Goal: Task Accomplishment & Management: Manage account settings

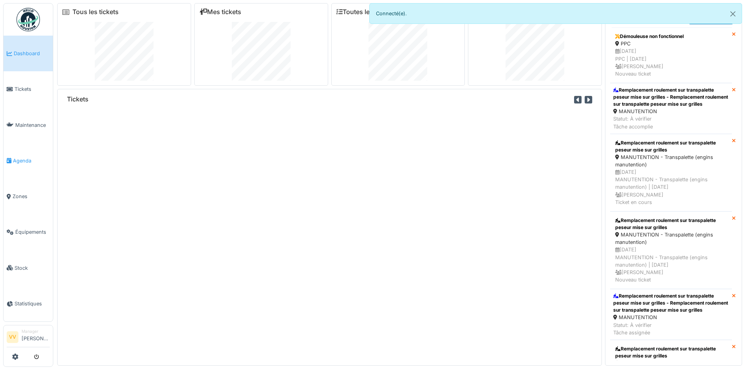
click at [23, 159] on span "Agenda" at bounding box center [31, 160] width 37 height 7
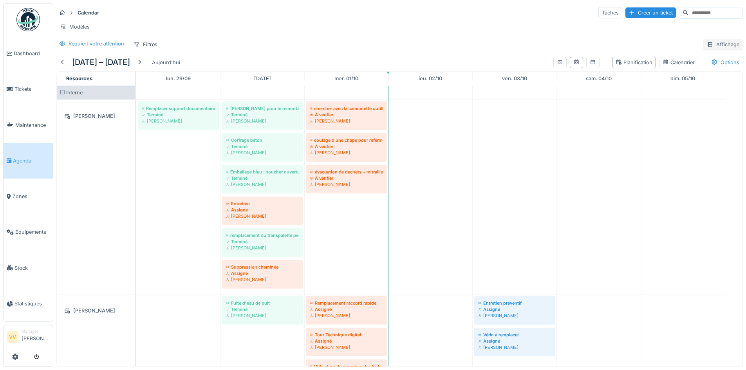
click at [717, 50] on div "Affichage" at bounding box center [723, 44] width 40 height 11
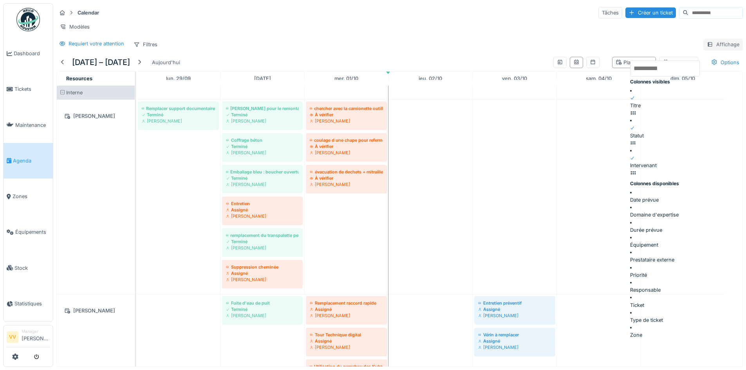
click at [714, 50] on div "Affichage" at bounding box center [723, 44] width 40 height 11
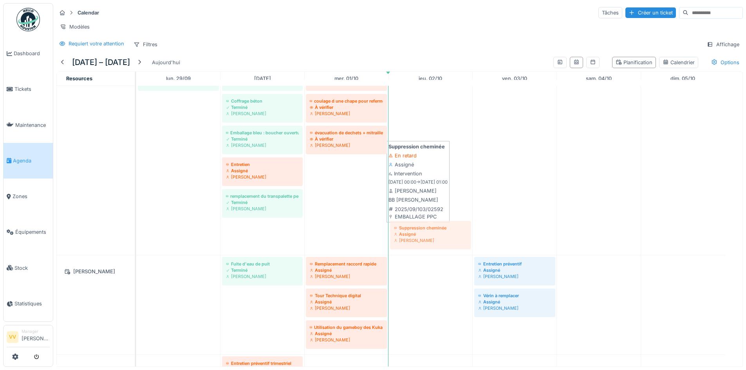
drag, startPoint x: 282, startPoint y: 247, endPoint x: 421, endPoint y: 244, distance: 138.6
click at [136, 244] on div "Remplacer support documentaire zone Affinage Terminé Benjamin Bauwens Aide Juli…" at bounding box center [136, 158] width 0 height 194
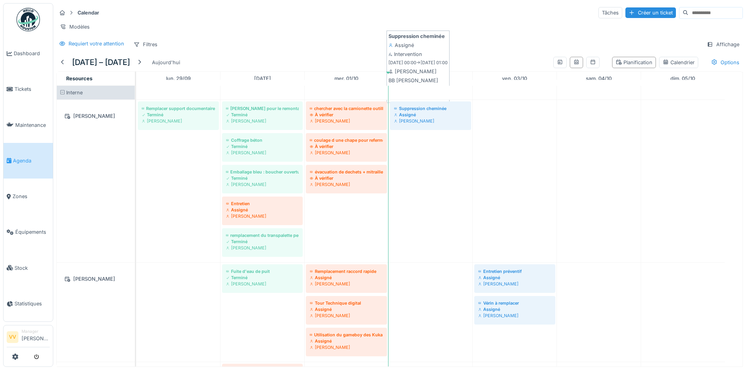
click at [438, 118] on div "Assigné" at bounding box center [430, 115] width 73 height 6
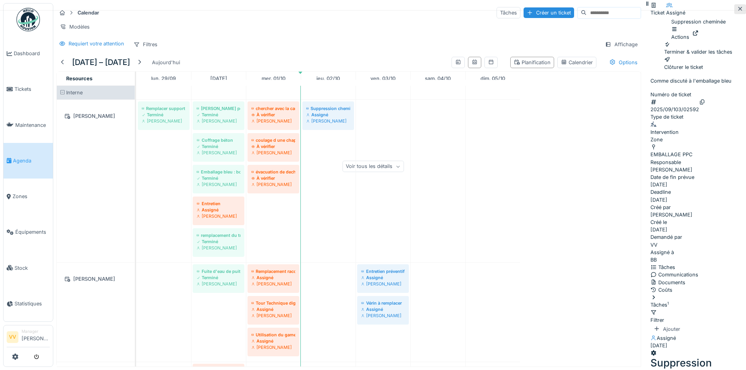
click at [737, 8] on icon at bounding box center [740, 8] width 6 height 5
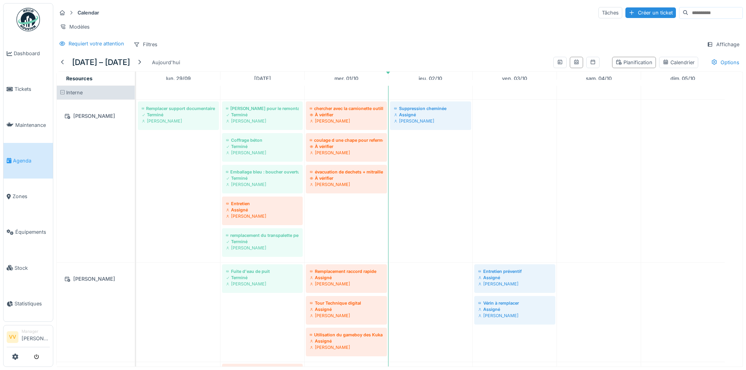
scroll to position [38, 0]
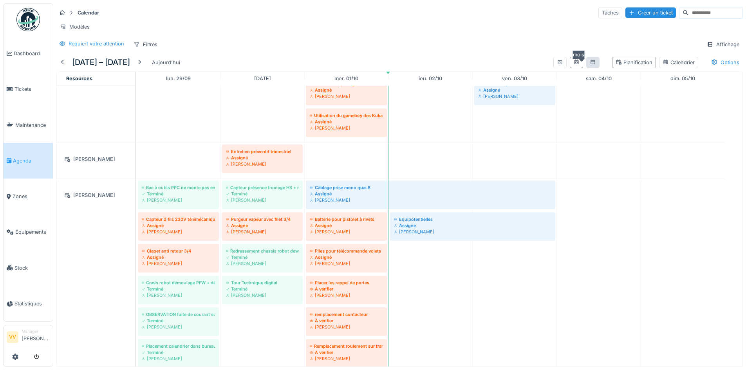
click at [589, 65] on icon at bounding box center [592, 61] width 6 height 5
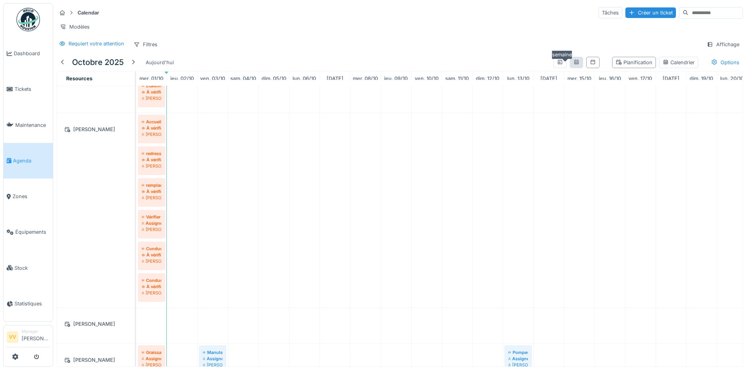
click at [573, 65] on icon at bounding box center [576, 61] width 6 height 5
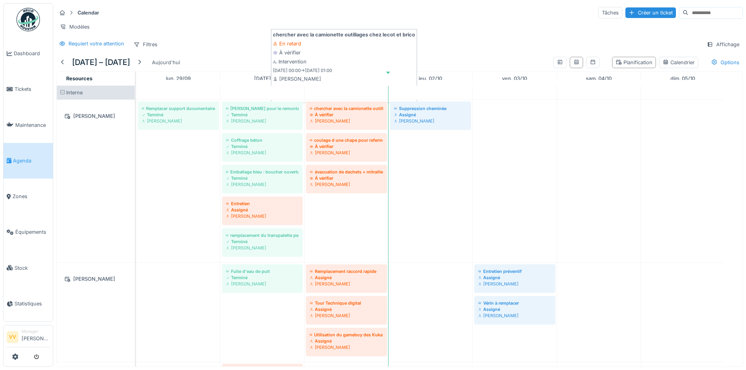
click at [359, 118] on div "À vérifier" at bounding box center [346, 115] width 73 height 6
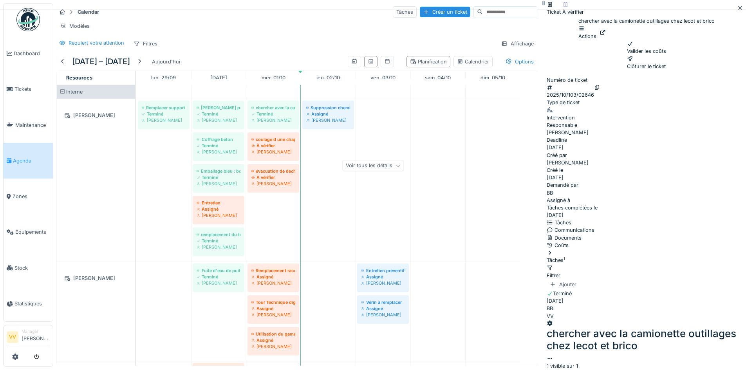
click at [627, 55] on div "Valider les coûts" at bounding box center [646, 47] width 39 height 15
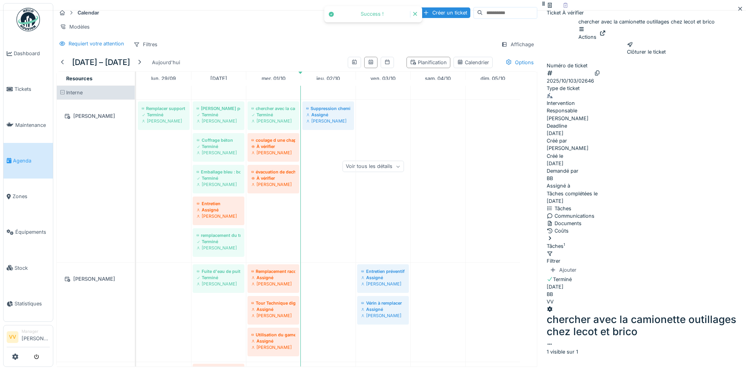
click at [648, 56] on div "Clôturer le ticket" at bounding box center [646, 48] width 39 height 15
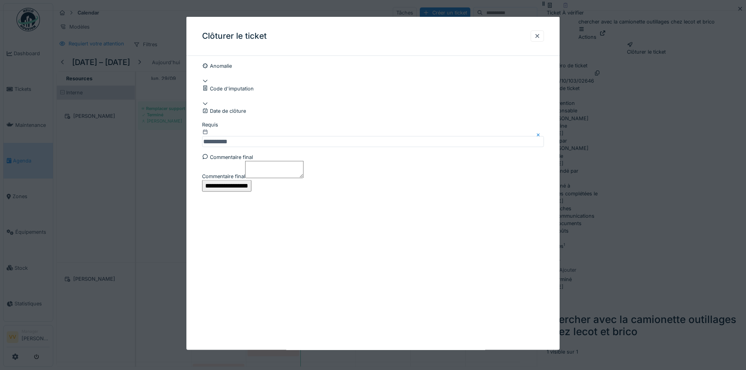
click at [251, 192] on input "**********" at bounding box center [226, 186] width 49 height 12
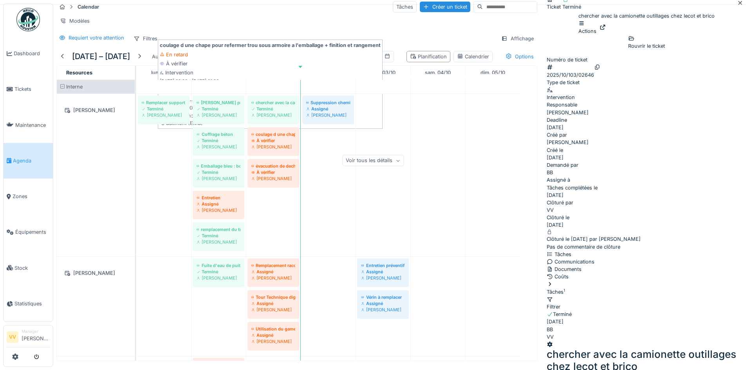
click at [276, 144] on div "À vérifier" at bounding box center [273, 140] width 44 height 6
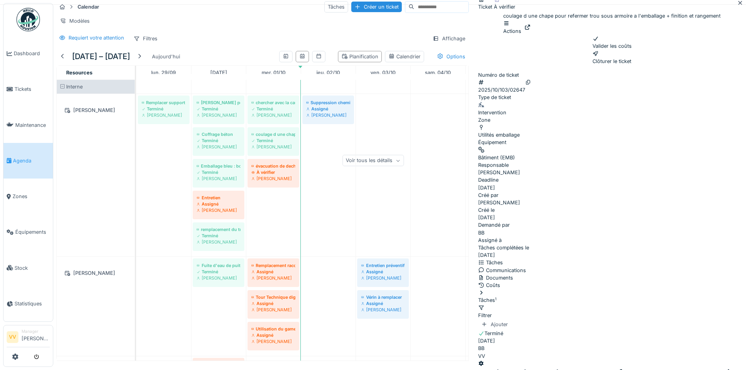
click at [617, 50] on div "Valider les coûts" at bounding box center [611, 42] width 39 height 15
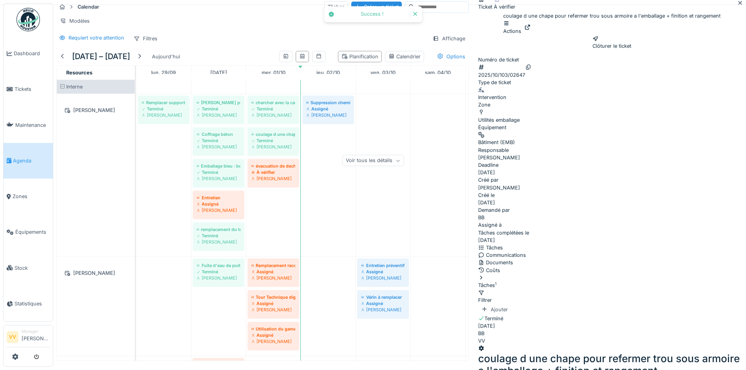
click at [631, 50] on div "Clôturer le ticket" at bounding box center [611, 42] width 39 height 15
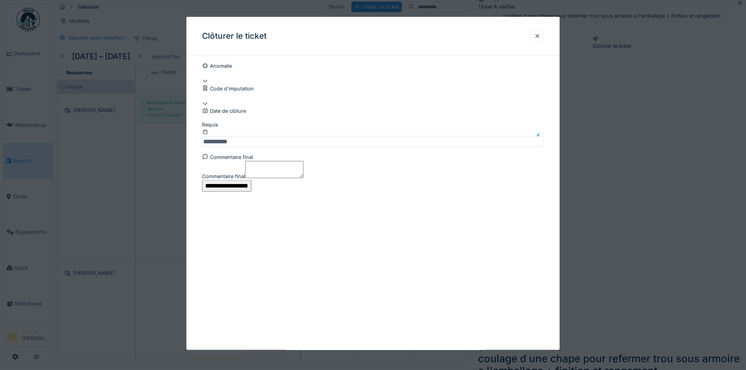
click at [251, 192] on input "**********" at bounding box center [226, 186] width 49 height 12
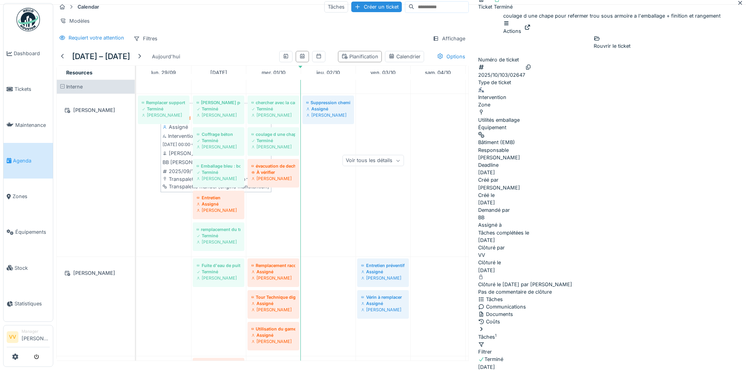
click at [221, 207] on div "Assigné" at bounding box center [218, 204] width 44 height 6
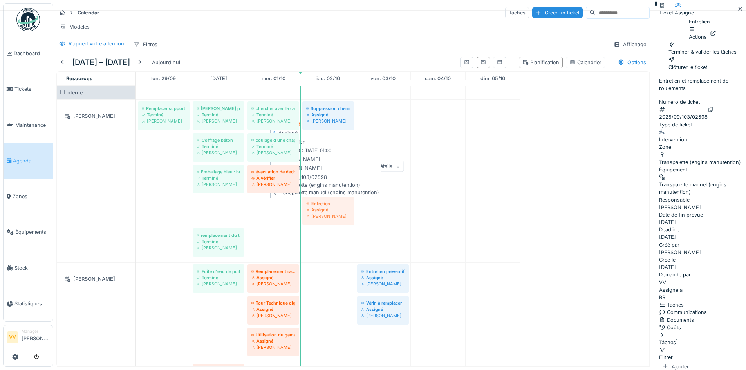
drag, startPoint x: 215, startPoint y: 221, endPoint x: 322, endPoint y: 223, distance: 106.5
click at [136, 223] on div "Remplacer support documentaire zone Affinage Terminé Benjamin Bauwens Aide Juli…" at bounding box center [136, 181] width 0 height 162
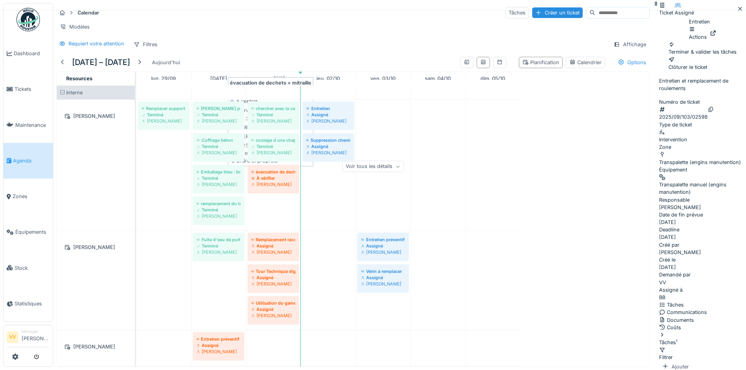
click at [281, 181] on div "À vérifier" at bounding box center [273, 178] width 44 height 6
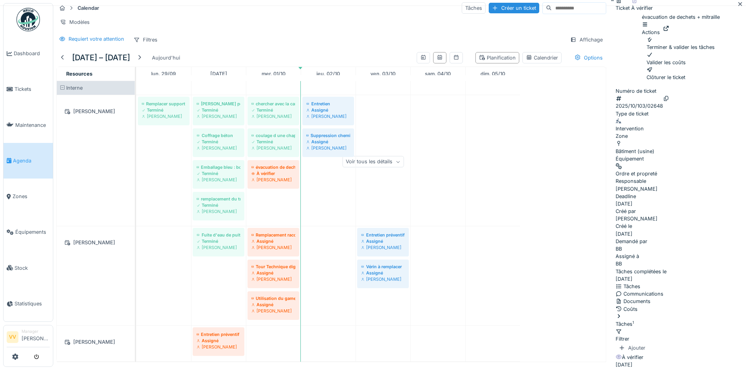
scroll to position [6, 0]
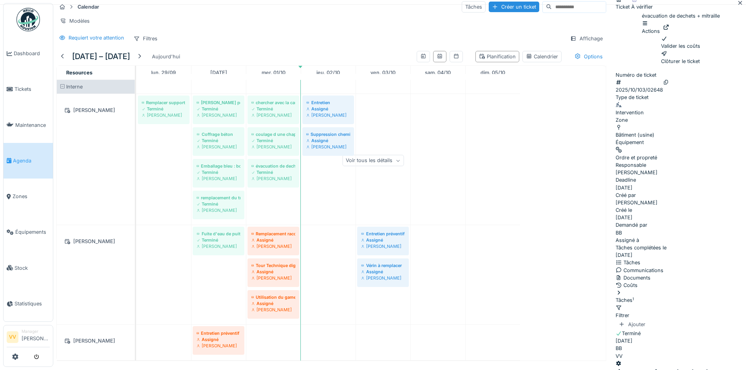
click at [661, 50] on div "Valider les coûts" at bounding box center [680, 42] width 39 height 15
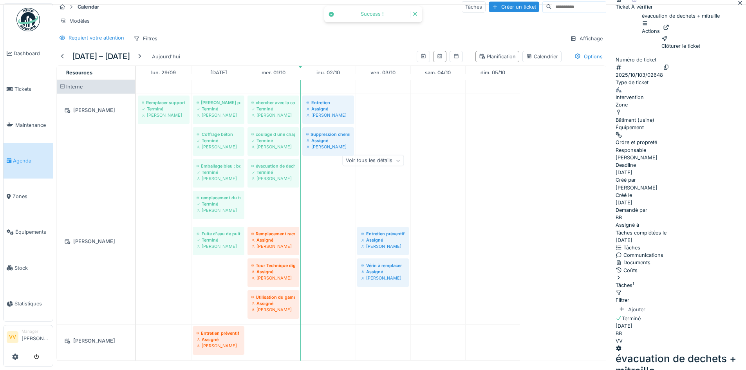
click at [661, 50] on div "Clôturer le ticket" at bounding box center [680, 42] width 39 height 15
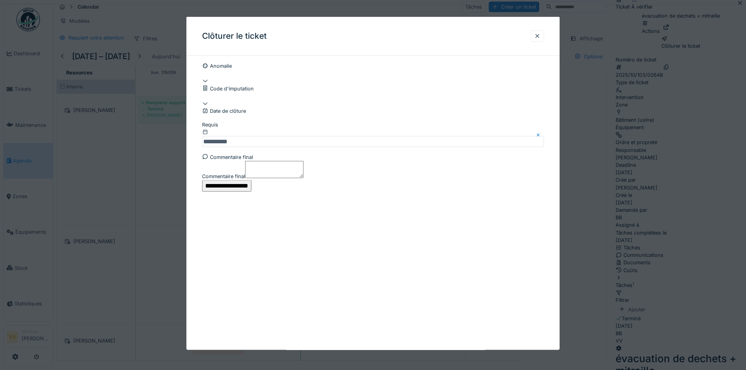
click at [251, 192] on input "**********" at bounding box center [226, 186] width 49 height 12
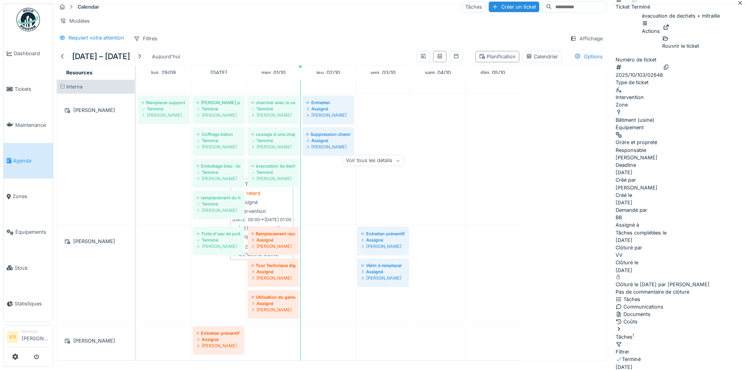
click at [277, 275] on div "Assigné" at bounding box center [273, 272] width 44 height 6
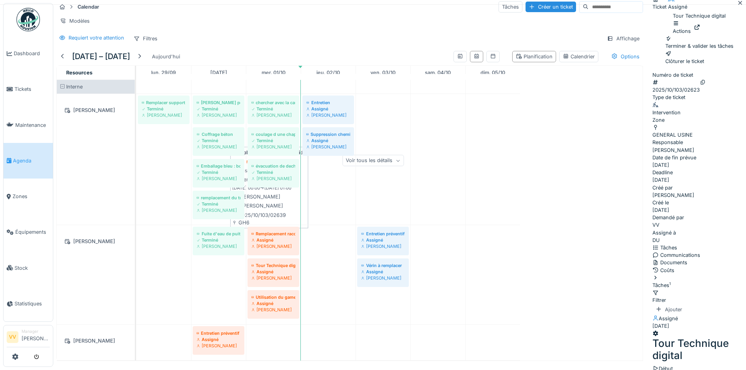
click at [286, 243] on div "Assigné" at bounding box center [273, 240] width 44 height 6
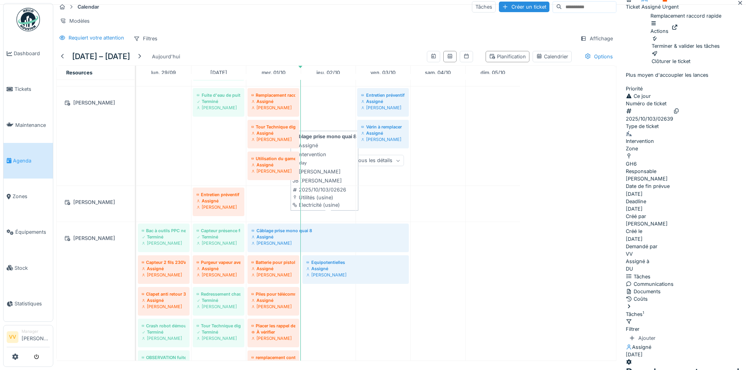
scroll to position [157, 0]
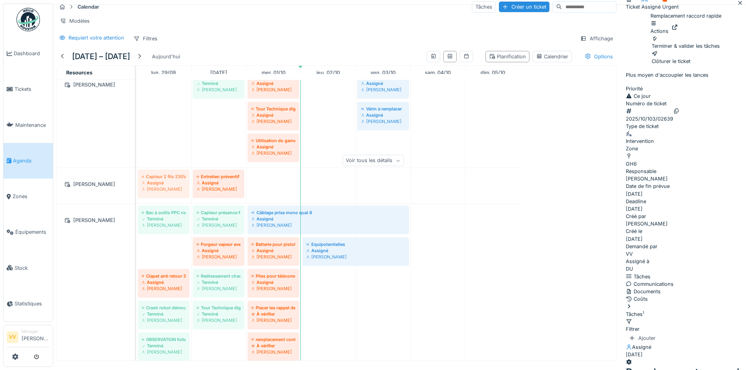
drag, startPoint x: 172, startPoint y: 260, endPoint x: 173, endPoint y: 200, distance: 59.9
drag, startPoint x: 165, startPoint y: 260, endPoint x: 168, endPoint y: 209, distance: 50.2
click at [136, 209] on div "Bac à outils PPC ne monte pas en température Terminé Julien Bebronne Capteur pr…" at bounding box center [136, 333] width 0 height 258
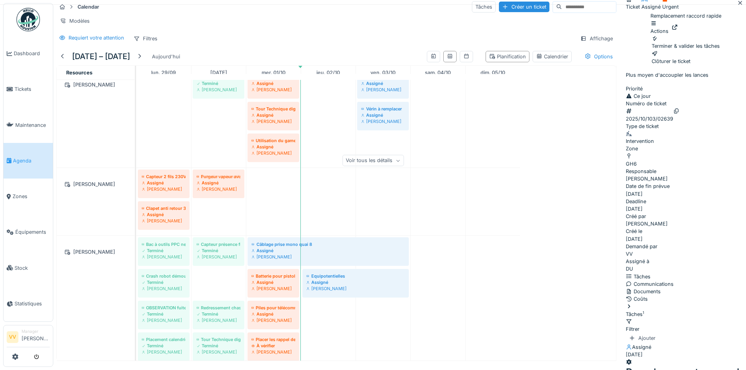
drag, startPoint x: 226, startPoint y: 291, endPoint x: 222, endPoint y: 231, distance: 60.4
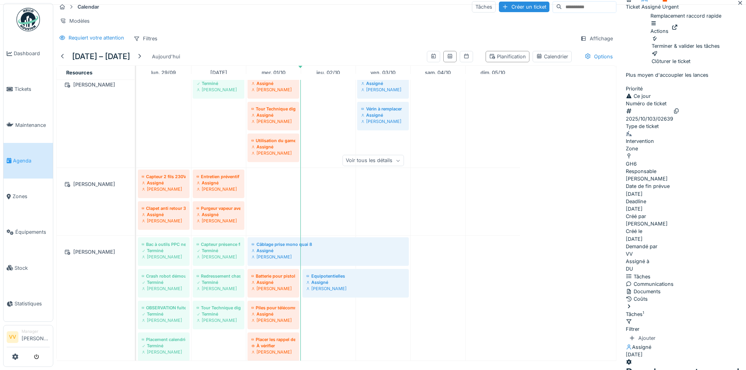
scroll to position [196, 0]
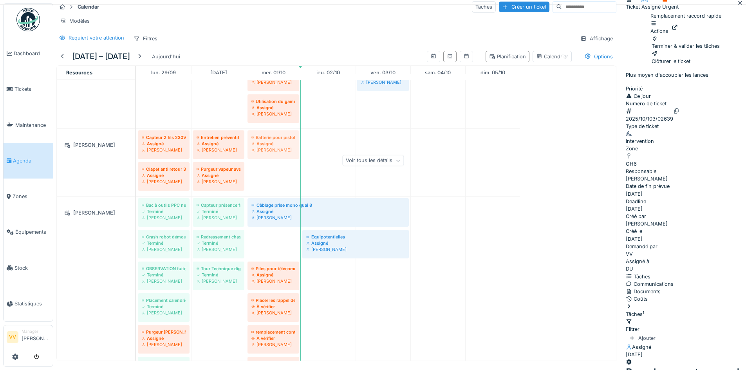
drag, startPoint x: 271, startPoint y: 251, endPoint x: 271, endPoint y: 173, distance: 78.3
click at [271, 173] on div "Remplacer support documentaire zone Affinage Terminé Benjamin Bauwens Aide Juli…" at bounding box center [375, 363] width 479 height 958
drag, startPoint x: 284, startPoint y: 254, endPoint x: 278, endPoint y: 176, distance: 78.1
click at [278, 176] on div "Remplacer support documentaire zone Affinage Terminé Benjamin Bauwens Aide Juli…" at bounding box center [375, 347] width 479 height 926
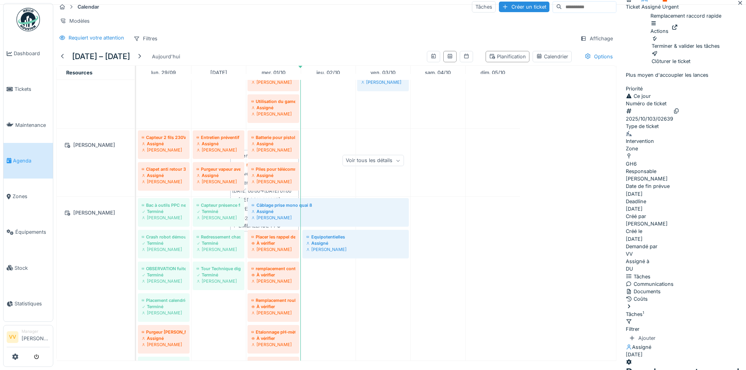
click at [282, 246] on div "À vérifier" at bounding box center [273, 243] width 44 height 6
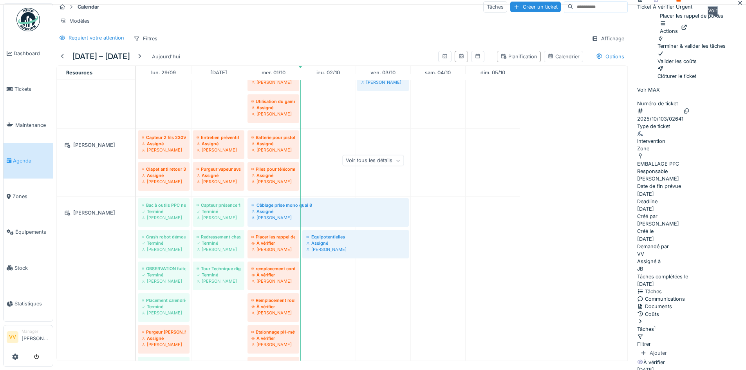
click at [687, 26] on icon at bounding box center [684, 27] width 6 height 5
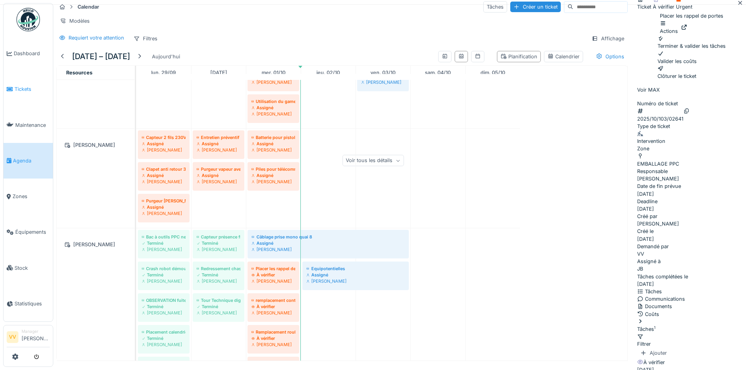
click at [16, 86] on span "Tickets" at bounding box center [31, 88] width 35 height 7
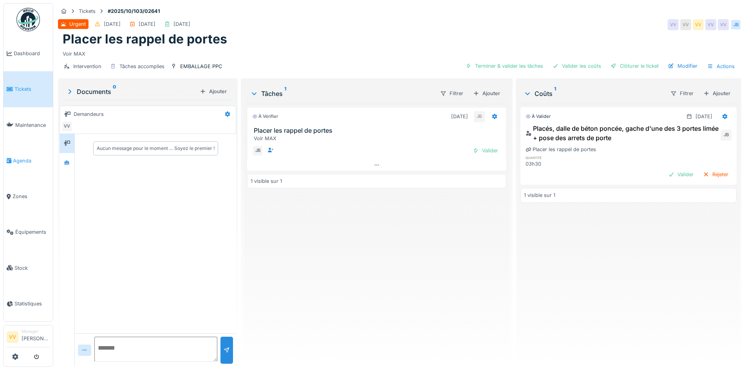
click at [24, 158] on span "Agenda" at bounding box center [31, 160] width 37 height 7
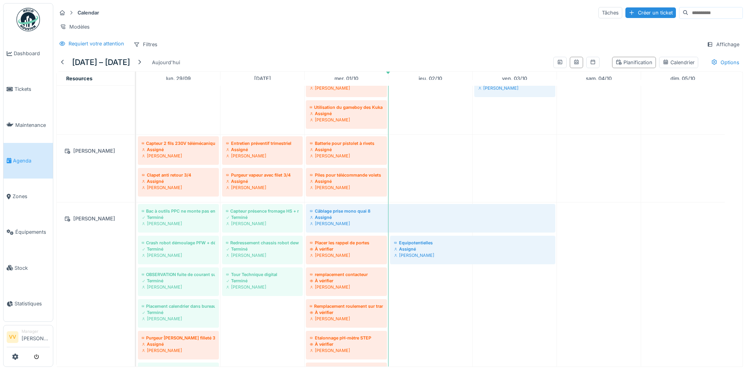
scroll to position [235, 0]
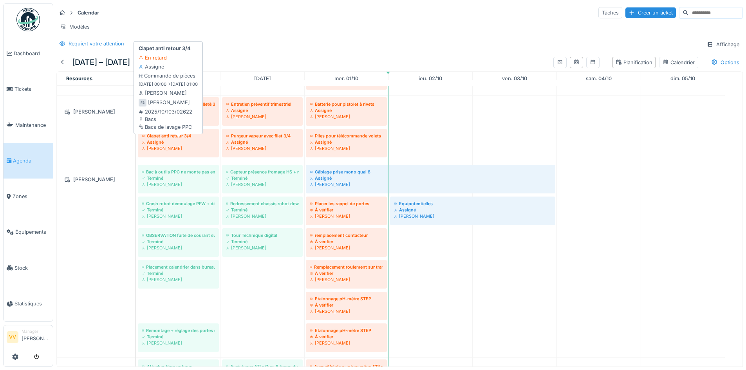
drag, startPoint x: 186, startPoint y: 314, endPoint x: 177, endPoint y: 155, distance: 158.8
click at [177, 155] on tbody "Remplacer support documentaire zone Affinage Terminé Benjamin Bauwens Aide Juli…" at bounding box center [430, 298] width 588 height 894
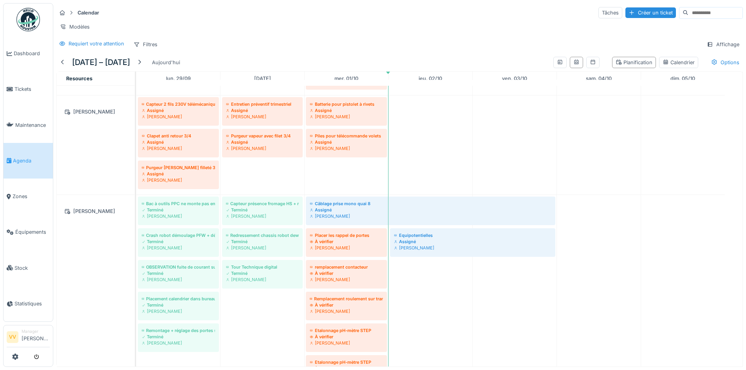
scroll to position [313, 0]
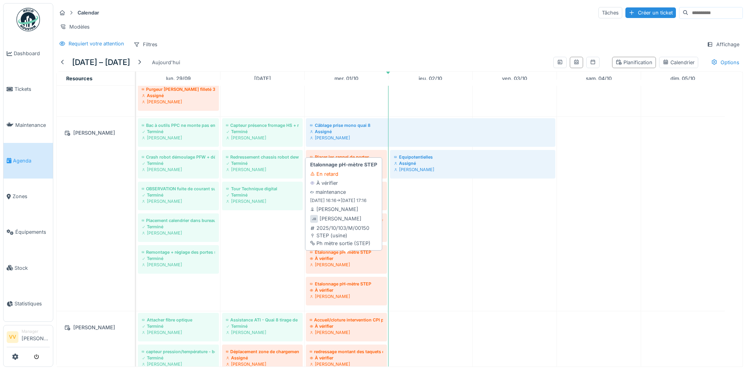
click at [372, 261] on div "À vérifier" at bounding box center [346, 258] width 73 height 6
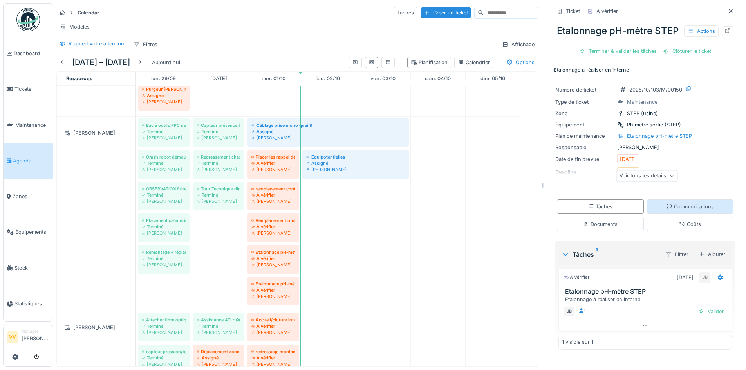
scroll to position [6, 0]
click at [725, 28] on icon at bounding box center [727, 30] width 5 height 5
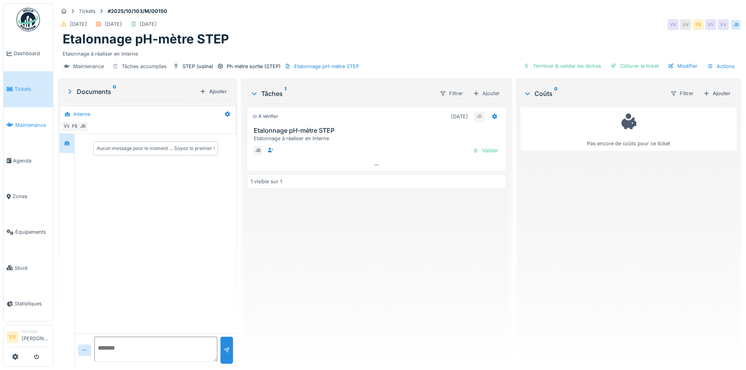
click at [24, 121] on span "Maintenance" at bounding box center [32, 124] width 34 height 7
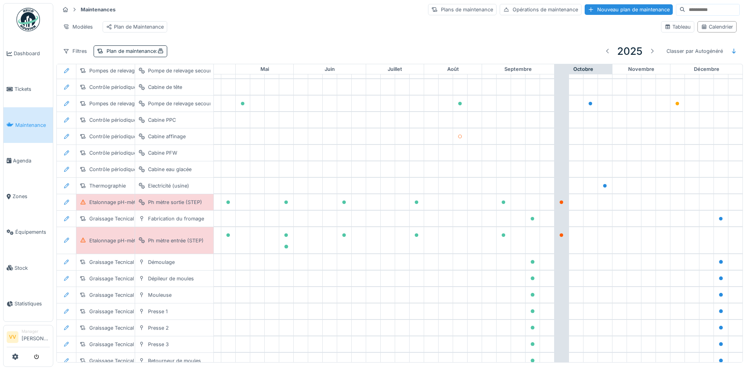
scroll to position [399, 256]
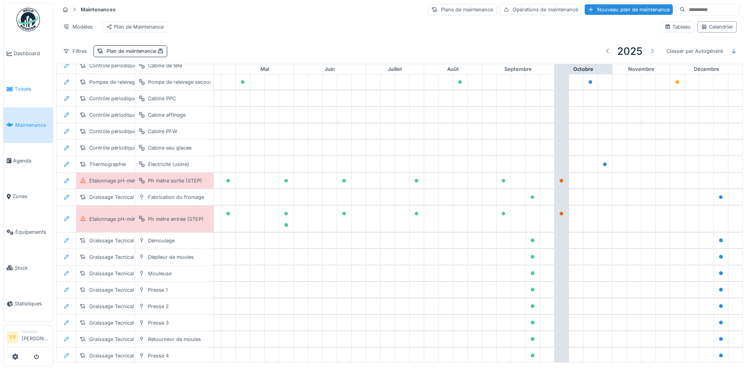
click at [32, 87] on span "Tickets" at bounding box center [31, 88] width 35 height 7
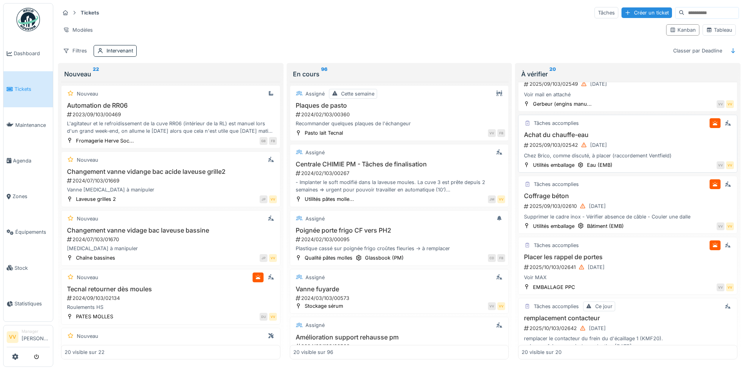
scroll to position [705, 0]
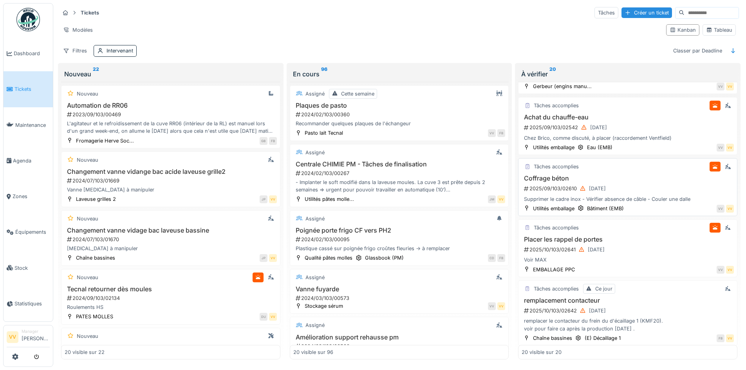
click at [636, 192] on div "2025/09/103/02610 30/09/2025" at bounding box center [628, 189] width 211 height 10
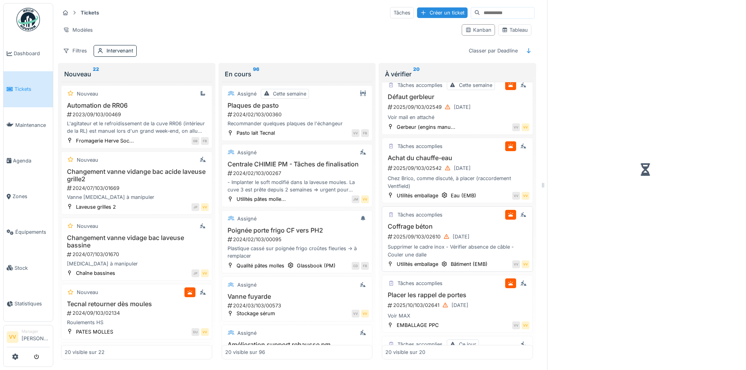
scroll to position [780, 0]
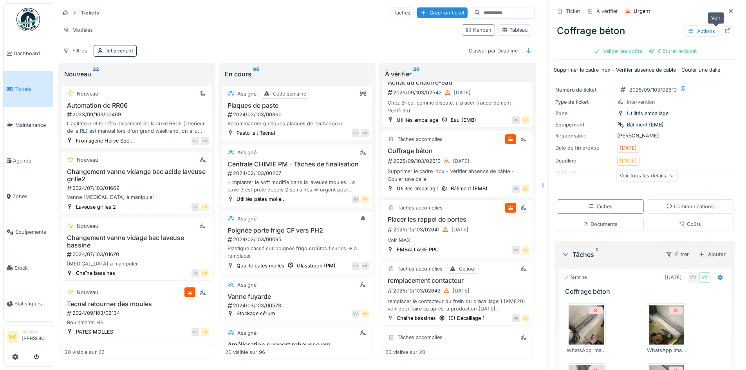
click at [724, 32] on icon at bounding box center [727, 30] width 6 height 5
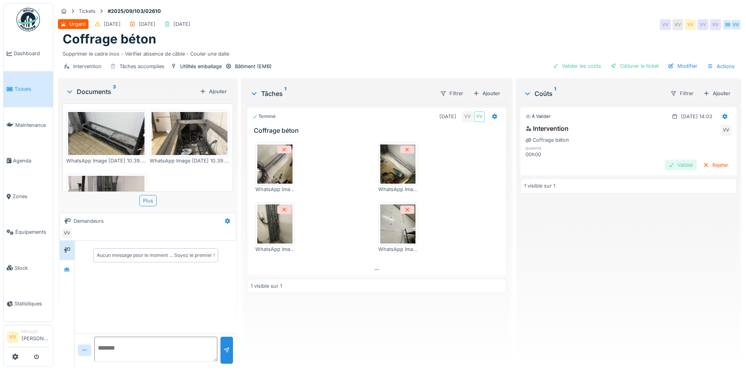
click at [666, 164] on div "Valider" at bounding box center [681, 165] width 32 height 11
click at [639, 64] on div "Clôturer le ticket" at bounding box center [634, 66] width 54 height 11
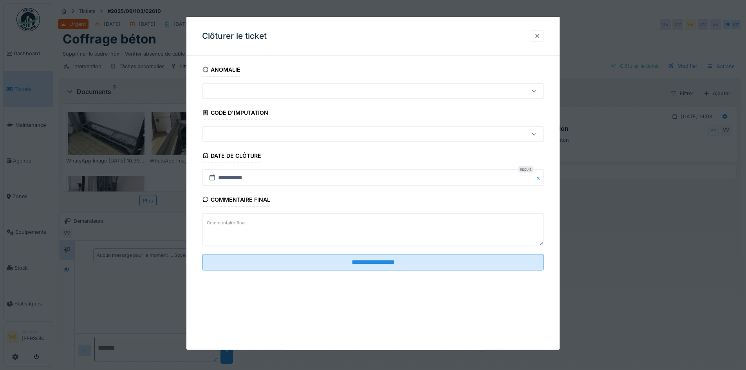
click at [540, 33] on div at bounding box center [537, 35] width 6 height 7
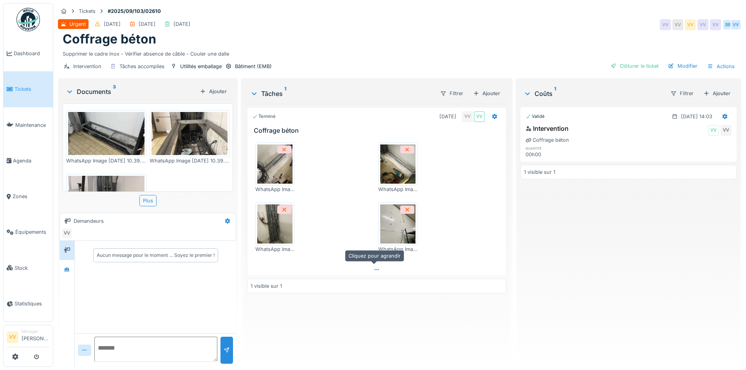
click at [371, 272] on div at bounding box center [376, 269] width 258 height 11
click at [685, 266] on div "Validé 30/09/2025 @ 14:03 Intervention VV VV Coffrage béton quantité 00h00 1 vi…" at bounding box center [628, 232] width 216 height 257
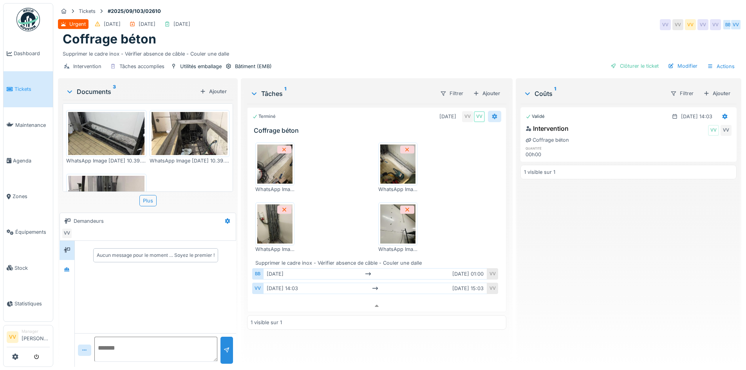
click at [491, 114] on div at bounding box center [494, 116] width 6 height 7
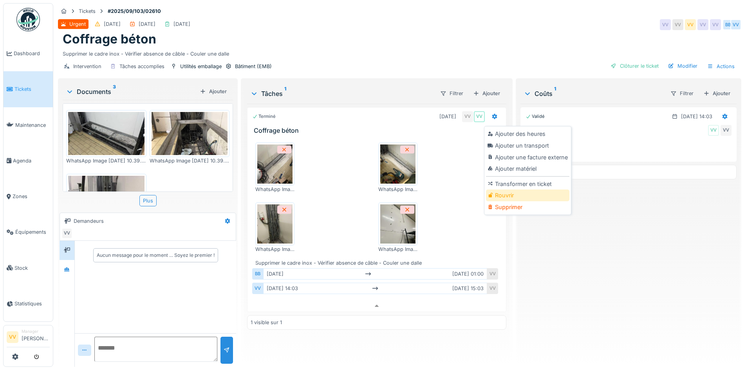
click at [514, 191] on div "Rouvrir" at bounding box center [527, 195] width 83 height 12
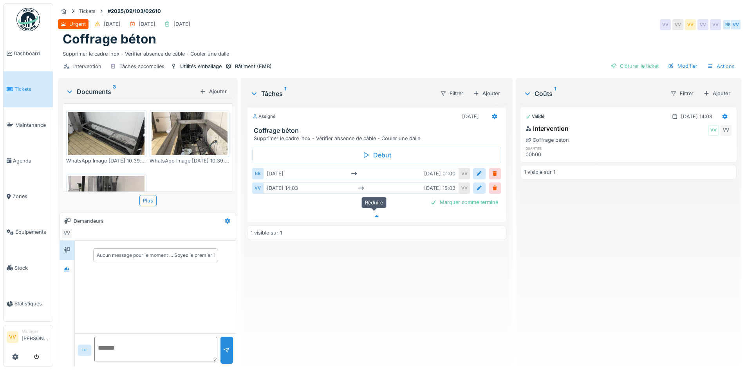
click at [376, 214] on icon at bounding box center [376, 216] width 6 height 5
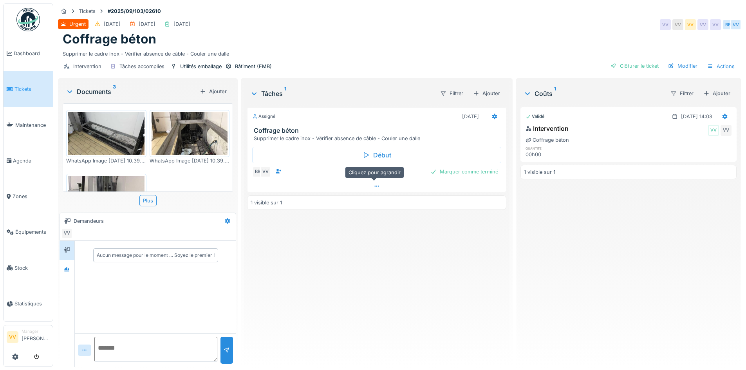
click at [374, 184] on icon at bounding box center [376, 186] width 6 height 5
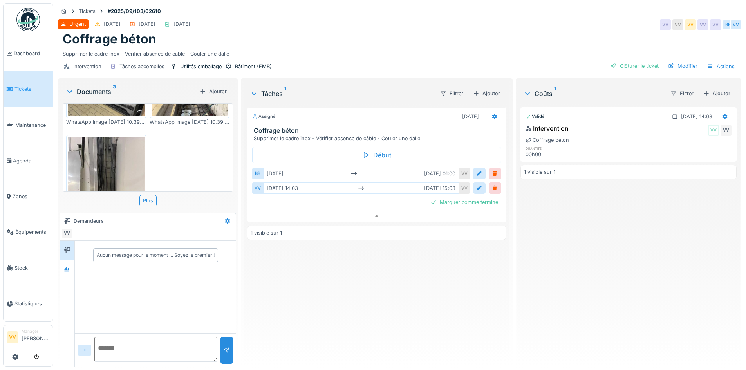
scroll to position [127, 0]
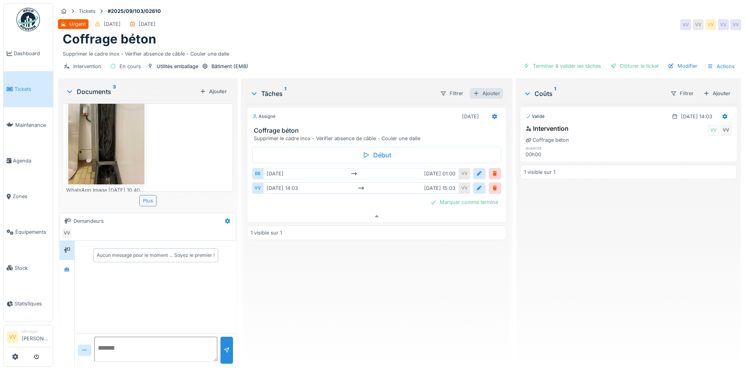
click at [490, 89] on div "Ajouter" at bounding box center [486, 93] width 33 height 11
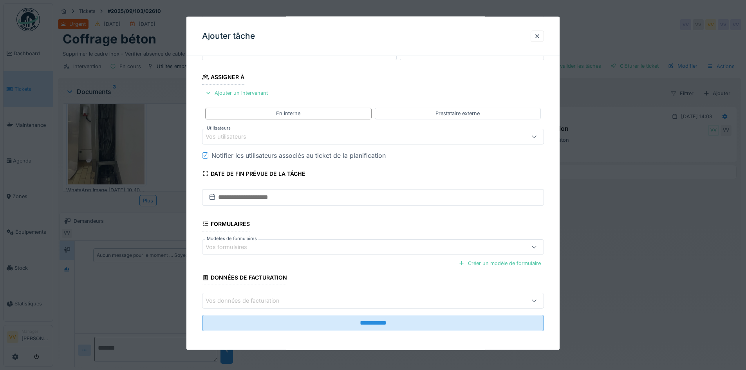
scroll to position [121, 0]
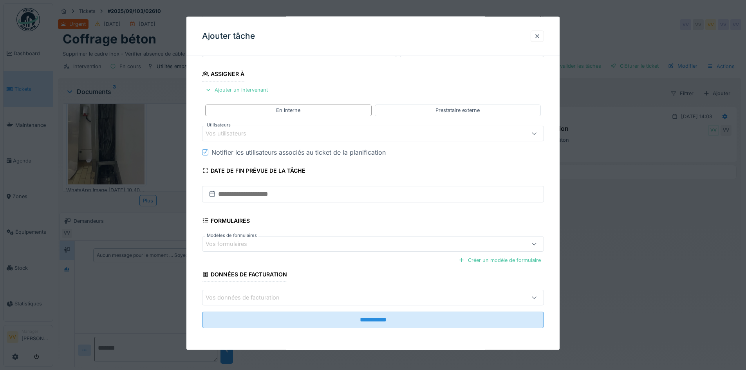
click at [540, 36] on div at bounding box center [537, 35] width 6 height 7
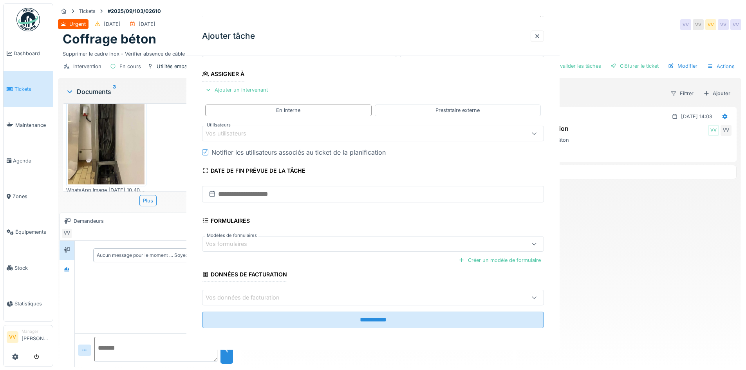
scroll to position [0, 0]
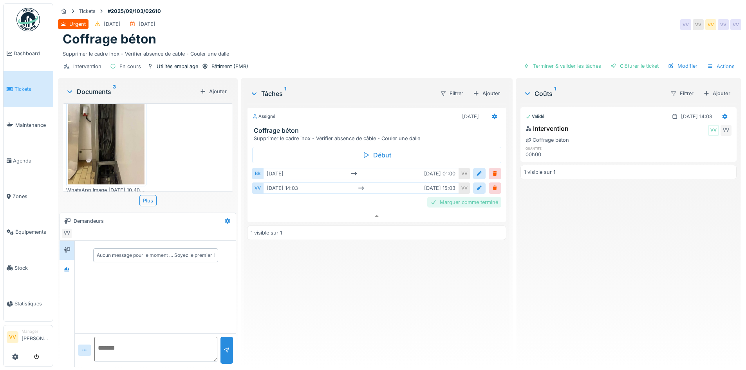
click at [467, 197] on div "Marquer comme terminé" at bounding box center [464, 202] width 74 height 11
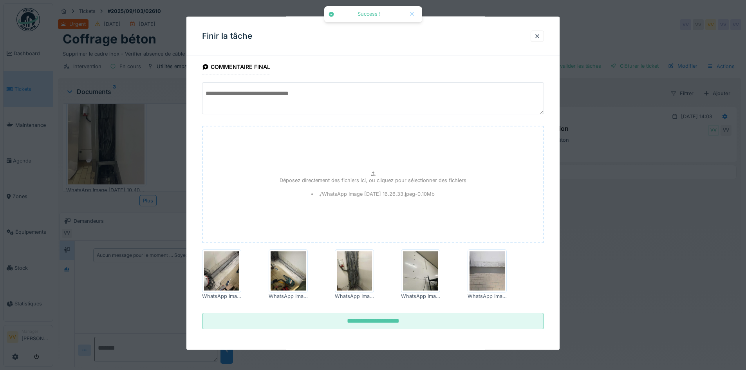
scroll to position [43, 0]
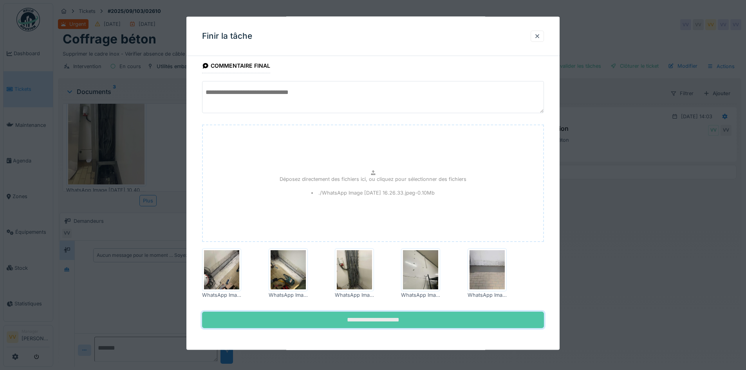
click at [386, 320] on input "**********" at bounding box center [373, 319] width 342 height 16
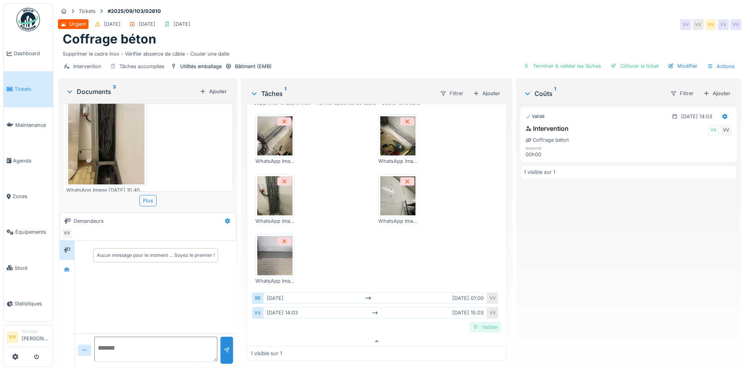
scroll to position [40, 0]
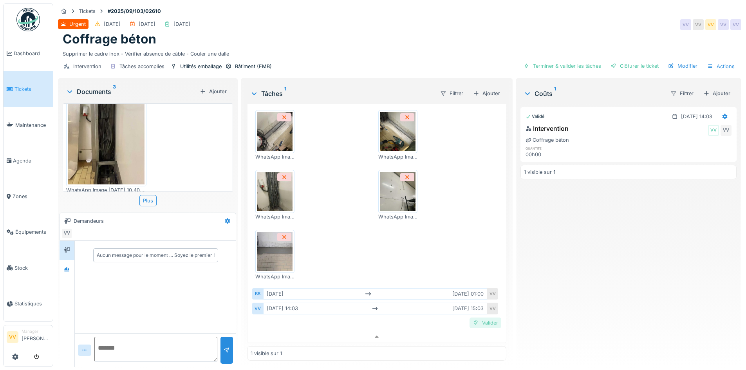
click at [477, 319] on div "Valider" at bounding box center [485, 322] width 32 height 11
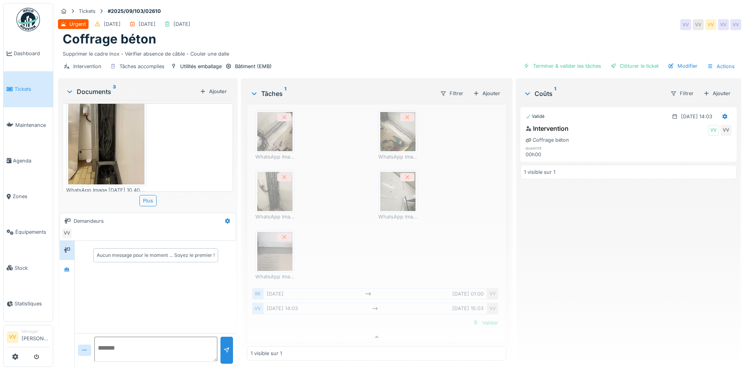
scroll to position [29, 0]
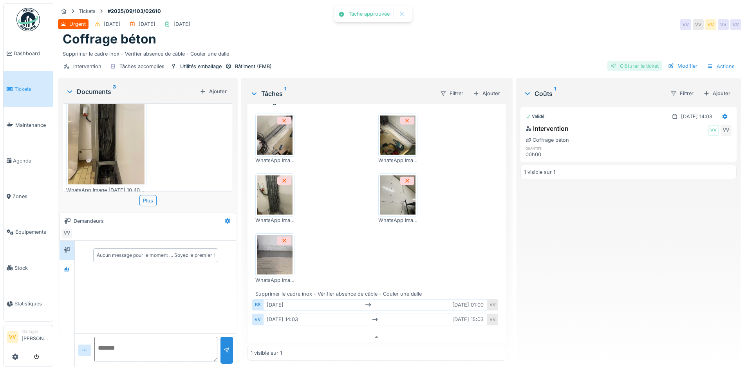
click at [625, 61] on div "Clôturer le ticket" at bounding box center [634, 66] width 54 height 11
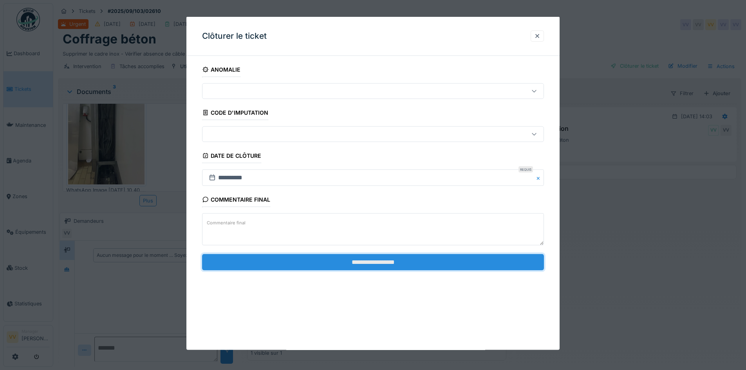
click at [431, 270] on input "**********" at bounding box center [373, 262] width 342 height 16
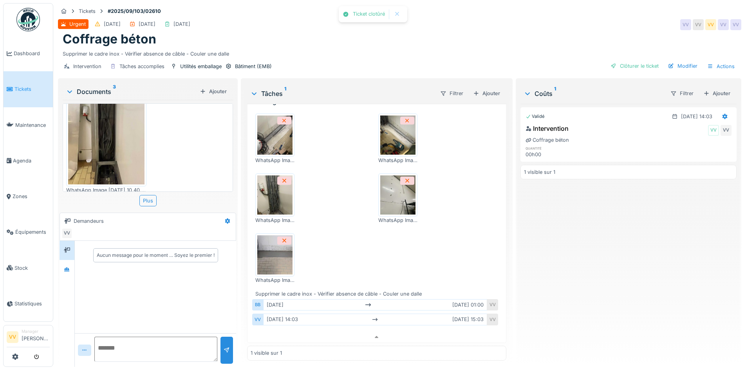
scroll to position [32, 0]
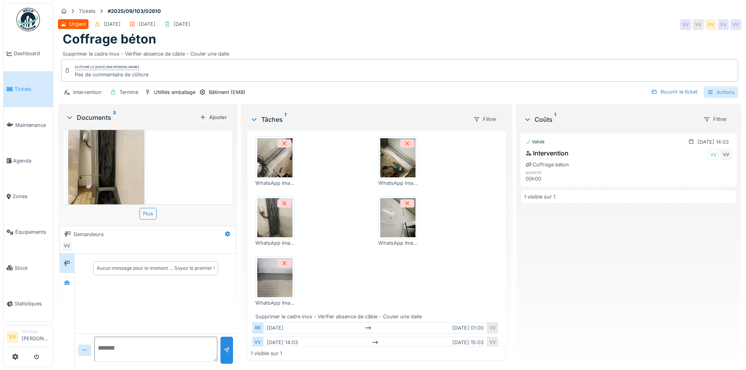
click at [714, 87] on div "Actions" at bounding box center [720, 92] width 34 height 11
click at [688, 104] on div "Rapport d'intervention" at bounding box center [676, 110] width 96 height 12
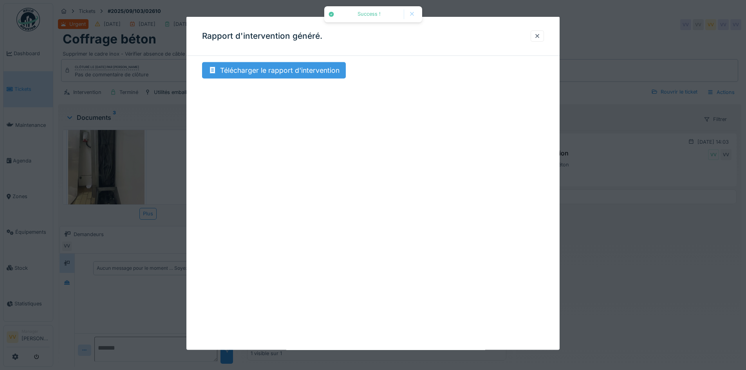
click at [288, 77] on div "Télécharger le rapport d'intervention" at bounding box center [274, 70] width 144 height 16
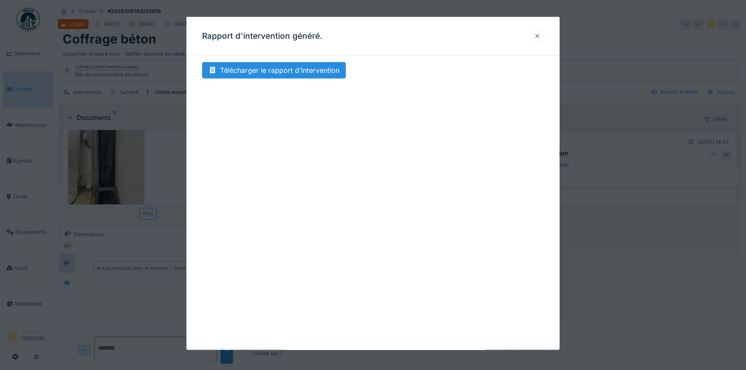
click at [538, 36] on div at bounding box center [537, 35] width 6 height 7
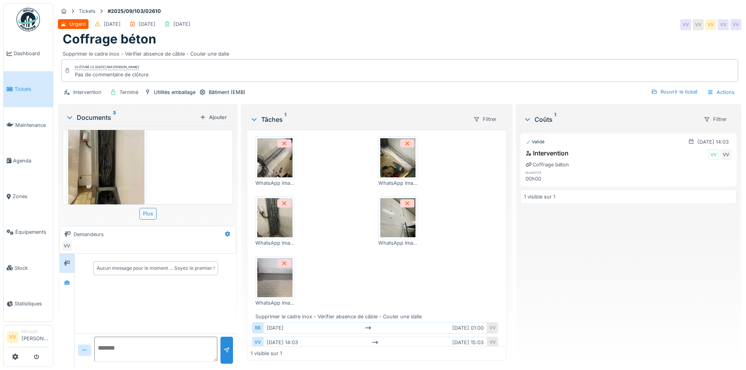
click at [22, 94] on link "Tickets" at bounding box center [28, 89] width 49 height 36
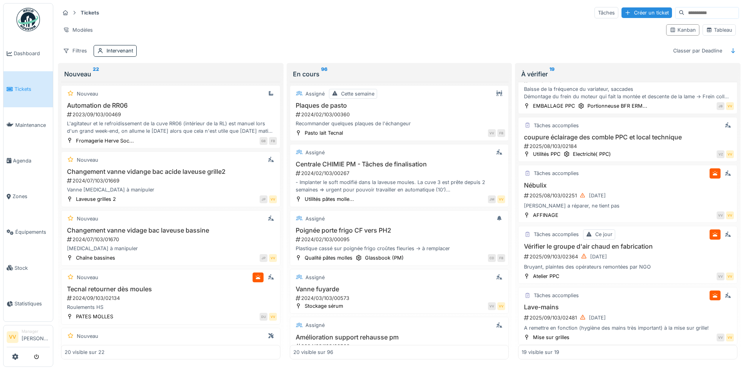
scroll to position [274, 0]
click at [677, 193] on div "2025/08/103/02251 [DATE]" at bounding box center [628, 195] width 211 height 10
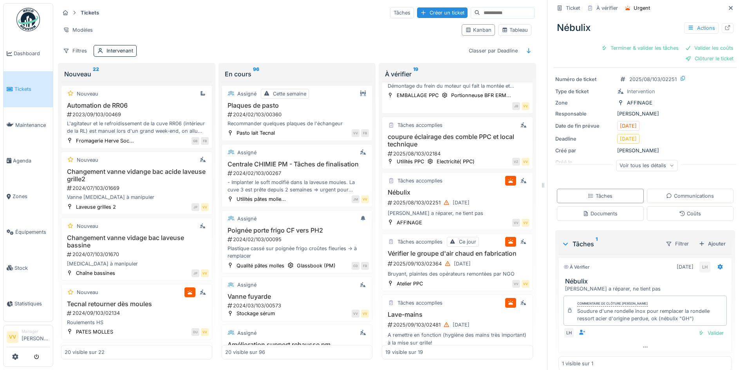
scroll to position [32, 0]
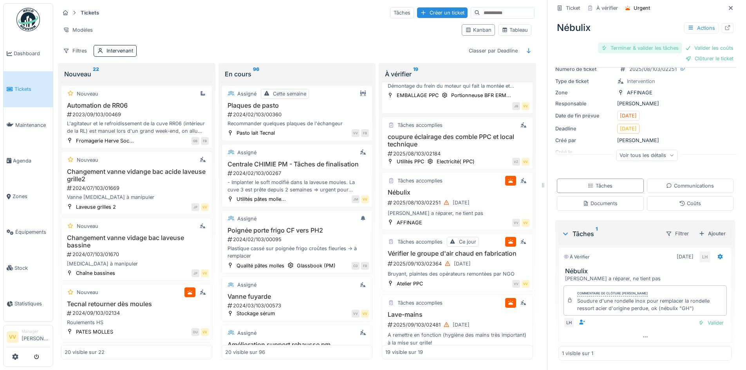
click at [627, 49] on div "Terminer & valider les tâches" at bounding box center [640, 48] width 84 height 11
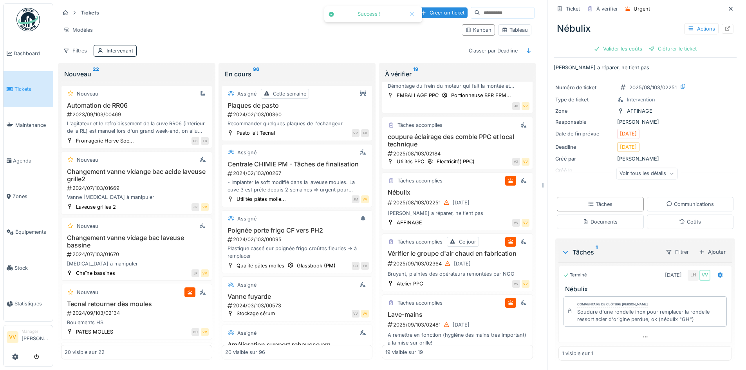
scroll to position [3, 0]
click at [604, 46] on div "Valider les coûts" at bounding box center [617, 48] width 55 height 11
click at [639, 45] on div "Clôturer le ticket" at bounding box center [645, 48] width 54 height 11
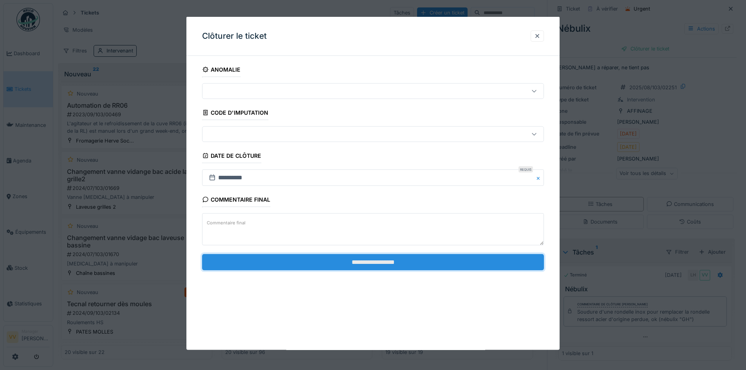
click at [435, 261] on input "**********" at bounding box center [373, 262] width 342 height 16
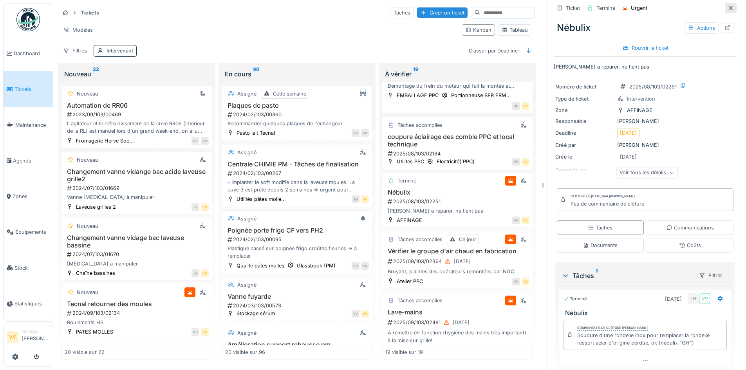
click at [727, 7] on icon at bounding box center [730, 7] width 6 height 5
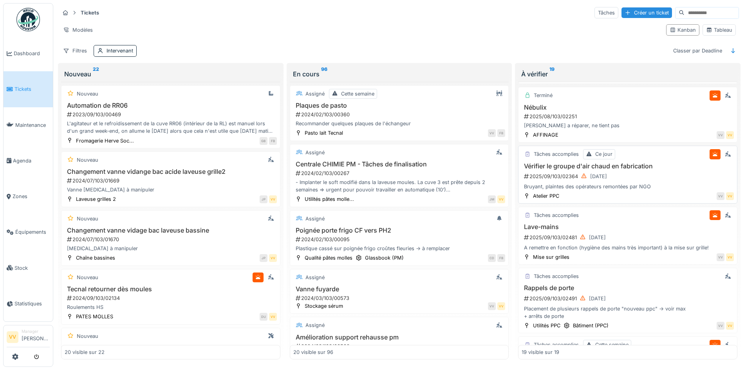
scroll to position [352, 0]
click at [663, 230] on div "Lave-mains 2025/09/103/02481 18/09/2025 A remettre en fonction (hygiène des mai…" at bounding box center [627, 236] width 212 height 28
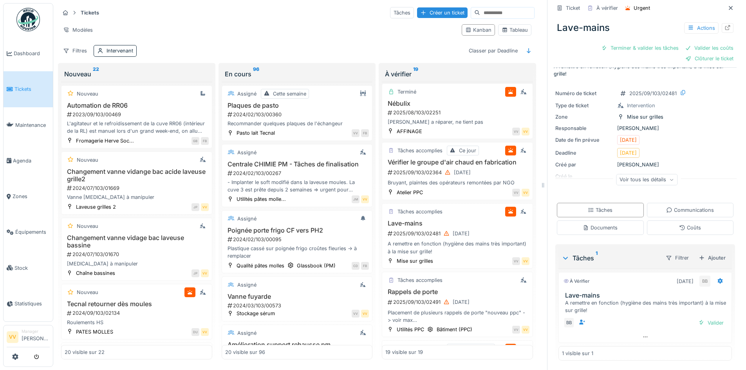
scroll to position [6, 0]
click at [724, 25] on div at bounding box center [727, 27] width 6 height 7
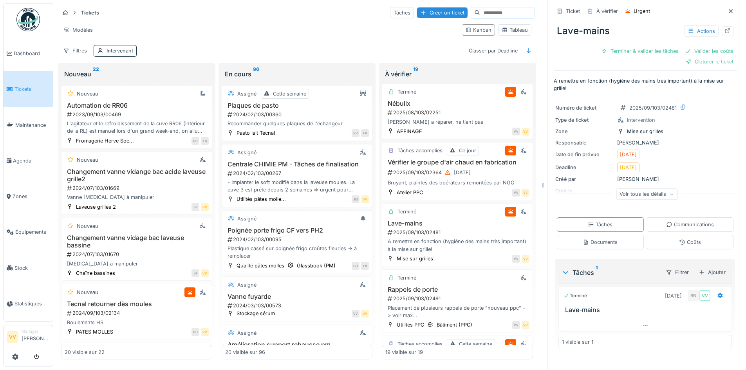
scroll to position [0, 0]
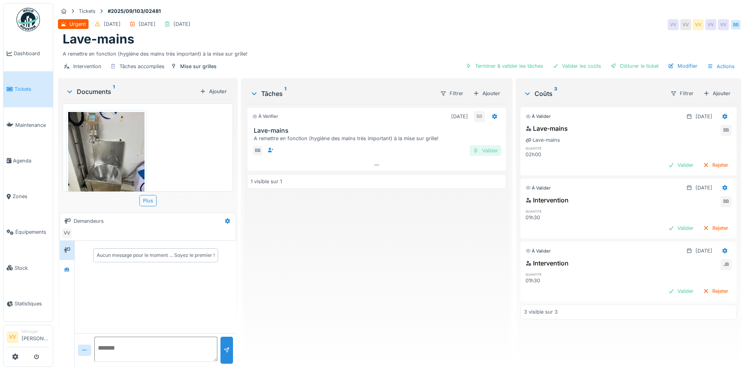
click at [482, 152] on div "Valider" at bounding box center [485, 150] width 32 height 11
click at [665, 166] on div "Valider" at bounding box center [681, 165] width 32 height 11
click at [670, 165] on div "Valider" at bounding box center [681, 165] width 32 height 11
click at [670, 229] on div "Valider" at bounding box center [681, 228] width 32 height 11
click at [665, 290] on div "Valider" at bounding box center [681, 291] width 32 height 11
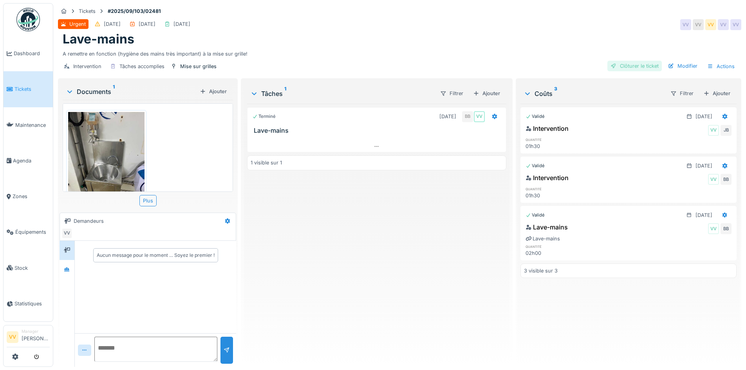
click at [628, 65] on div "Clôturer le ticket" at bounding box center [634, 66] width 54 height 11
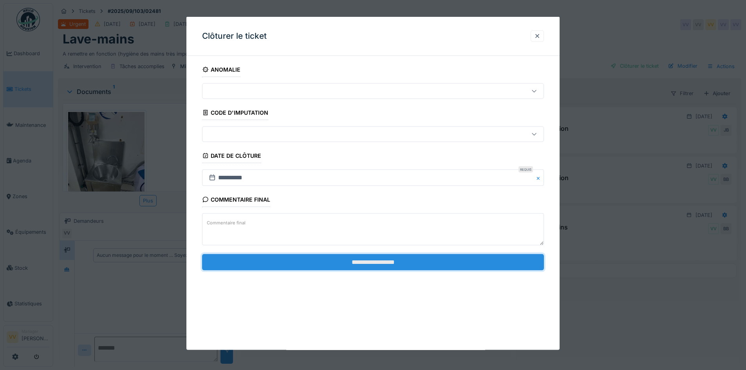
click at [360, 263] on input "**********" at bounding box center [373, 262] width 342 height 16
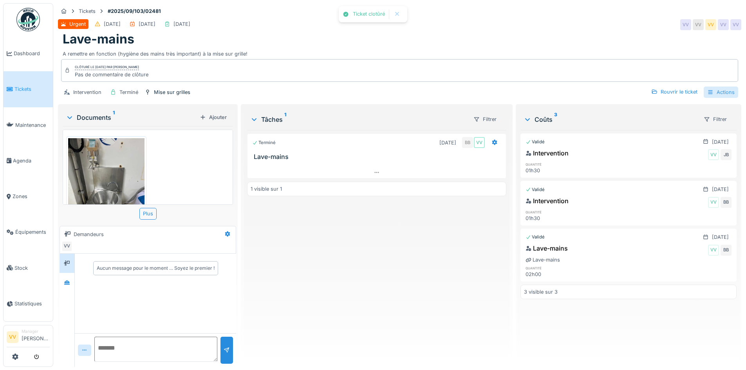
click at [712, 91] on div "Actions" at bounding box center [720, 92] width 34 height 11
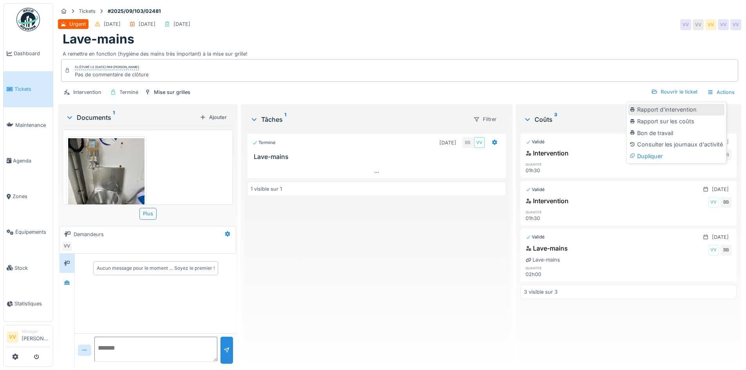
click at [683, 108] on div "Rapport d'intervention" at bounding box center [676, 110] width 96 height 12
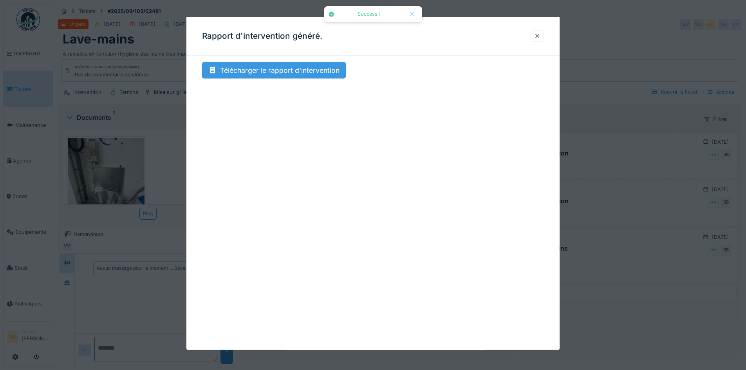
click at [264, 69] on div "Télécharger le rapport d'intervention" at bounding box center [274, 70] width 144 height 16
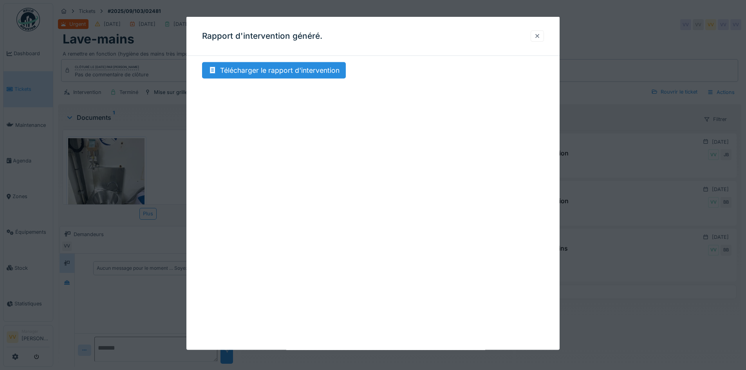
click at [538, 34] on div at bounding box center [537, 35] width 6 height 7
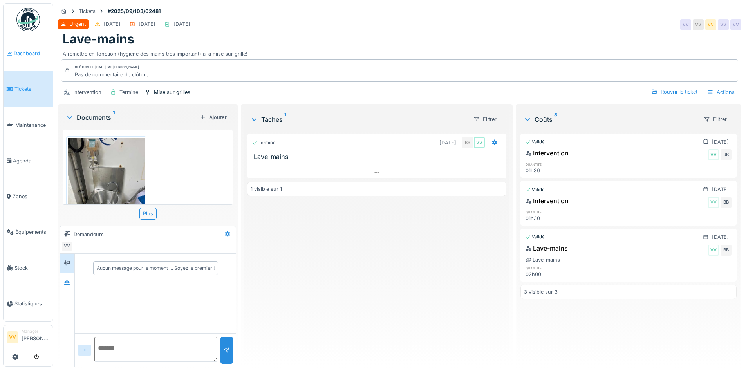
click at [29, 52] on span "Dashboard" at bounding box center [32, 53] width 36 height 7
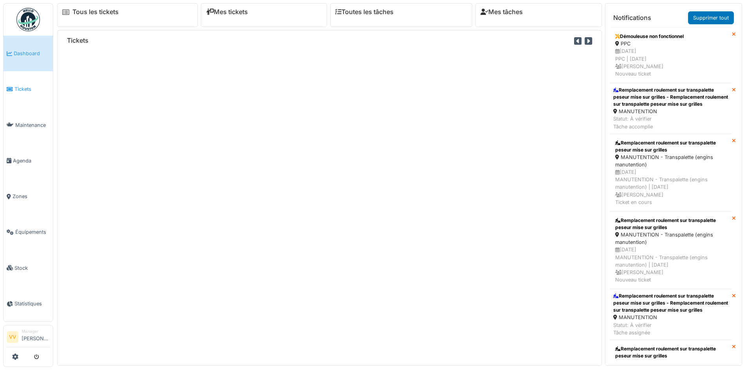
click at [27, 93] on link "Tickets" at bounding box center [28, 89] width 49 height 36
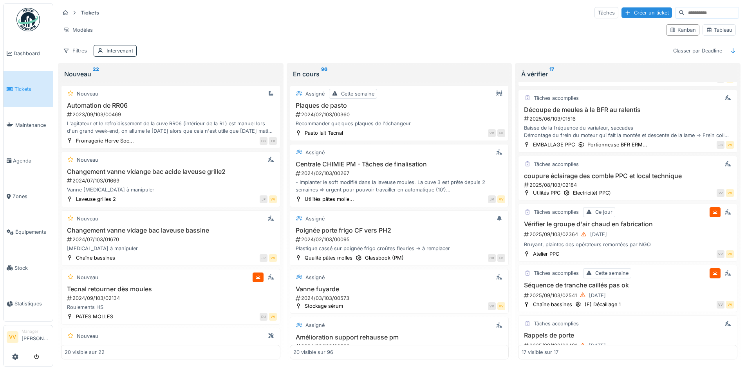
scroll to position [274, 0]
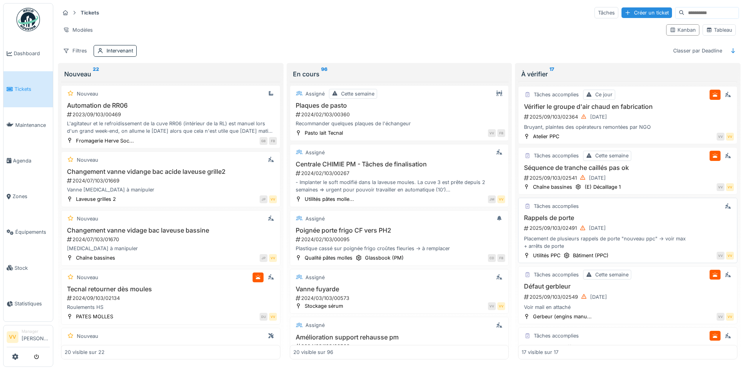
click at [627, 220] on h3 "Rappels de porte" at bounding box center [627, 217] width 212 height 7
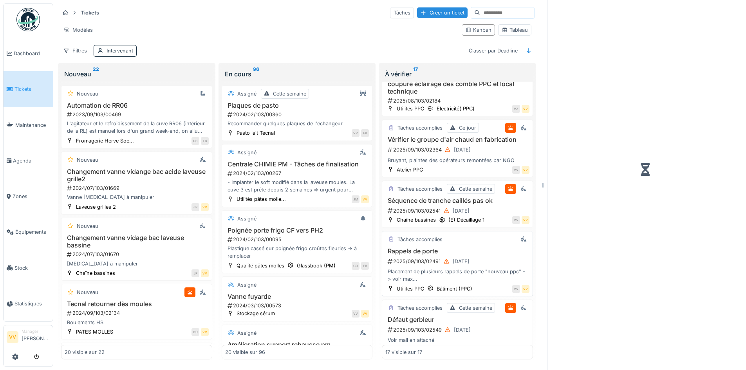
scroll to position [388, 0]
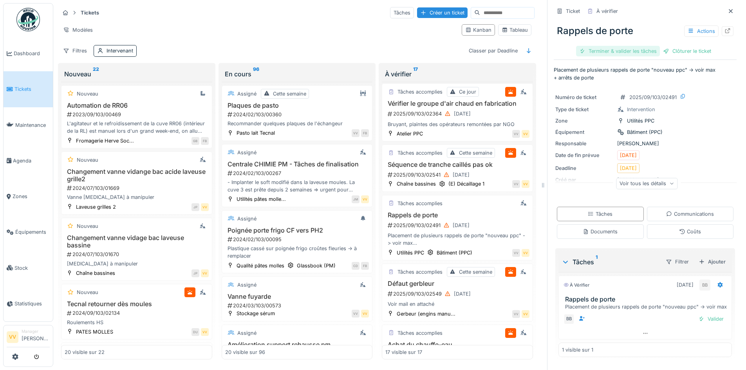
click at [577, 50] on div "Terminer & valider les tâches" at bounding box center [618, 51] width 84 height 11
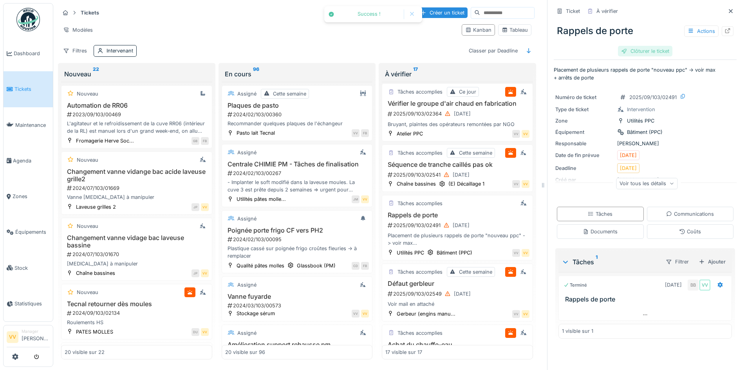
click at [628, 50] on div "Clôturer le ticket" at bounding box center [645, 51] width 54 height 11
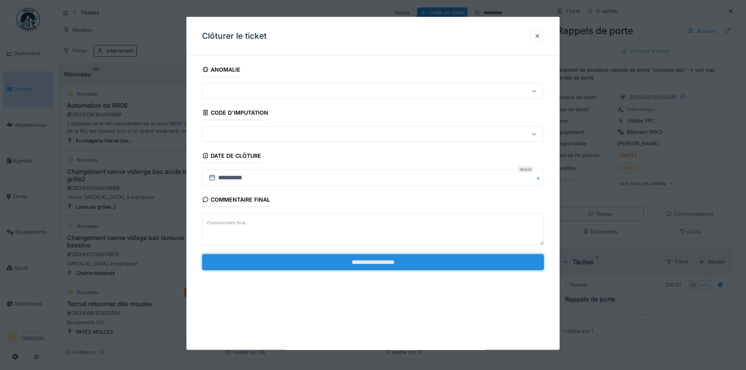
click at [405, 266] on input "**********" at bounding box center [373, 262] width 342 height 16
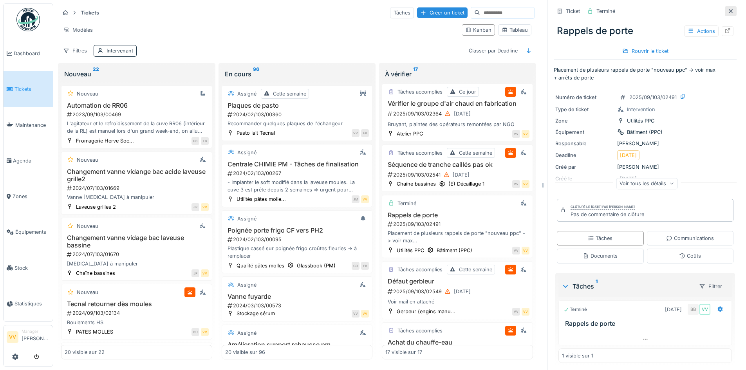
click at [727, 9] on icon at bounding box center [730, 11] width 6 height 5
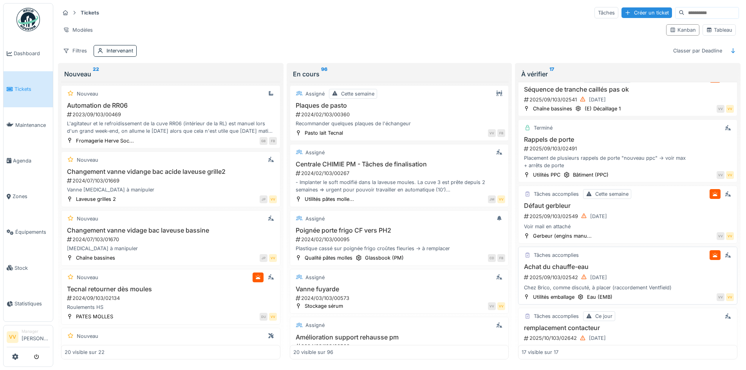
click at [618, 270] on h3 "Achat du chauffe-eau" at bounding box center [627, 266] width 212 height 7
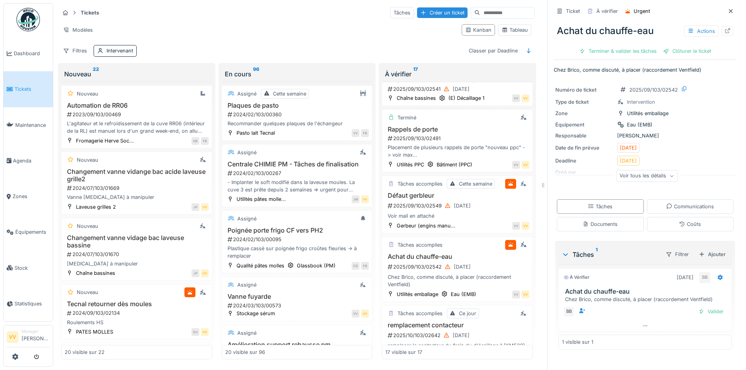
scroll to position [6, 0]
click at [598, 46] on div "Terminer & valider les tâches" at bounding box center [618, 51] width 84 height 11
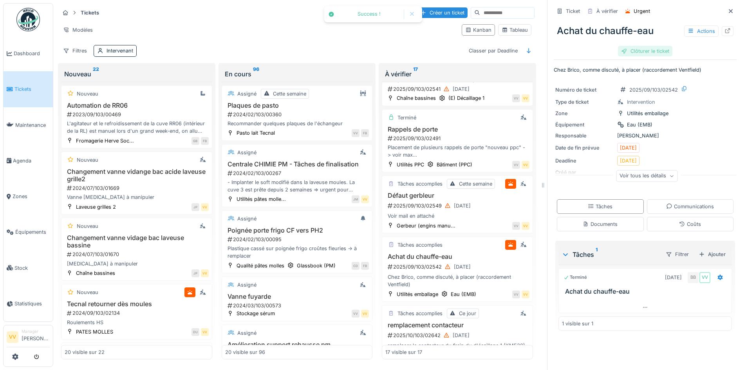
click at [637, 46] on div "Clôturer le ticket" at bounding box center [645, 51] width 54 height 11
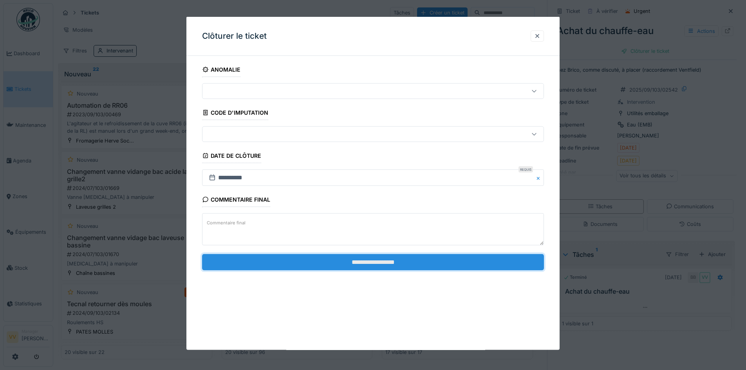
click at [416, 262] on input "**********" at bounding box center [373, 262] width 342 height 16
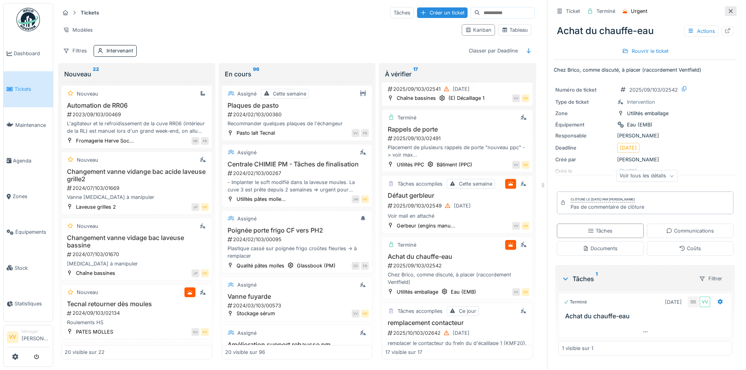
click at [727, 9] on icon at bounding box center [730, 11] width 6 height 5
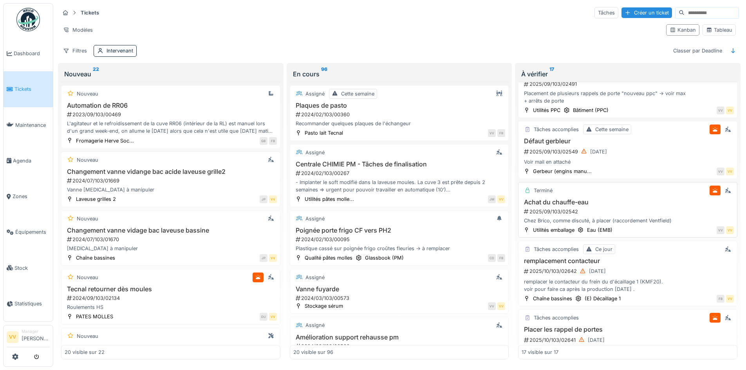
scroll to position [509, 0]
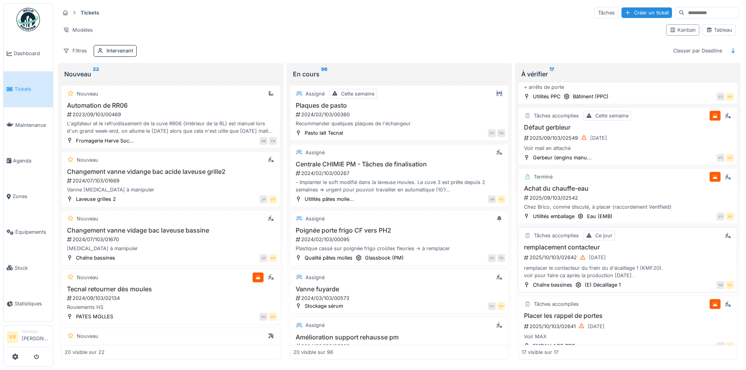
click at [660, 252] on div "2025/10/103/02642 01/10/2025" at bounding box center [628, 257] width 211 height 10
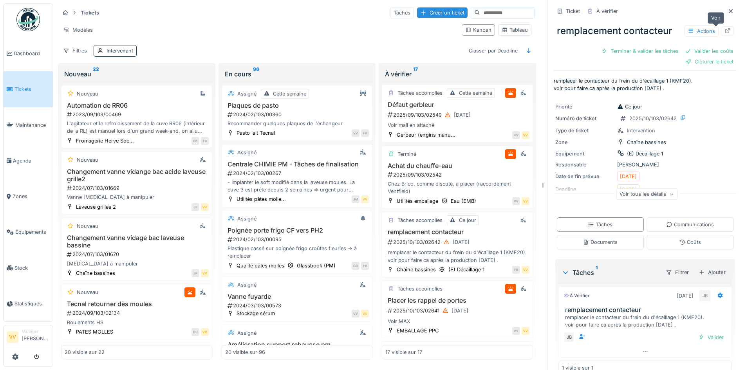
click at [721, 28] on div at bounding box center [727, 31] width 12 height 10
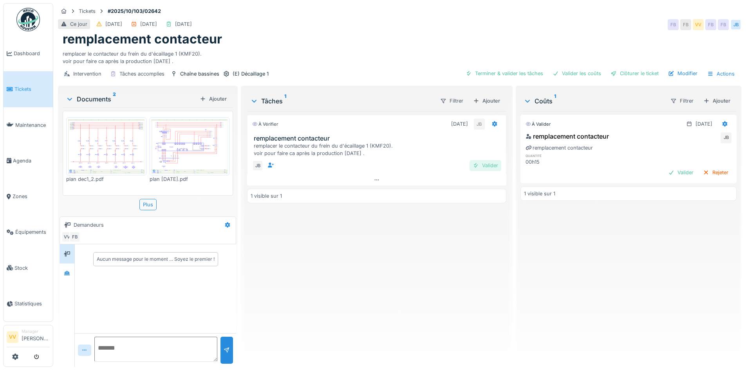
click at [478, 165] on div "Valider" at bounding box center [485, 165] width 32 height 11
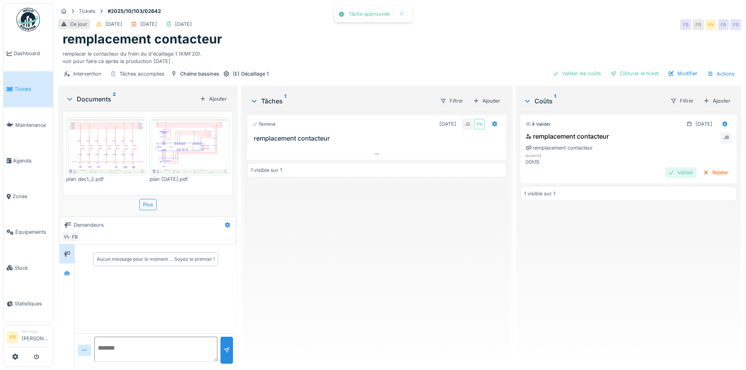
click at [665, 173] on div "Valider" at bounding box center [681, 172] width 32 height 11
click at [629, 75] on div "Clôturer le ticket" at bounding box center [634, 73] width 54 height 11
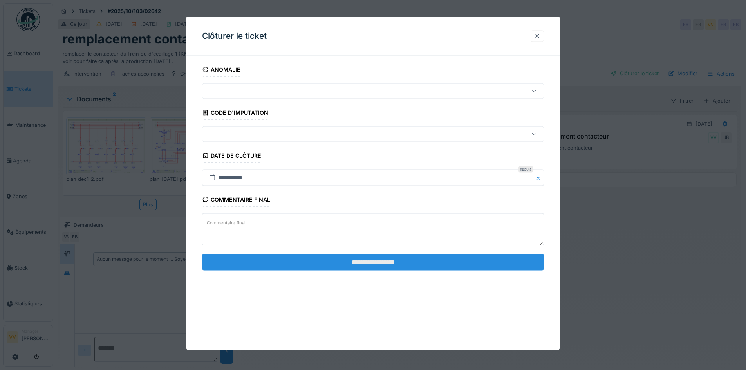
click at [380, 265] on input "**********" at bounding box center [373, 262] width 342 height 16
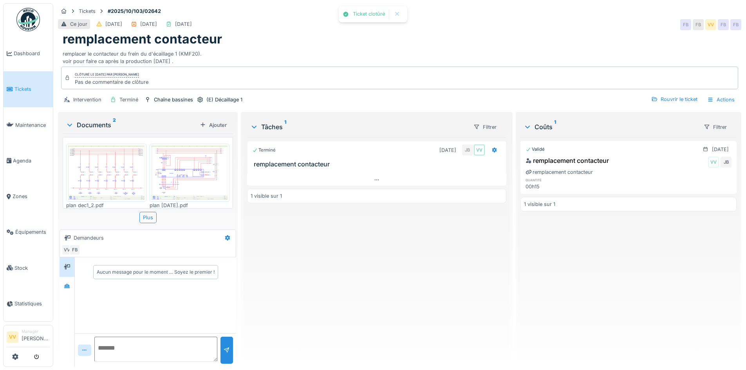
click at [634, 263] on div "Validé 01/10/2025 remplacement contacteur VV JB remplacement contacteur quantit…" at bounding box center [628, 248] width 216 height 223
click at [22, 96] on link "Tickets" at bounding box center [28, 89] width 49 height 36
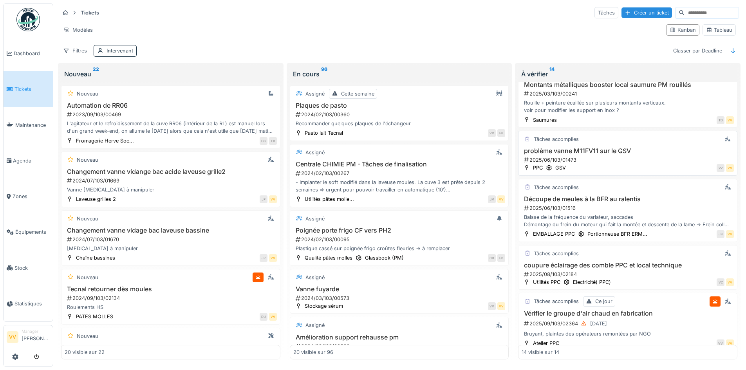
scroll to position [157, 0]
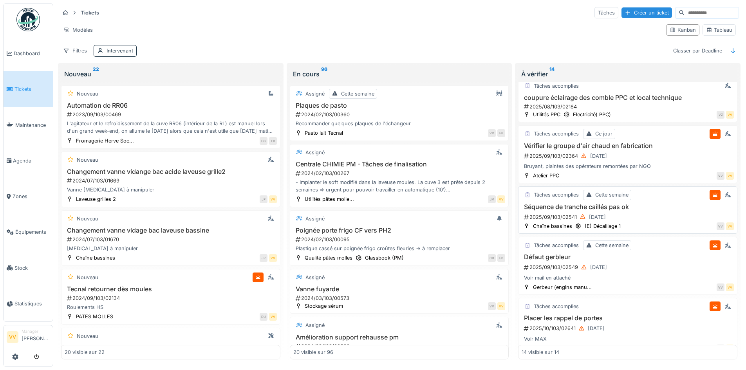
click at [633, 211] on div "Séquence de tranche caillés pas ok 2025/09/103/02541 [DATE]" at bounding box center [627, 212] width 212 height 19
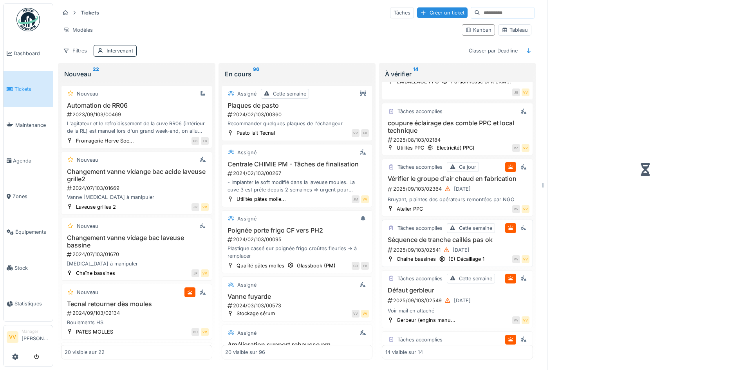
scroll to position [349, 0]
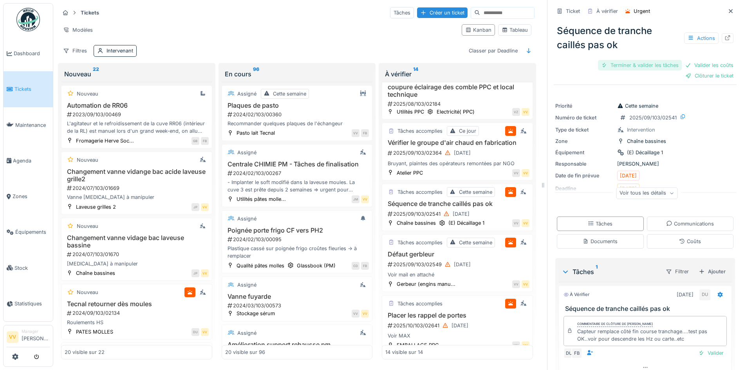
click at [620, 69] on div "Terminer & valider les tâches" at bounding box center [640, 65] width 84 height 11
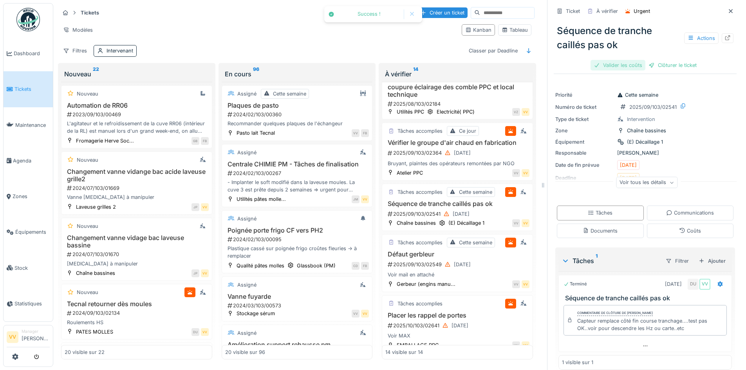
click at [617, 65] on div "Valider les coûts" at bounding box center [617, 65] width 55 height 11
click at [645, 63] on div "Clôturer le ticket" at bounding box center [645, 65] width 54 height 11
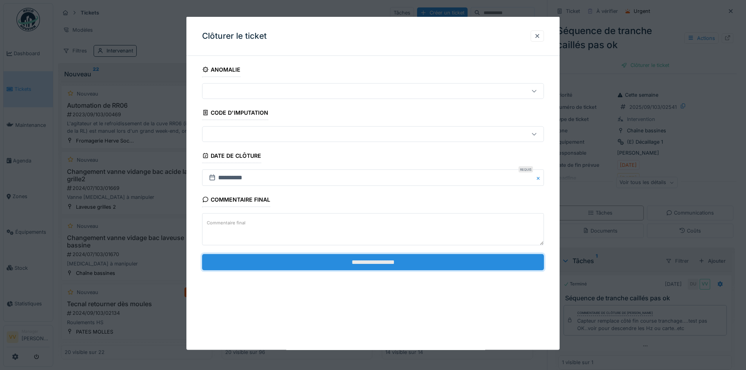
click at [395, 259] on input "**********" at bounding box center [373, 262] width 342 height 16
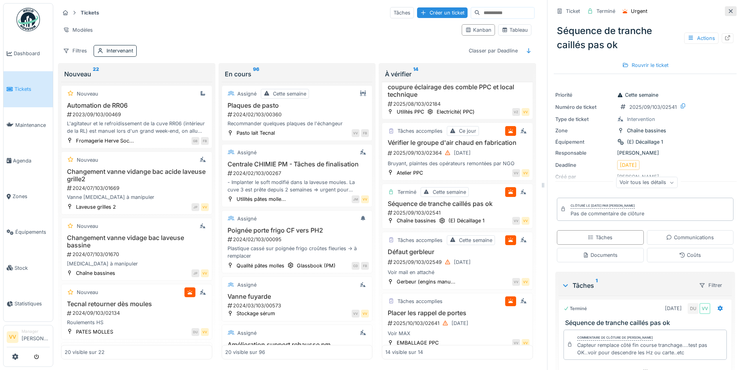
click at [727, 11] on icon at bounding box center [730, 11] width 6 height 5
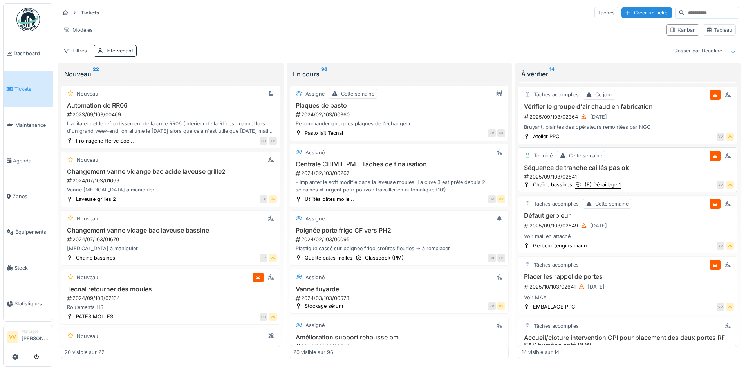
scroll to position [391, 0]
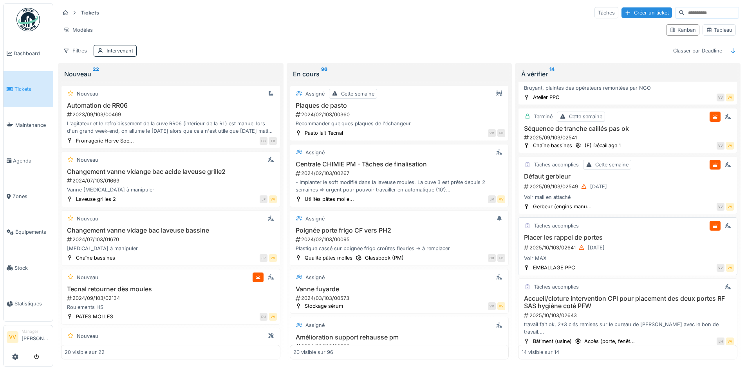
click at [635, 245] on div "2025/10/103/02641 [DATE]" at bounding box center [628, 248] width 211 height 10
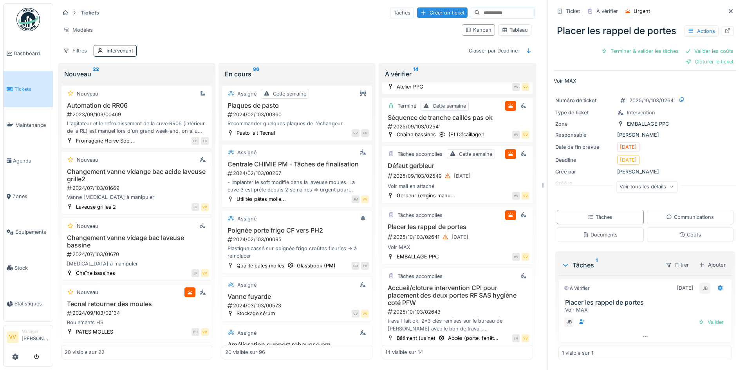
scroll to position [6, 0]
click at [724, 28] on icon at bounding box center [727, 30] width 6 height 5
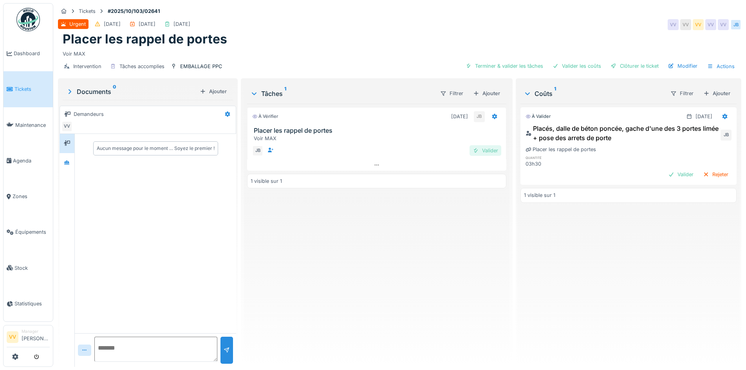
scroll to position [6, 0]
click at [488, 145] on div "Valider" at bounding box center [485, 150] width 32 height 11
click at [665, 169] on div "Valider" at bounding box center [681, 174] width 32 height 11
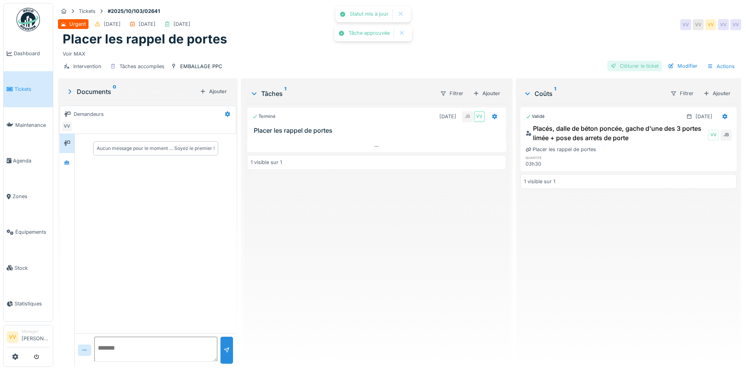
click at [630, 61] on div "Clôturer le ticket" at bounding box center [634, 66] width 54 height 11
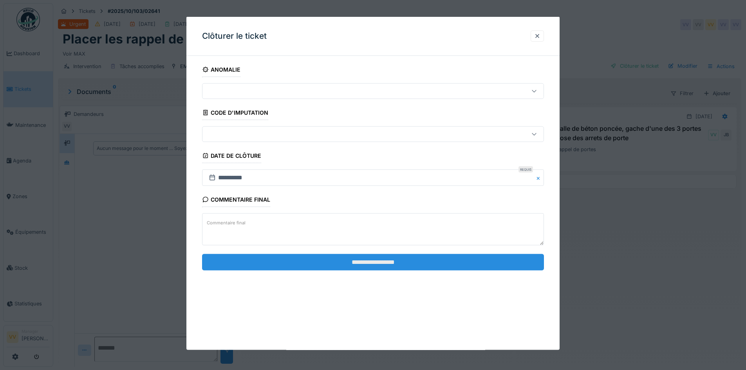
click at [403, 264] on input "**********" at bounding box center [373, 262] width 342 height 16
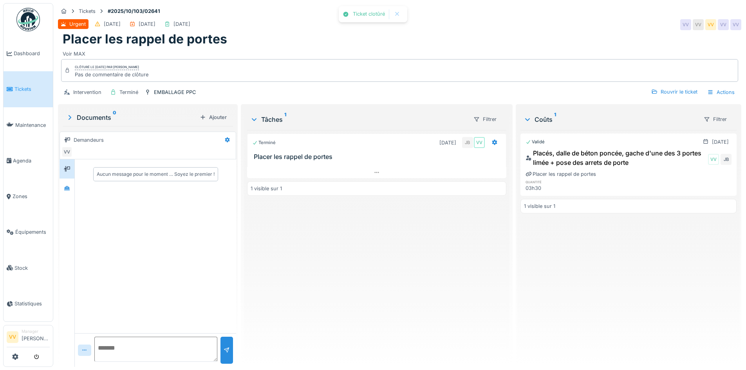
click at [399, 269] on div "Terminé [DATE] JB VV Placer les rappel de portes 1 visible sur 1" at bounding box center [376, 245] width 259 height 231
click at [15, 79] on link "Tickets" at bounding box center [28, 89] width 49 height 36
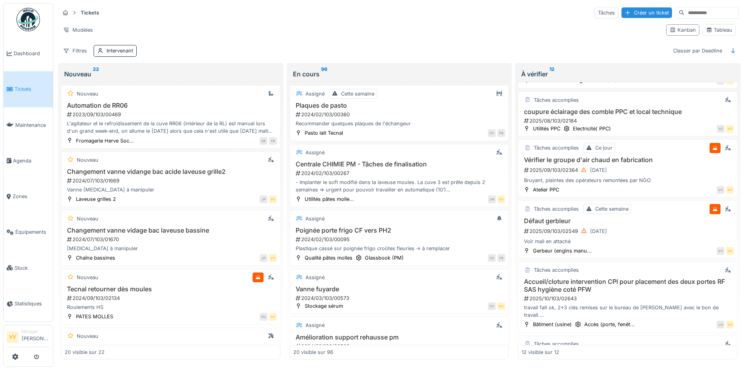
scroll to position [313, 0]
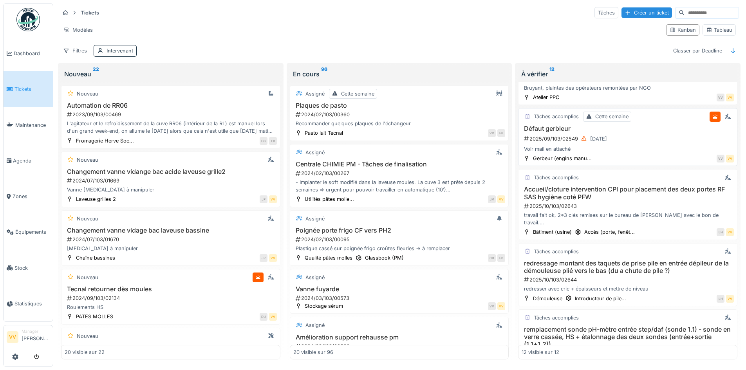
click at [632, 135] on div "2025/09/103/02549 24/09/2025" at bounding box center [628, 139] width 211 height 10
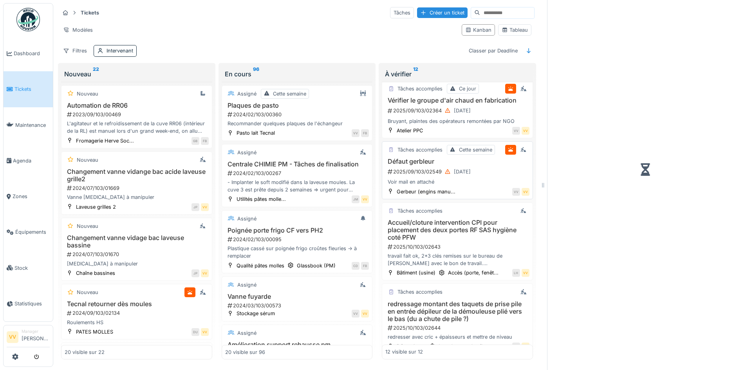
scroll to position [435, 0]
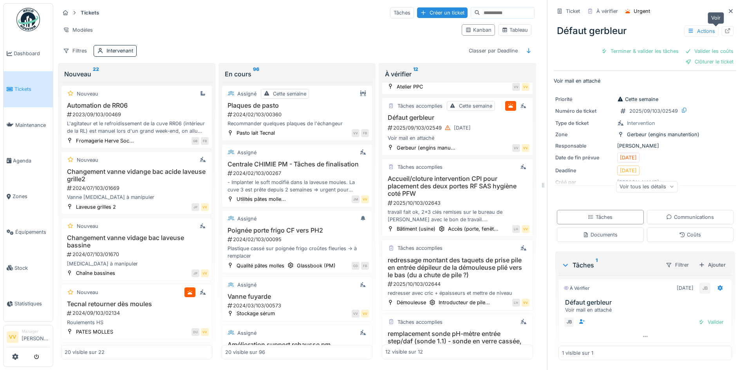
click at [724, 30] on icon at bounding box center [727, 30] width 6 height 5
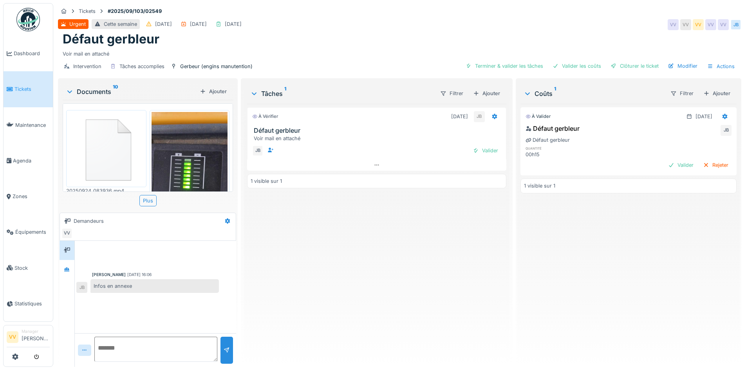
scroll to position [6, 0]
click at [483, 145] on div "Valider" at bounding box center [485, 150] width 32 height 11
click at [668, 165] on div "Défaut gerbleur JB Défaut gerbleur quantité 00h15 Valider Rejeter" at bounding box center [628, 147] width 216 height 51
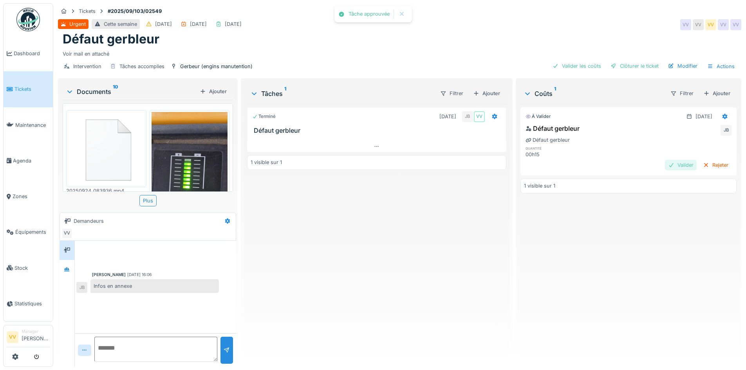
click at [668, 161] on div "Valider" at bounding box center [681, 165] width 32 height 11
click at [630, 61] on div "Clôturer le ticket" at bounding box center [634, 66] width 54 height 11
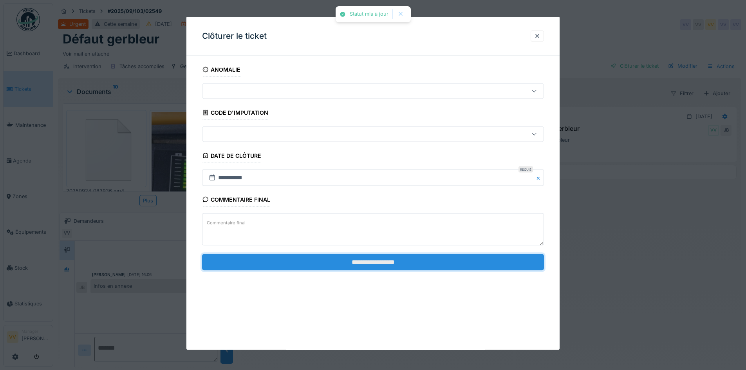
click at [418, 260] on input "**********" at bounding box center [373, 262] width 342 height 16
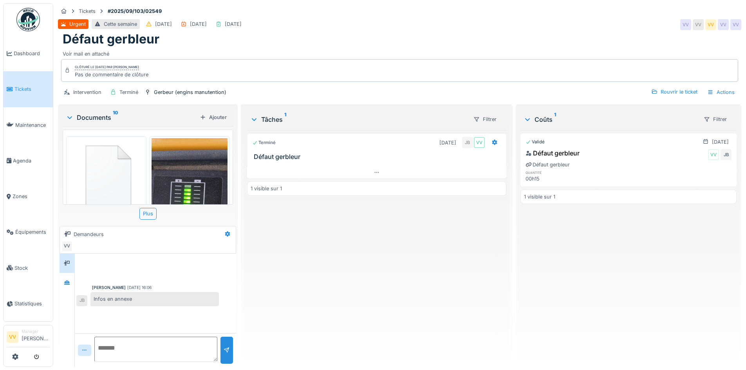
click at [22, 81] on link "Tickets" at bounding box center [28, 89] width 49 height 36
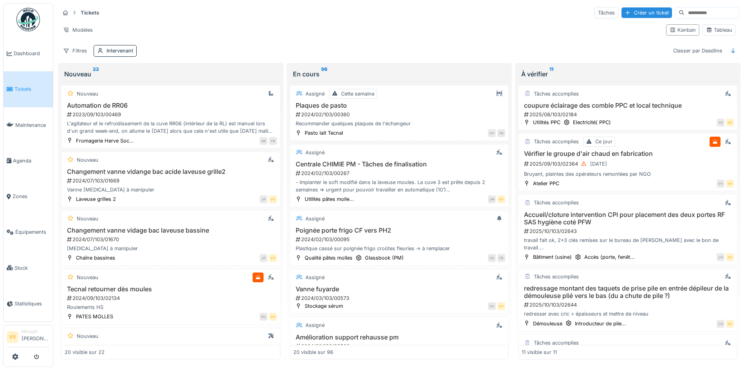
scroll to position [313, 0]
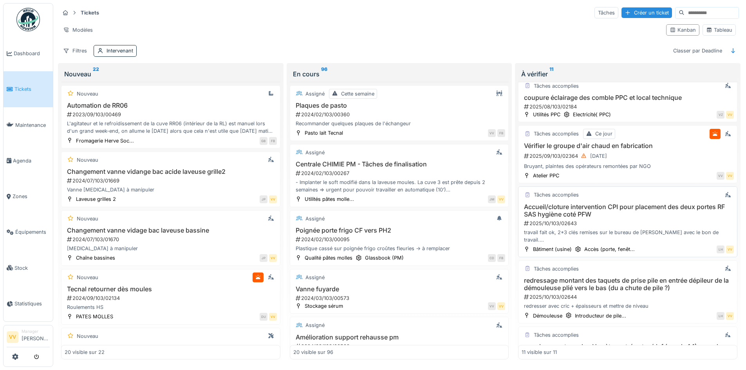
click at [622, 212] on h3 "Accueil/cloture intervention CPI pour placement des deux portes RF SAS hygiène …" at bounding box center [627, 210] width 212 height 15
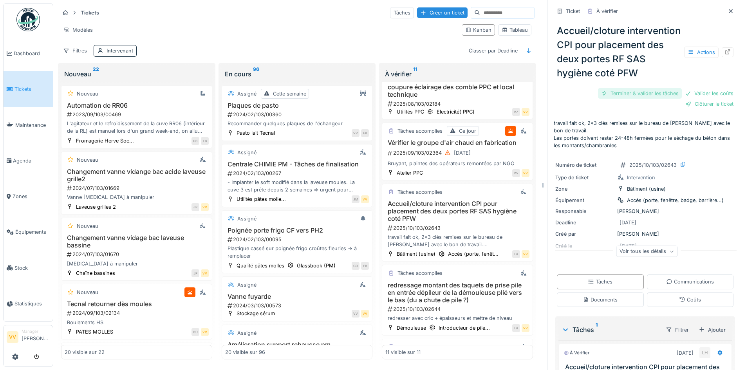
click at [625, 99] on div "Terminer & valider les tâches" at bounding box center [640, 93] width 84 height 11
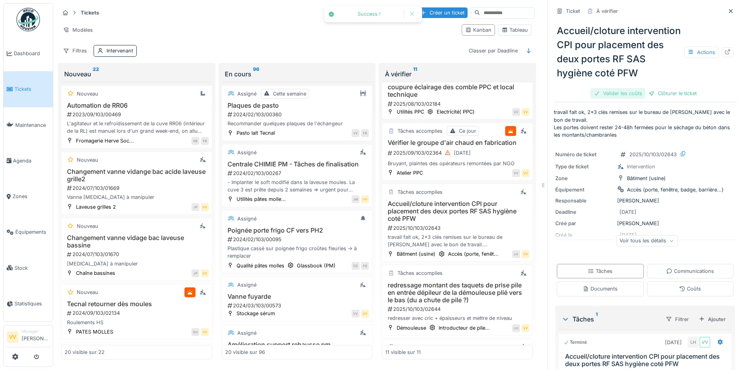
click at [618, 99] on div "Valider les coûts" at bounding box center [617, 93] width 55 height 11
click at [650, 99] on div "Clôturer le ticket" at bounding box center [645, 93] width 54 height 11
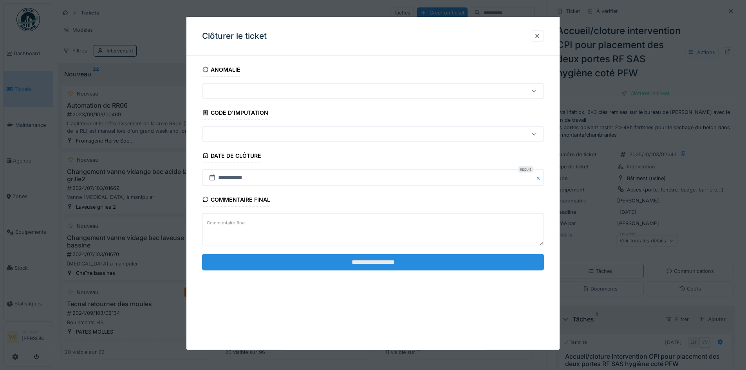
click at [454, 260] on input "**********" at bounding box center [373, 262] width 342 height 16
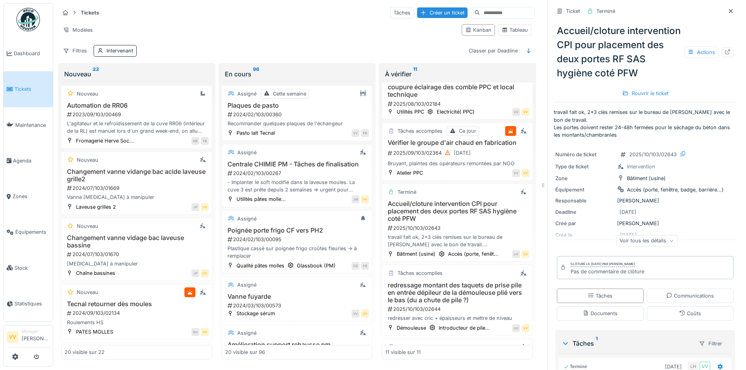
click at [16, 90] on span "Tickets" at bounding box center [31, 88] width 35 height 7
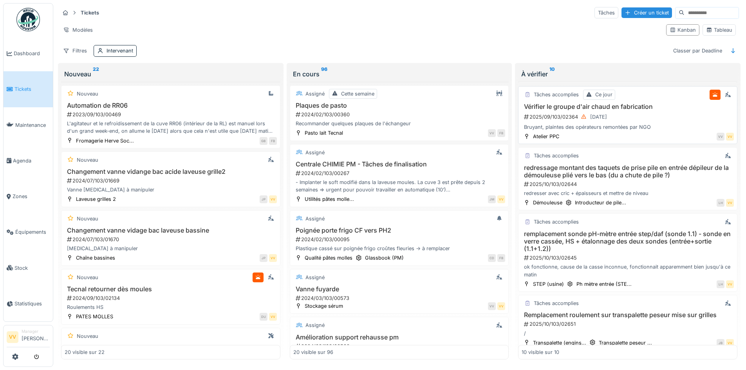
scroll to position [361, 0]
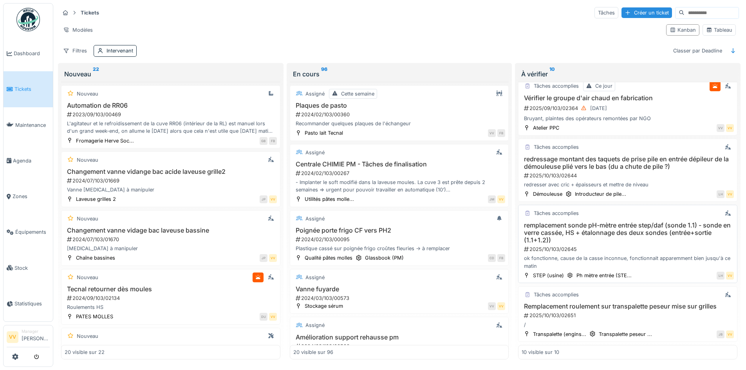
click at [594, 230] on h3 "remplacement sonde pH-mètre entrée step/daf (sonde 1.1) - sonde en verre cassée…" at bounding box center [627, 233] width 212 height 23
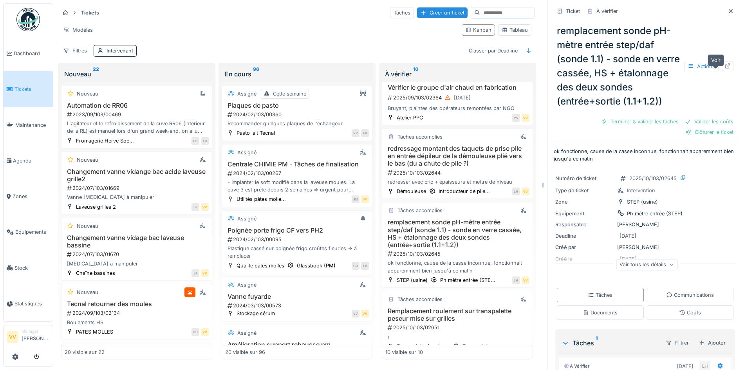
click at [724, 68] on icon at bounding box center [727, 65] width 6 height 5
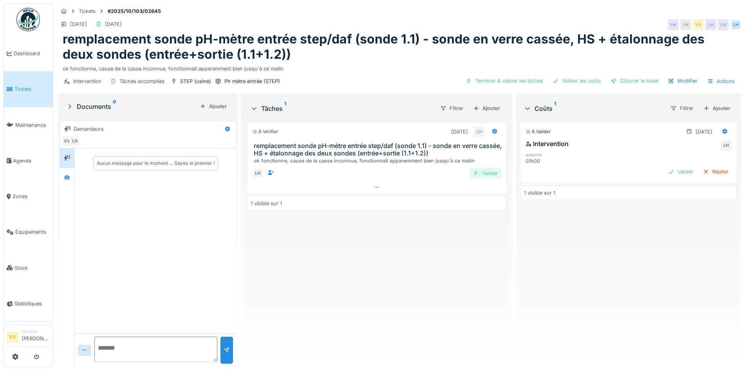
click at [480, 174] on div "Valider" at bounding box center [485, 173] width 32 height 11
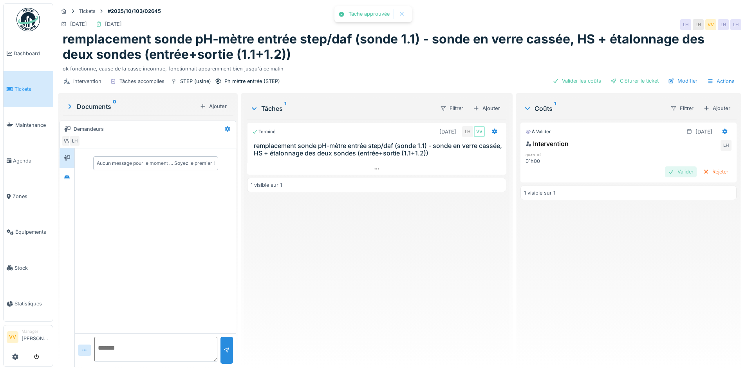
click at [668, 170] on div at bounding box center [671, 171] width 6 height 7
click at [623, 81] on div "Clôturer le ticket" at bounding box center [634, 81] width 54 height 11
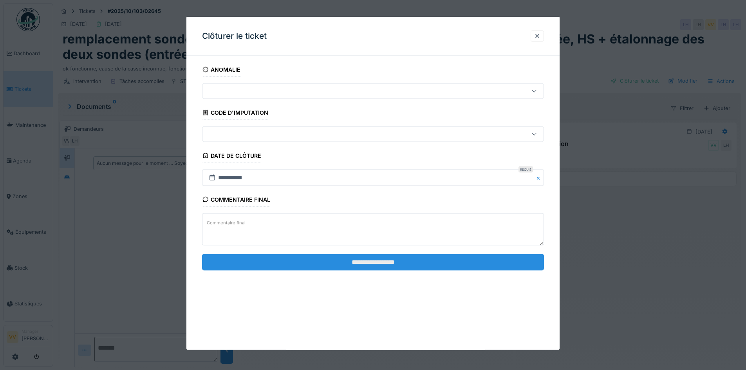
click at [390, 260] on input "**********" at bounding box center [373, 262] width 342 height 16
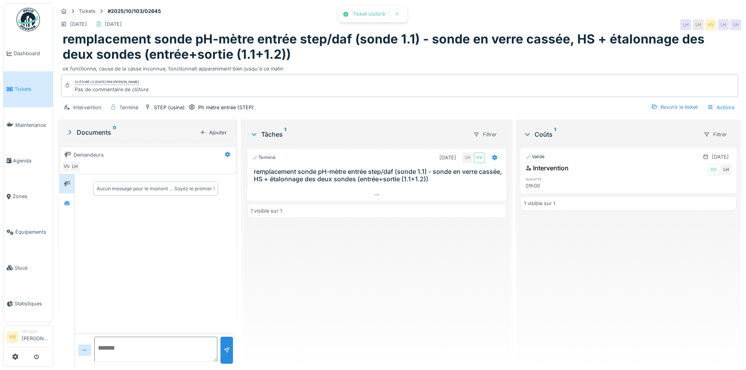
drag, startPoint x: 651, startPoint y: 273, endPoint x: 625, endPoint y: 241, distance: 40.9
click at [651, 272] on div "Validé 01/10/2025 Intervention VV LH quantité 01h00 1 visible sur 1" at bounding box center [628, 253] width 216 height 216
click at [8, 87] on icon at bounding box center [10, 89] width 6 height 5
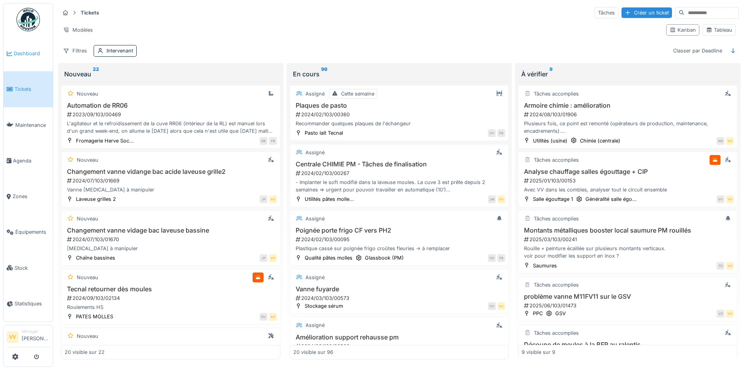
click at [25, 55] on span "Dashboard" at bounding box center [32, 53] width 36 height 7
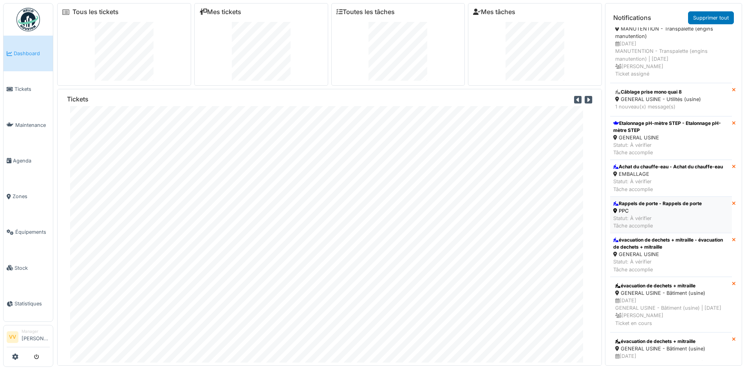
scroll to position [431, 0]
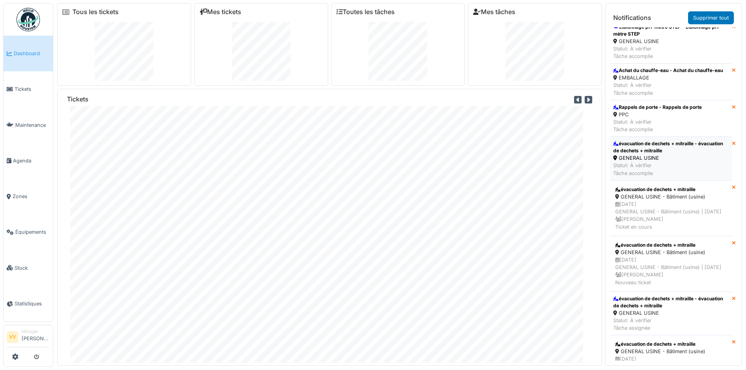
click at [681, 162] on div "GENERAL USINE" at bounding box center [670, 157] width 115 height 7
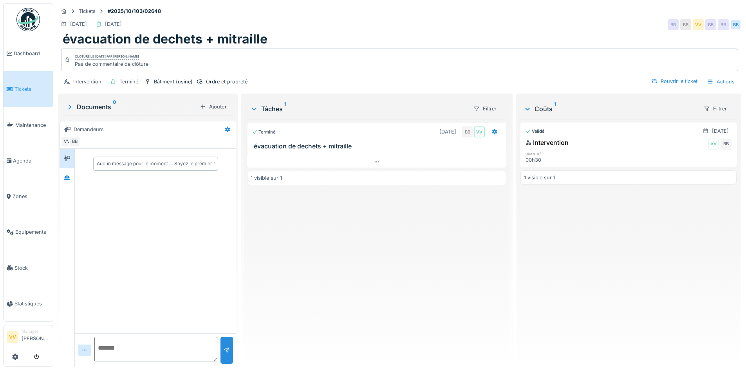
click at [23, 91] on span "Tickets" at bounding box center [31, 88] width 35 height 7
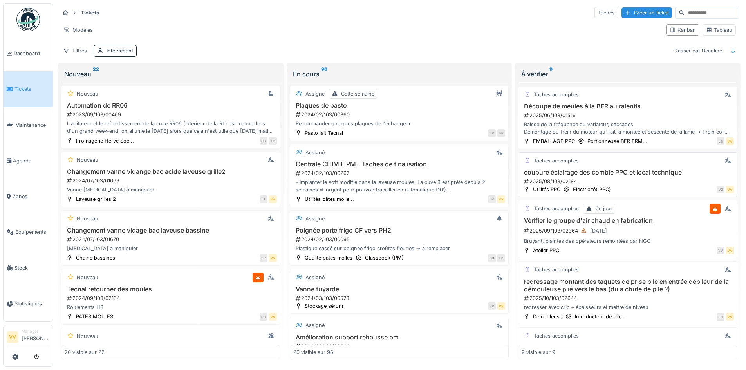
scroll to position [279, 0]
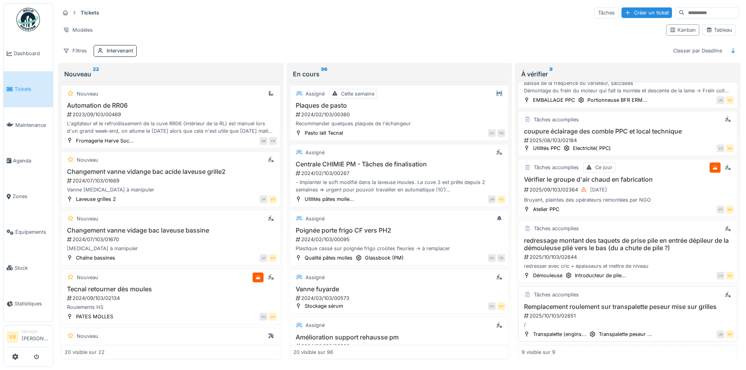
click at [627, 315] on div "2025/10/103/02651" at bounding box center [628, 315] width 211 height 7
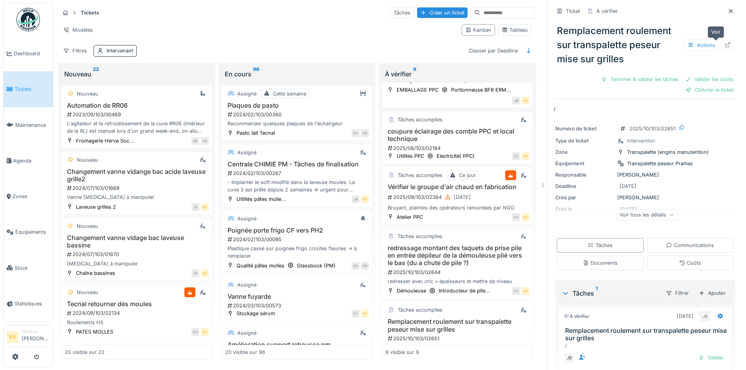
click at [724, 46] on icon at bounding box center [727, 44] width 6 height 5
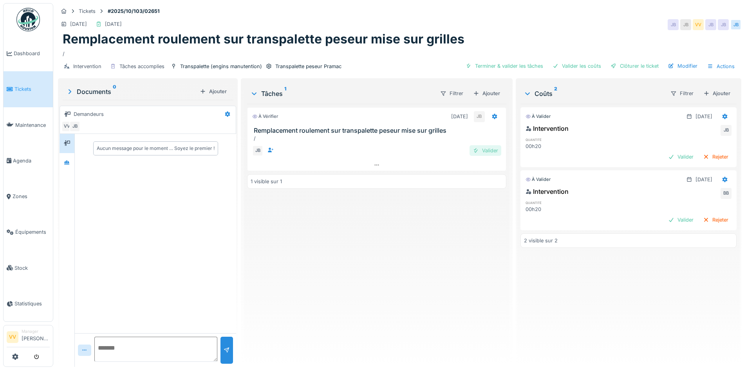
click at [479, 152] on div "Valider" at bounding box center [485, 150] width 32 height 11
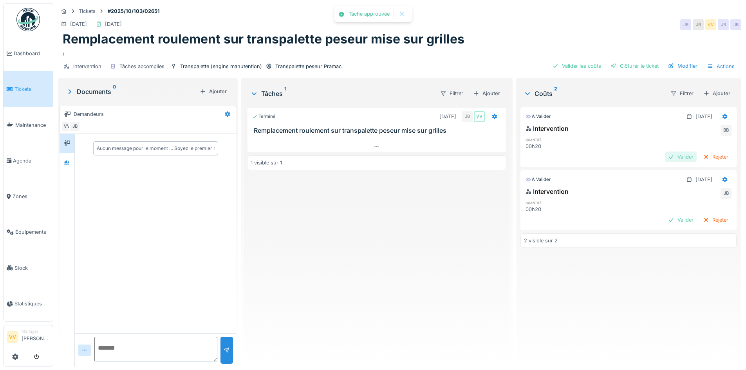
click at [667, 160] on div "Valider" at bounding box center [681, 156] width 32 height 11
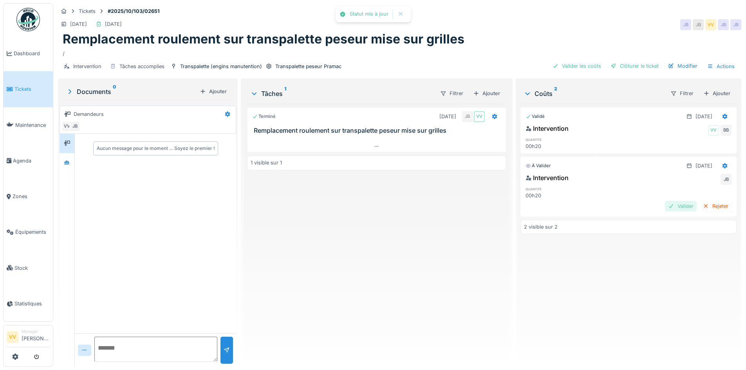
click at [669, 209] on div "Valider" at bounding box center [681, 206] width 32 height 11
click at [623, 69] on div "Clôturer le ticket" at bounding box center [634, 66] width 54 height 11
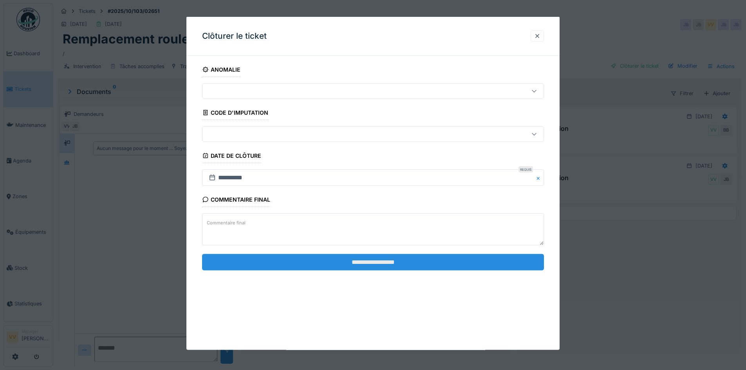
click at [327, 261] on input "**********" at bounding box center [373, 262] width 342 height 16
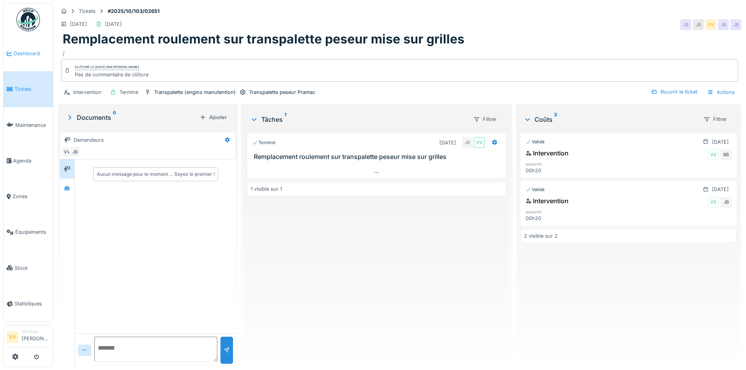
click at [12, 56] on li "Dashboard" at bounding box center [28, 53] width 43 height 7
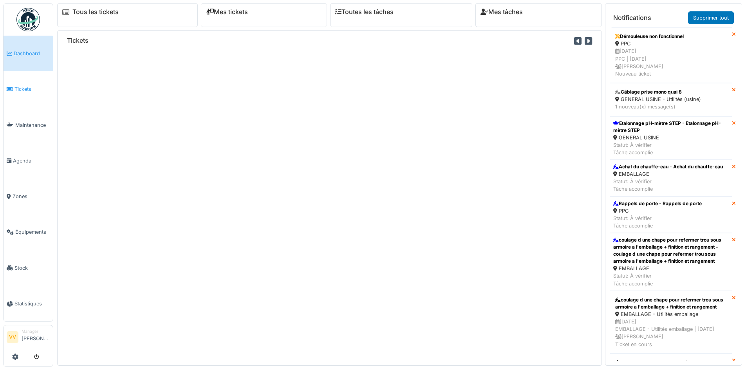
click at [21, 89] on span "Tickets" at bounding box center [31, 88] width 35 height 7
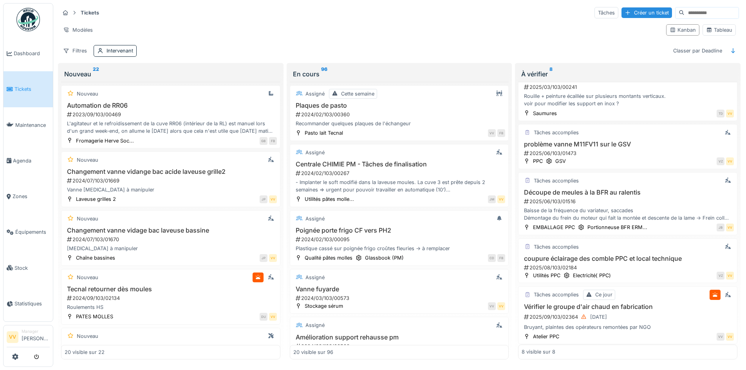
scroll to position [221, 0]
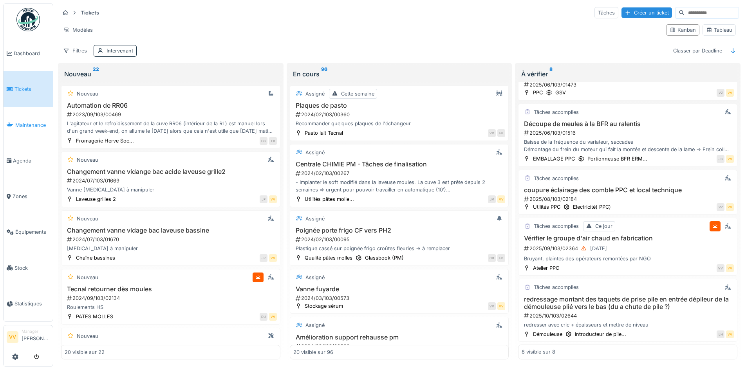
click at [20, 121] on span "Maintenance" at bounding box center [32, 124] width 34 height 7
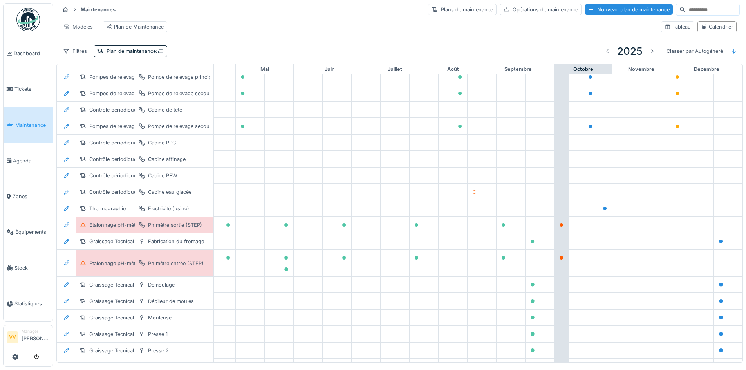
scroll to position [461, 256]
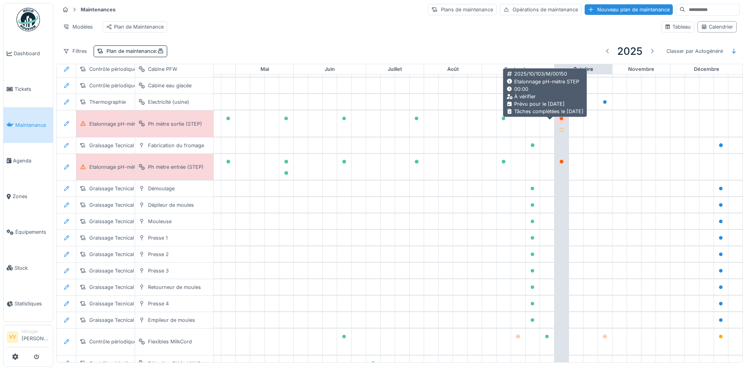
click at [559, 122] on div at bounding box center [561, 118] width 5 height 7
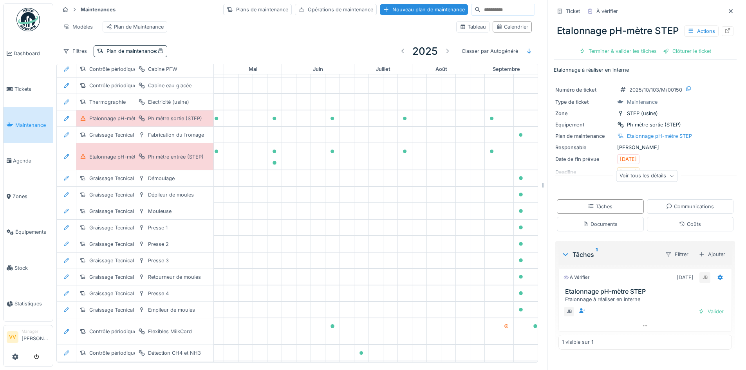
scroll to position [4, 0]
click at [721, 36] on div at bounding box center [727, 31] width 12 height 10
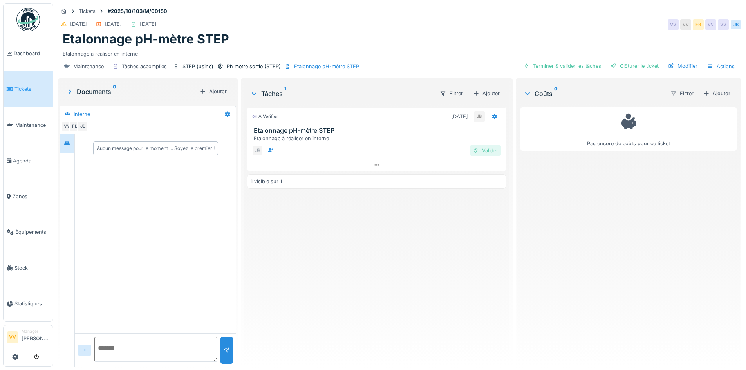
click at [479, 151] on div "Valider" at bounding box center [485, 150] width 32 height 11
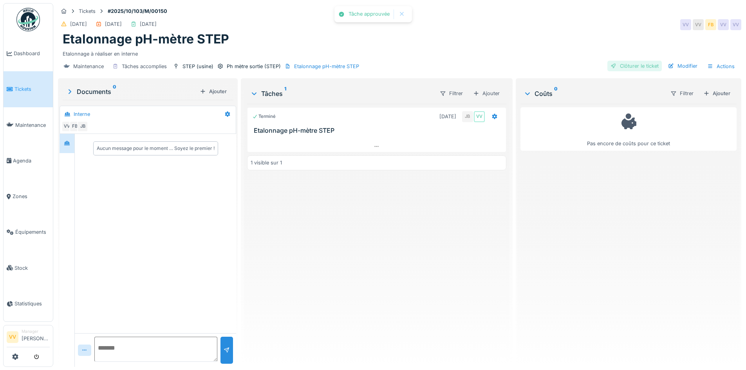
click at [625, 66] on div "Clôturer le ticket" at bounding box center [634, 66] width 54 height 11
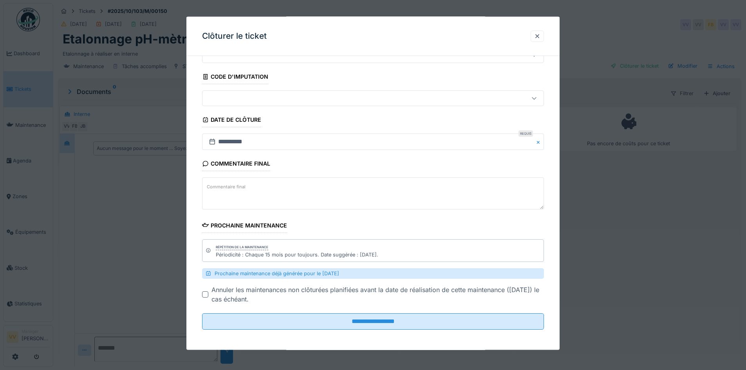
scroll to position [38, 0]
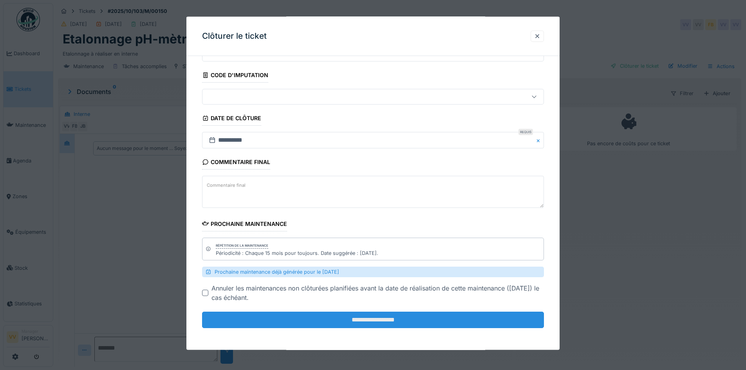
click at [364, 320] on input "**********" at bounding box center [373, 320] width 342 height 16
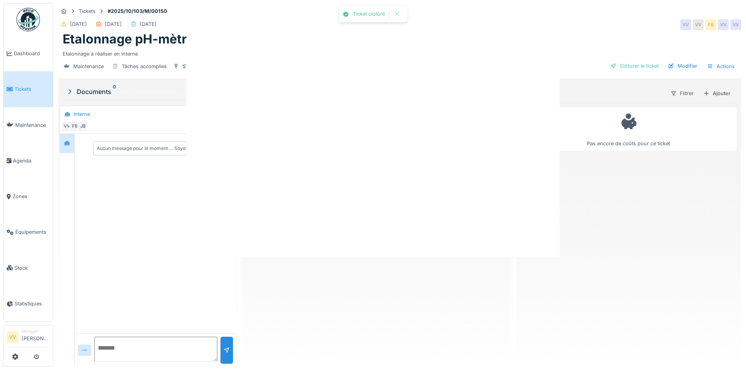
scroll to position [0, 0]
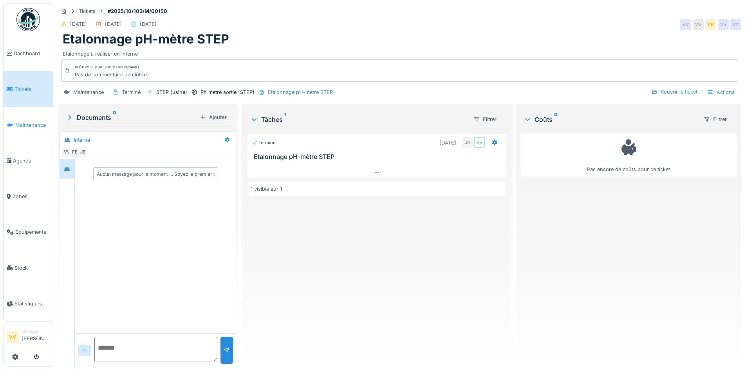
click at [20, 121] on span "Maintenance" at bounding box center [32, 124] width 34 height 7
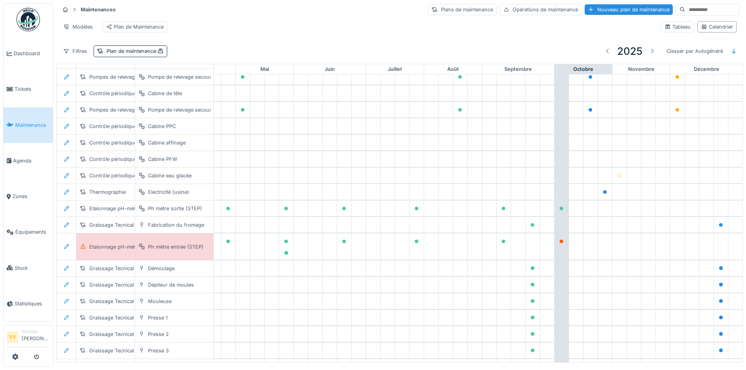
scroll to position [399, 256]
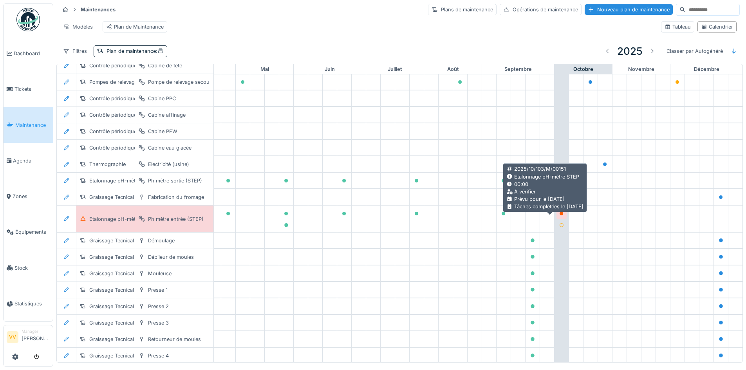
click at [559, 216] on icon at bounding box center [561, 214] width 5 height 4
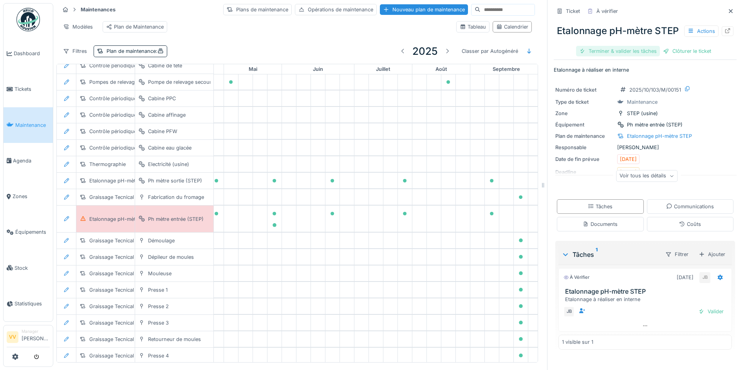
click at [619, 56] on div "Terminer & valider les tâches" at bounding box center [618, 51] width 84 height 11
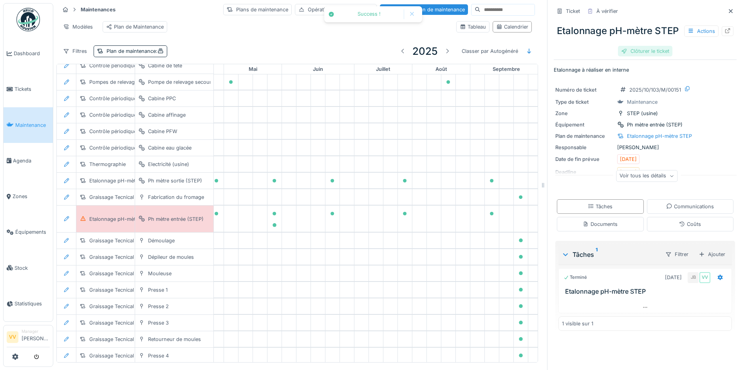
click at [640, 56] on div "Clôturer le ticket" at bounding box center [645, 51] width 54 height 11
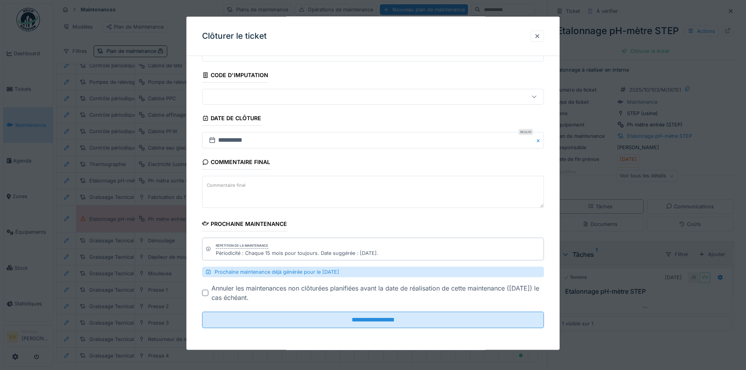
scroll to position [6, 0]
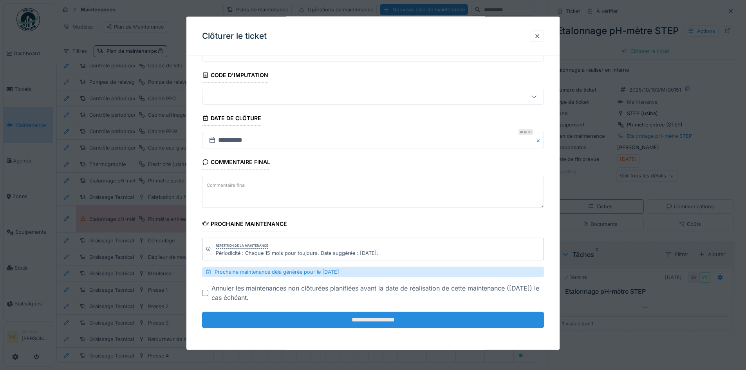
click at [345, 315] on input "**********" at bounding box center [373, 320] width 342 height 16
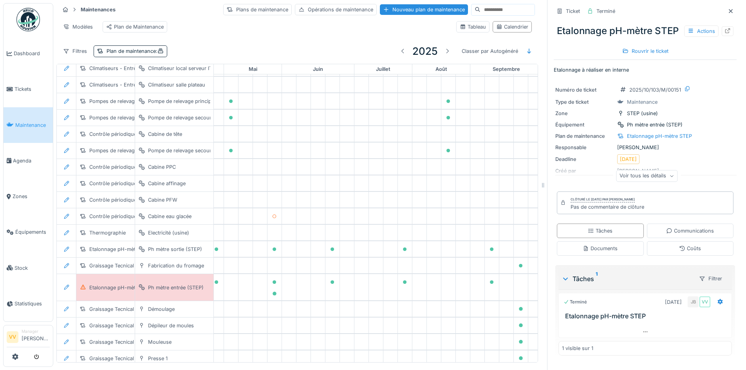
scroll to position [203, 256]
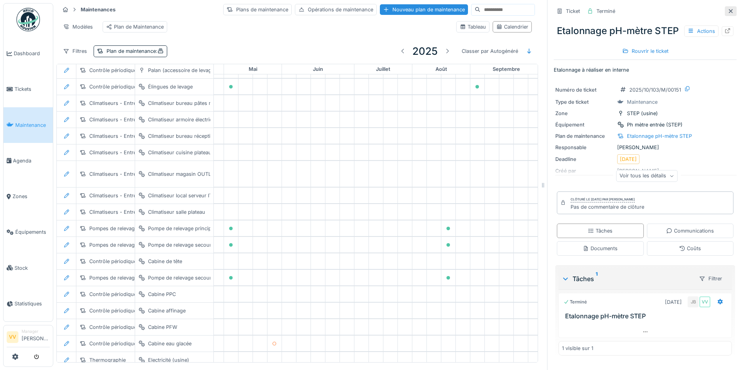
click at [727, 9] on icon at bounding box center [730, 11] width 6 height 5
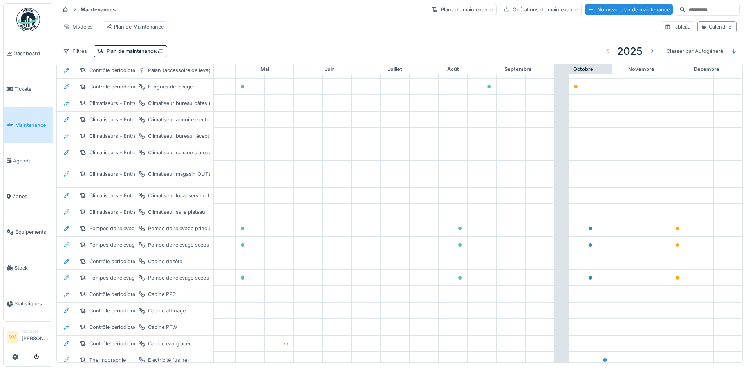
scroll to position [2, 0]
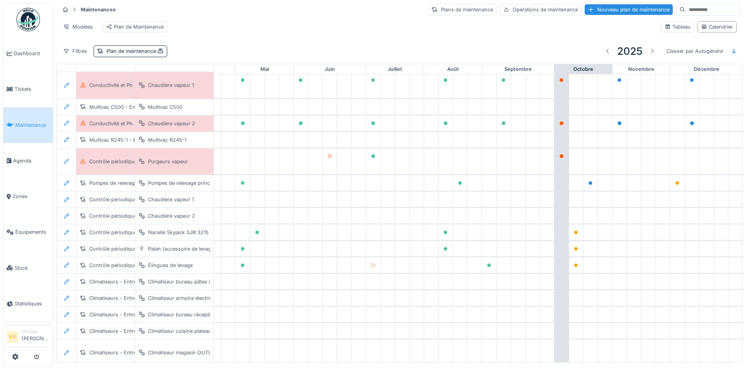
scroll to position [0, 256]
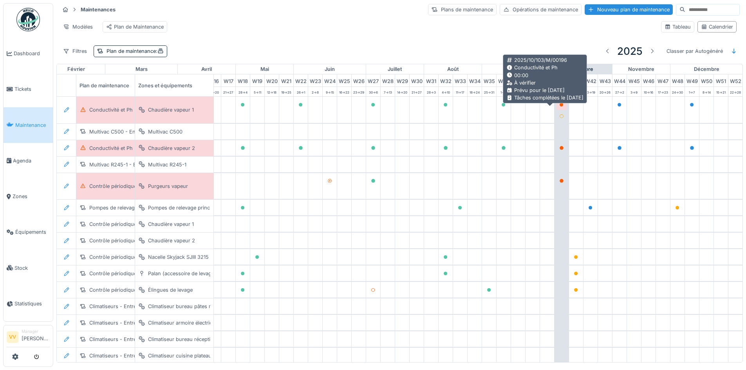
click at [559, 107] on icon at bounding box center [561, 105] width 4 height 4
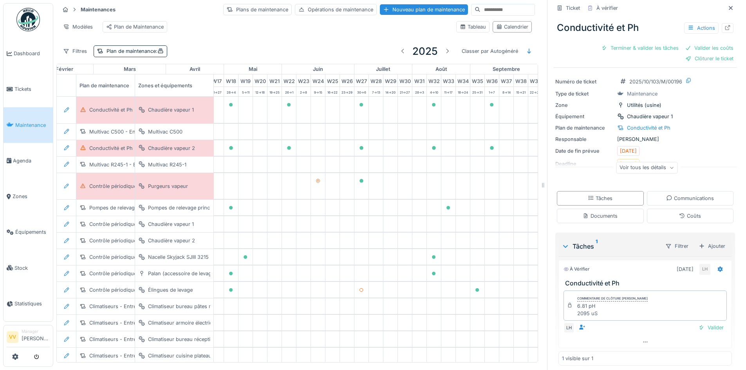
scroll to position [18, 0]
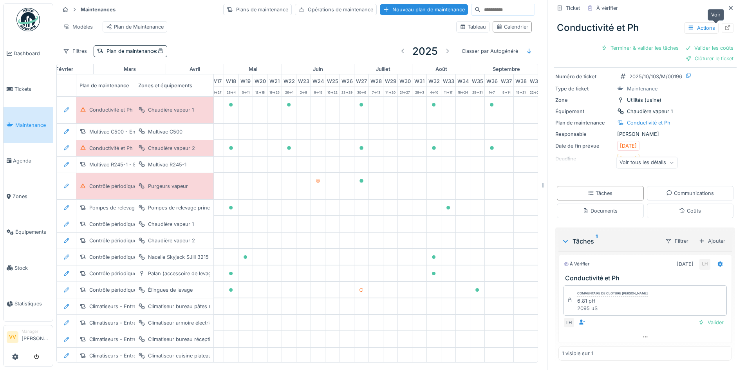
click at [724, 28] on icon at bounding box center [727, 27] width 6 height 5
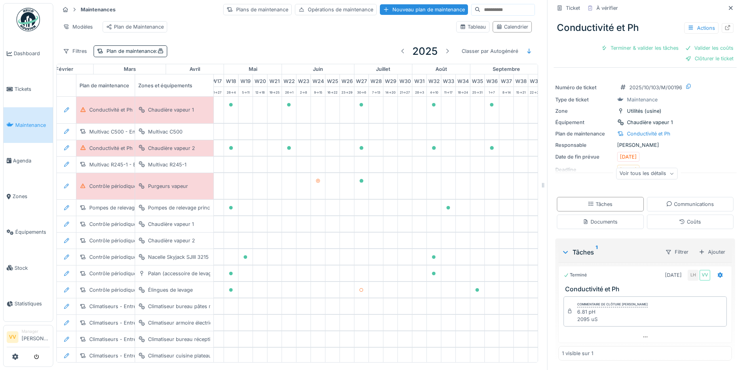
scroll to position [7, 0]
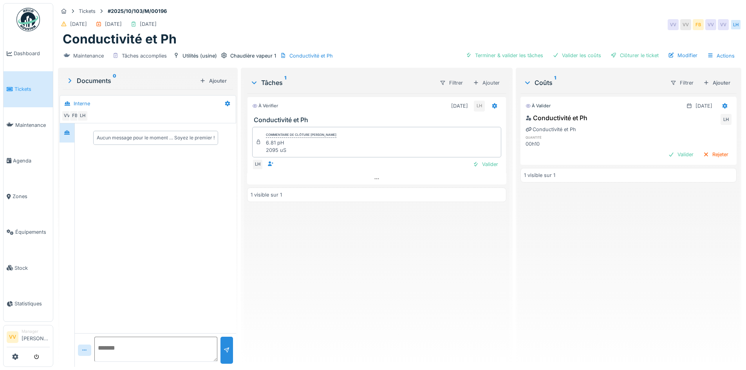
click at [643, 222] on div "À valider [DATE] Conductivité et Ph LH Conductivité et Ph quantité 00h10 Valide…" at bounding box center [628, 226] width 216 height 267
click at [481, 165] on div "Valider" at bounding box center [485, 164] width 32 height 11
click at [665, 152] on div "Valider" at bounding box center [681, 154] width 32 height 11
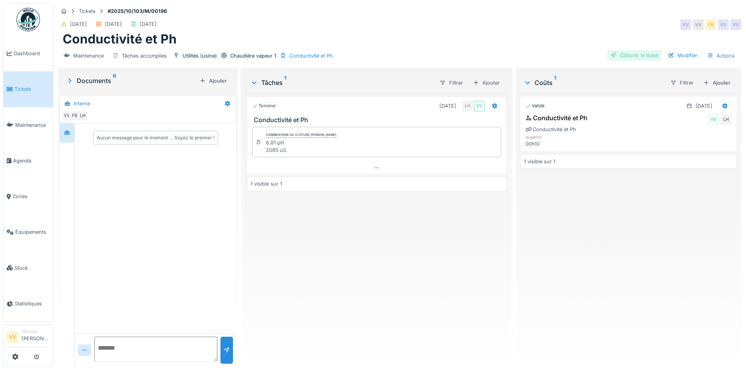
click at [628, 54] on div "Clôturer le ticket" at bounding box center [634, 55] width 54 height 11
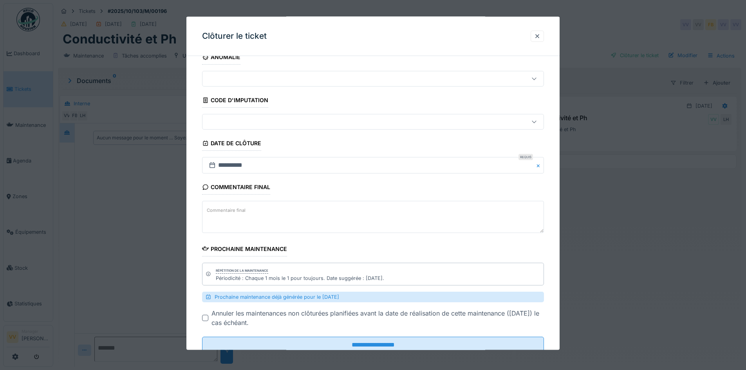
scroll to position [38, 0]
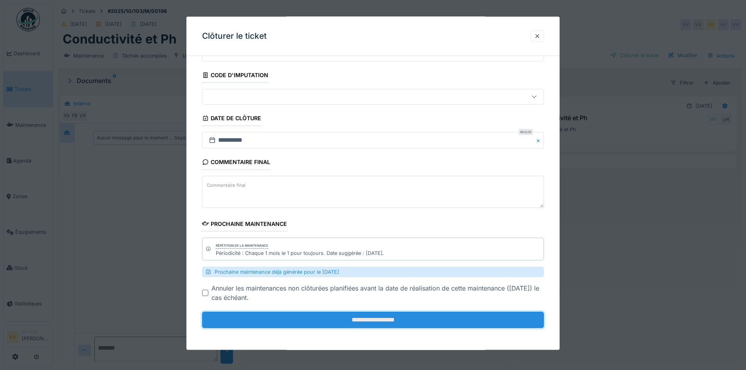
click at [367, 319] on input "**********" at bounding box center [373, 320] width 342 height 16
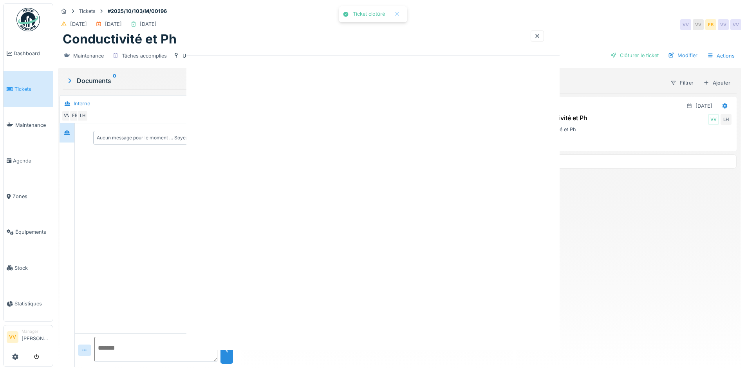
scroll to position [0, 0]
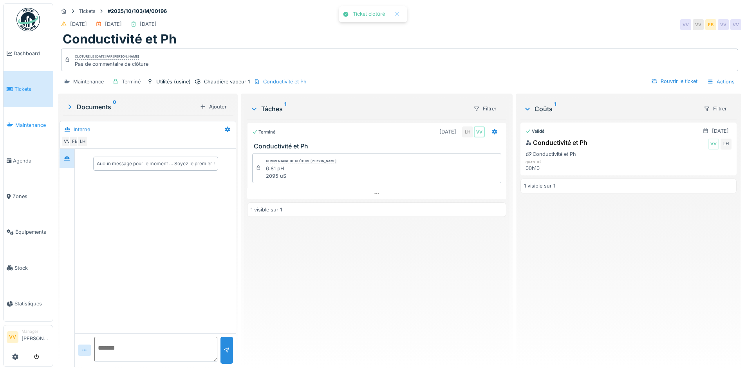
click at [21, 127] on link "Maintenance" at bounding box center [28, 125] width 49 height 36
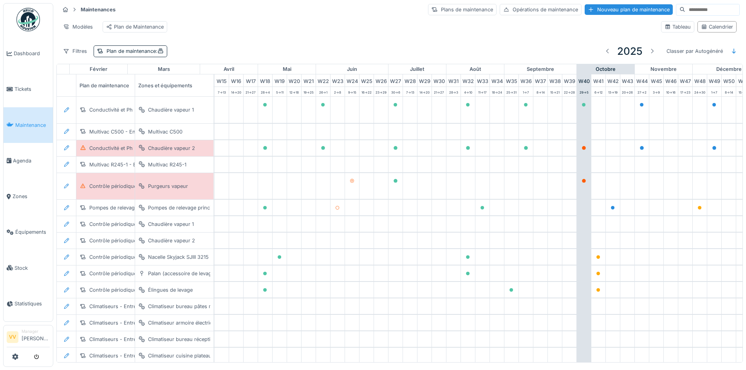
scroll to position [0, 256]
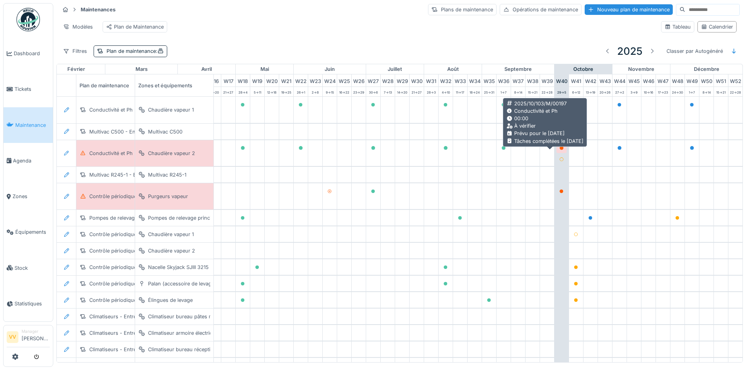
click at [559, 150] on icon at bounding box center [561, 148] width 5 height 4
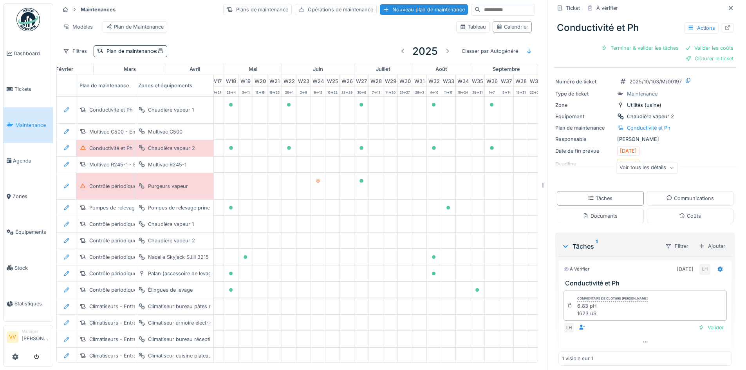
scroll to position [18, 0]
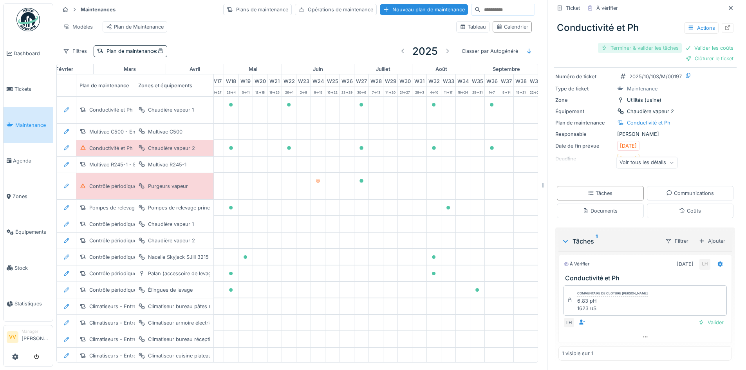
click at [633, 50] on div "Terminer & valider les tâches" at bounding box center [640, 48] width 84 height 11
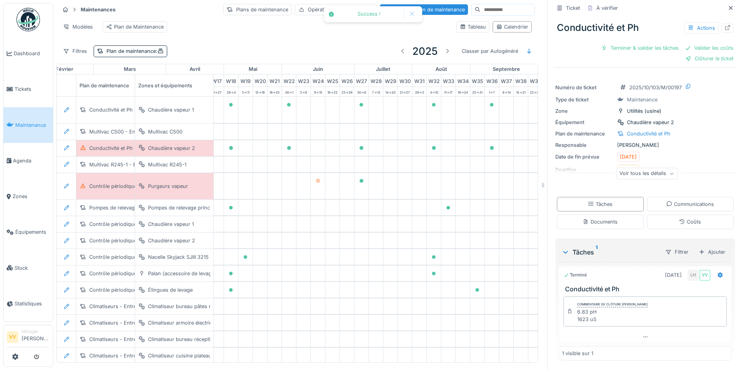
scroll to position [0, 0]
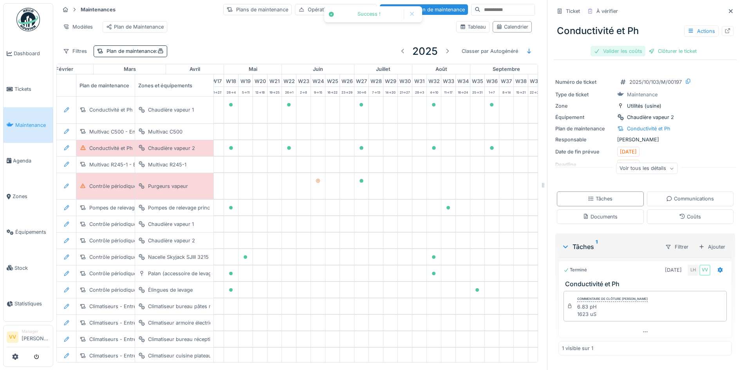
click at [594, 50] on div "Valider les coûts" at bounding box center [617, 51] width 55 height 11
click at [625, 50] on div "Clôturer le ticket" at bounding box center [645, 51] width 54 height 11
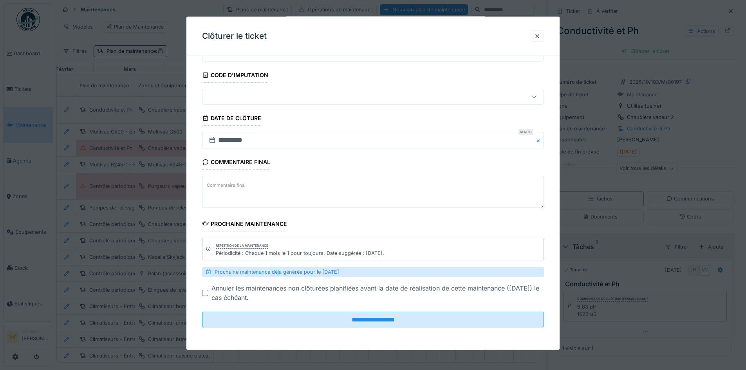
scroll to position [6, 0]
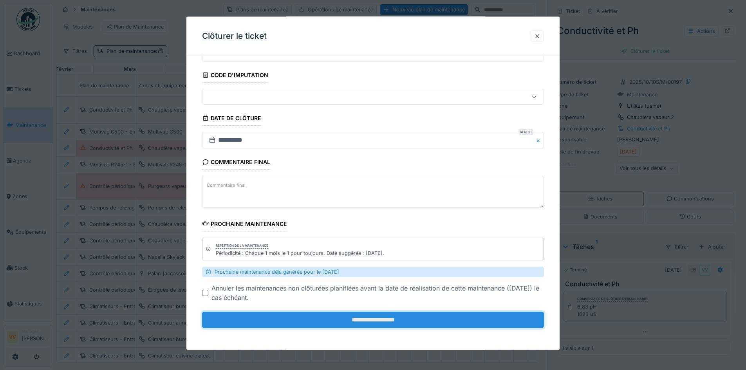
click at [416, 320] on input "**********" at bounding box center [373, 320] width 342 height 16
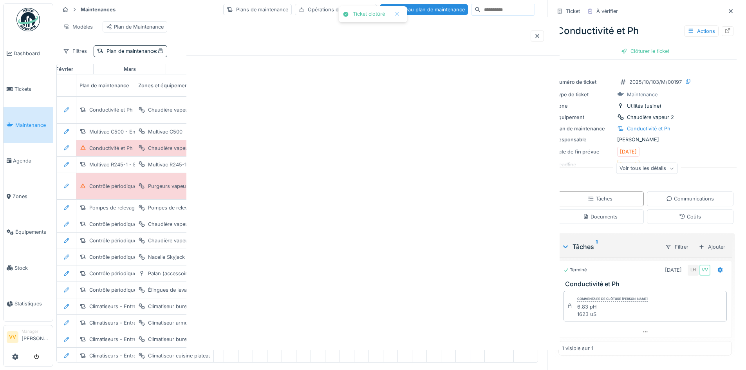
scroll to position [0, 0]
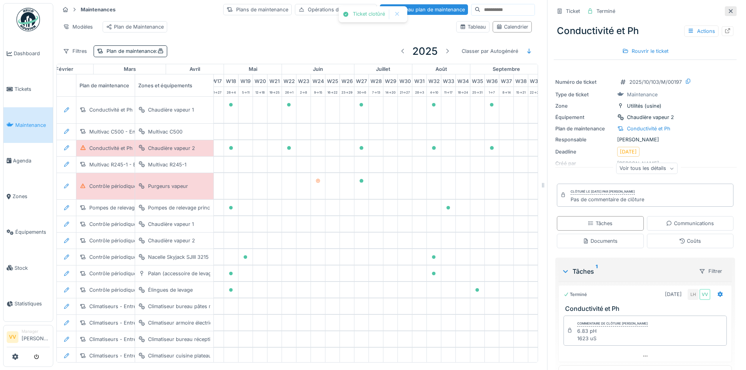
click at [727, 9] on icon at bounding box center [730, 11] width 6 height 5
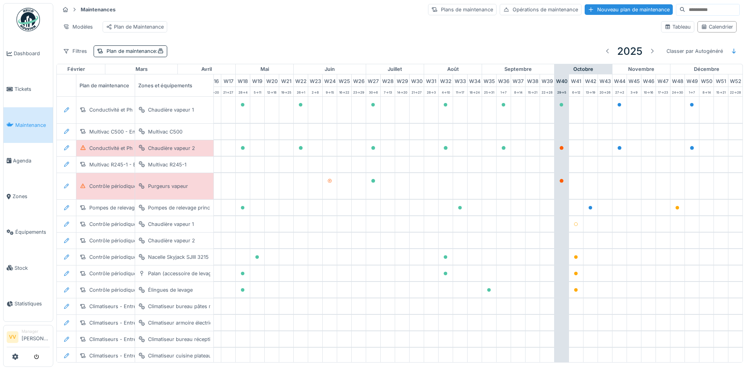
scroll to position [2, 0]
click at [17, 121] on span "Maintenance" at bounding box center [32, 124] width 34 height 7
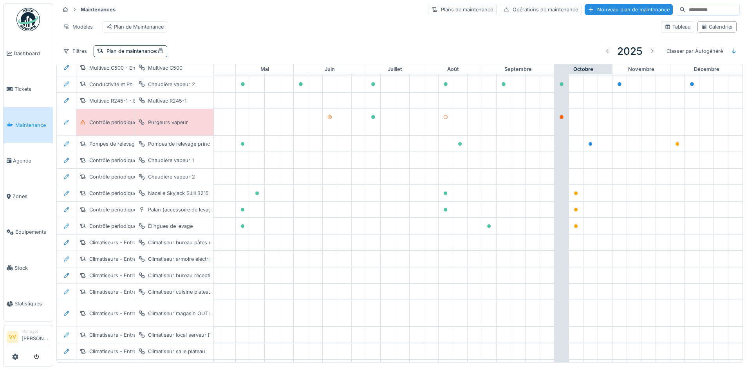
scroll to position [0, 256]
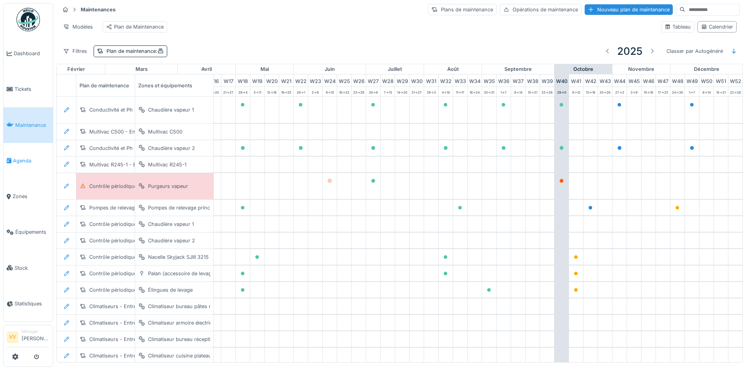
click at [18, 153] on link "Agenda" at bounding box center [28, 161] width 49 height 36
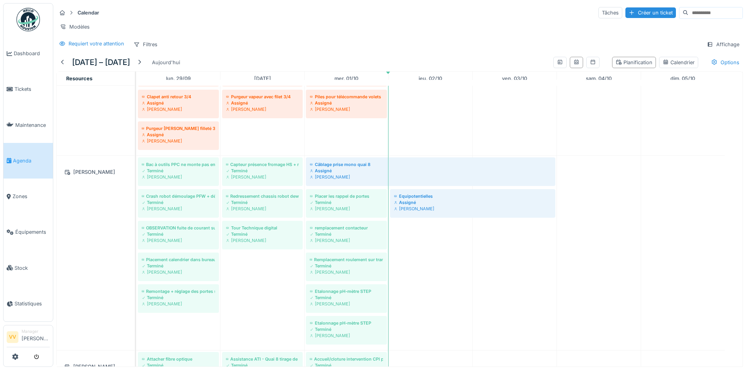
scroll to position [117, 0]
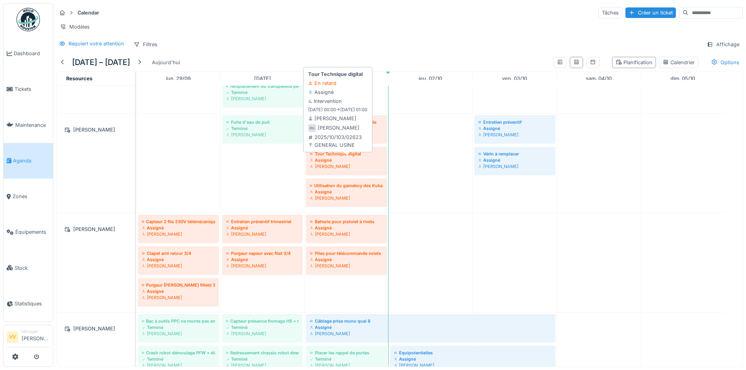
click at [356, 169] on div "[PERSON_NAME]" at bounding box center [346, 166] width 73 height 6
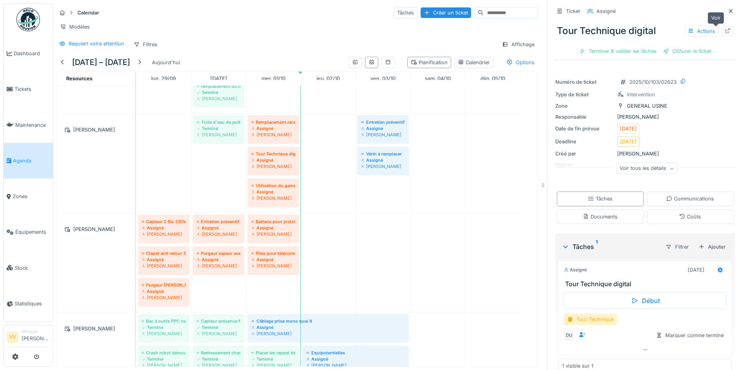
click at [724, 29] on icon at bounding box center [727, 30] width 6 height 5
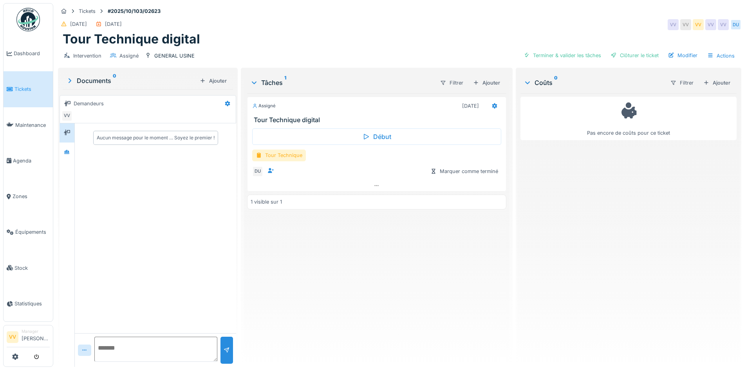
click at [273, 156] on div "Tour Technique" at bounding box center [279, 155] width 54 height 11
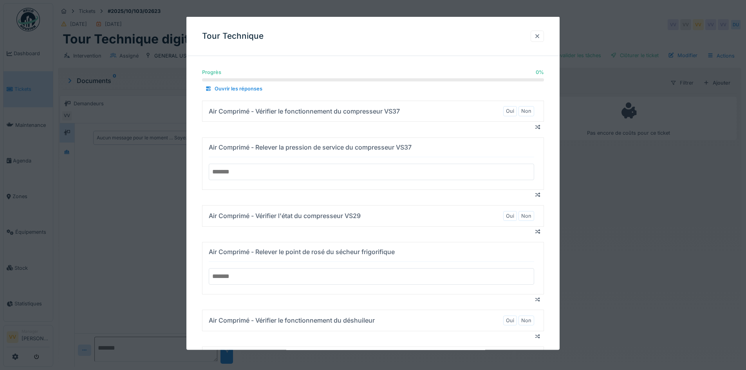
click at [537, 39] on div at bounding box center [537, 35] width 6 height 7
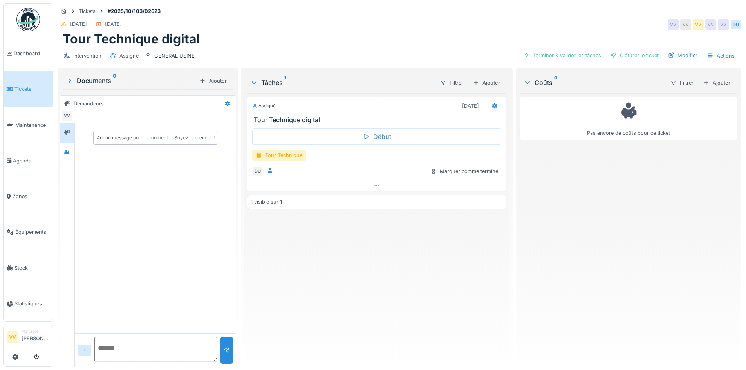
click at [22, 85] on span "Tickets" at bounding box center [31, 88] width 35 height 7
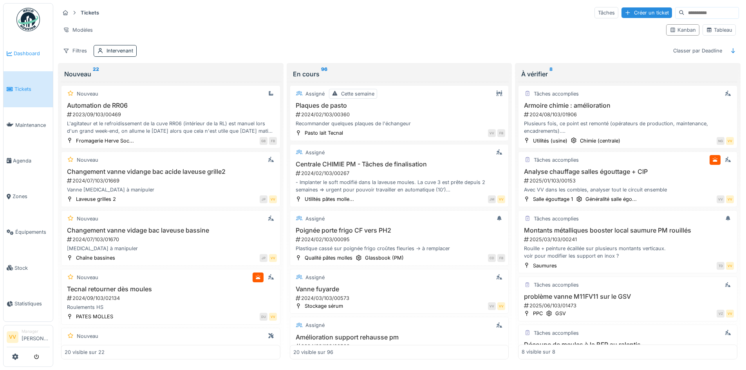
click at [40, 51] on span "Dashboard" at bounding box center [32, 53] width 36 height 7
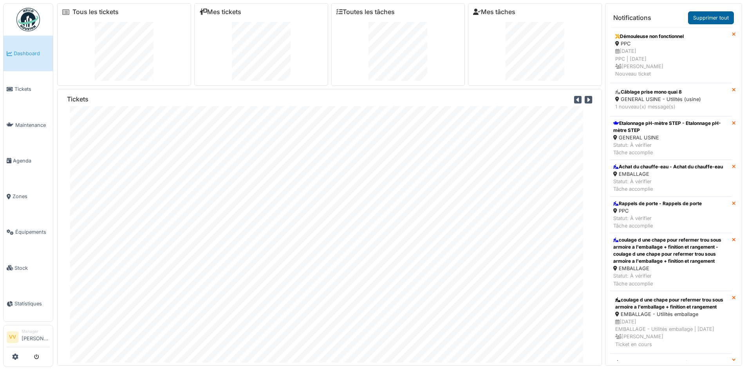
click at [710, 16] on link "Supprimer tout" at bounding box center [711, 17] width 46 height 13
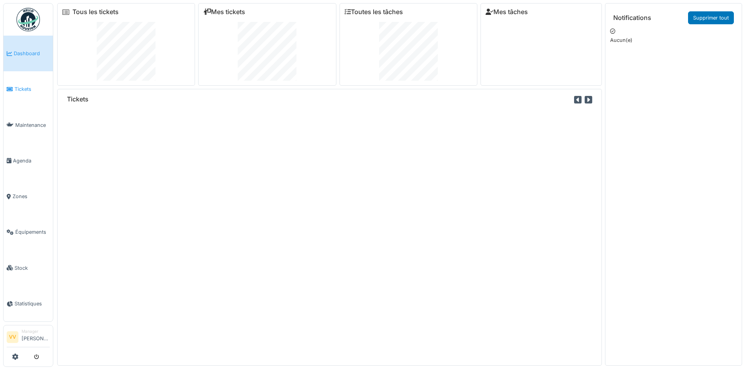
click at [25, 83] on link "Tickets" at bounding box center [28, 89] width 49 height 36
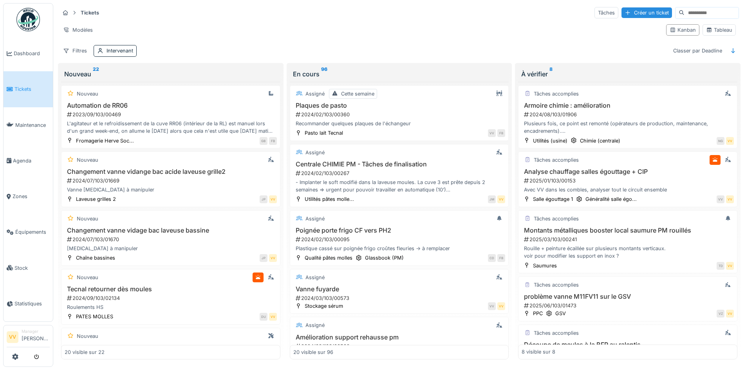
click at [12, 95] on link "Tickets" at bounding box center [28, 89] width 49 height 36
click at [31, 122] on span "Maintenance" at bounding box center [32, 124] width 34 height 7
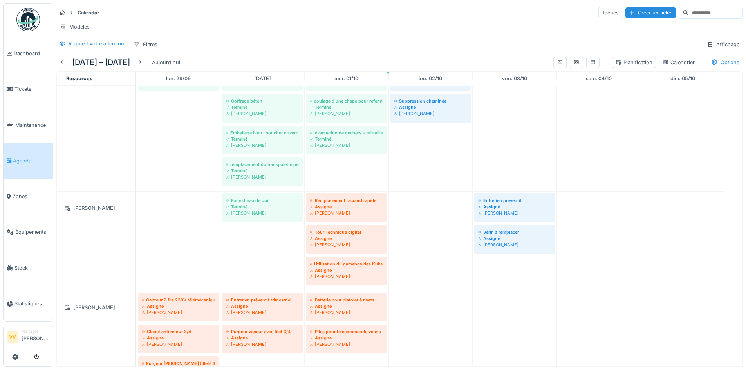
scroll to position [78, 0]
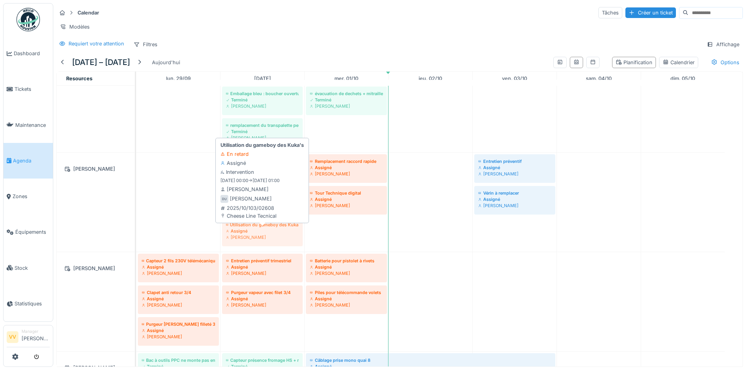
drag, startPoint x: 359, startPoint y: 242, endPoint x: 268, endPoint y: 243, distance: 91.2
click at [136, 243] on div "Fuite d'eau de puit Terminé Dan Ungureanu Remplacement raccord rapide Assigné D…" at bounding box center [136, 202] width 0 height 99
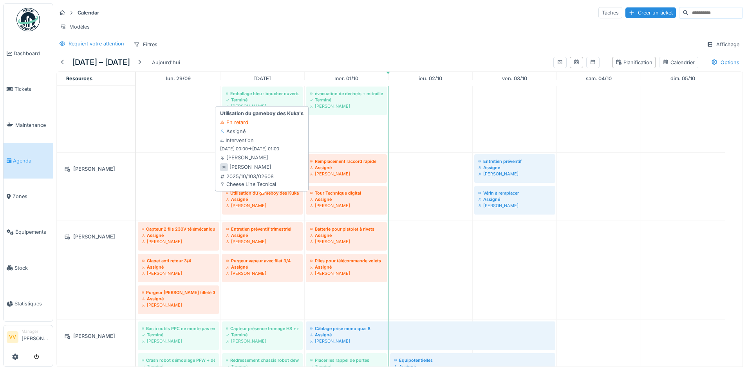
click at [267, 202] on div "Assigné" at bounding box center [262, 199] width 73 height 6
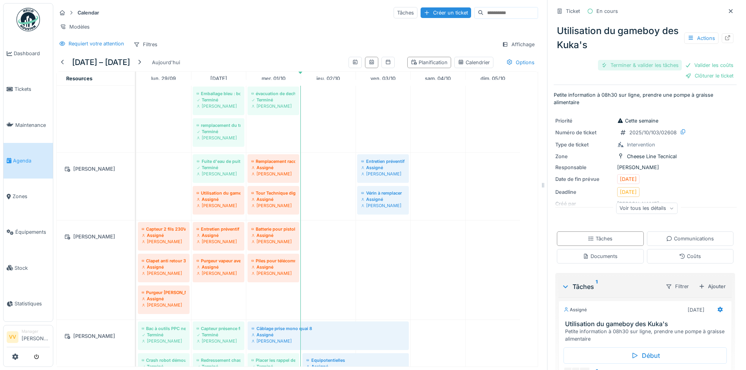
click at [633, 66] on div "Terminer & valider les tâches" at bounding box center [640, 65] width 84 height 11
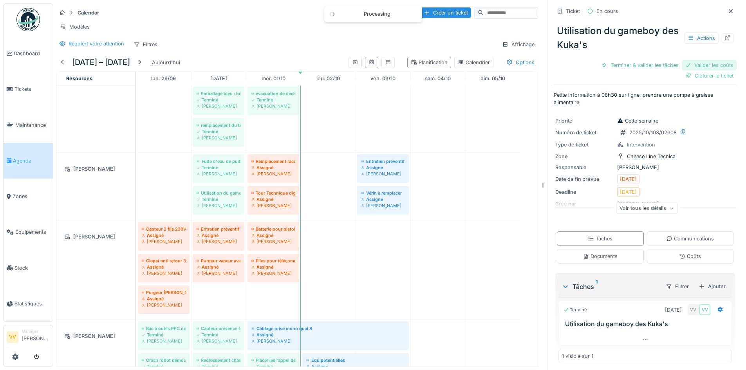
click at [692, 64] on div "Valider les coûts" at bounding box center [708, 65] width 55 height 11
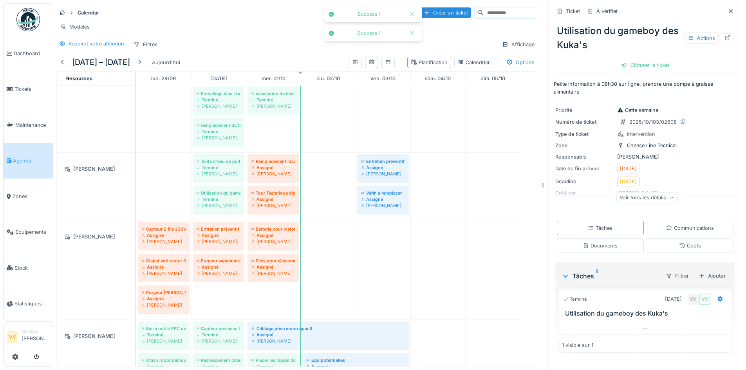
click at [696, 77] on div "Ticket À vérifier Utilisation du gameboy des Kuka's Actions Clôturer le ticket …" at bounding box center [644, 181] width 183 height 362
click at [647, 70] on div "Clôturer le ticket" at bounding box center [645, 65] width 54 height 11
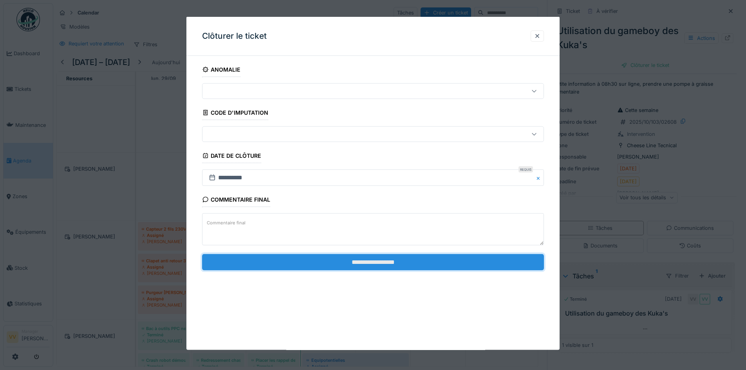
click at [403, 265] on input "**********" at bounding box center [373, 262] width 342 height 16
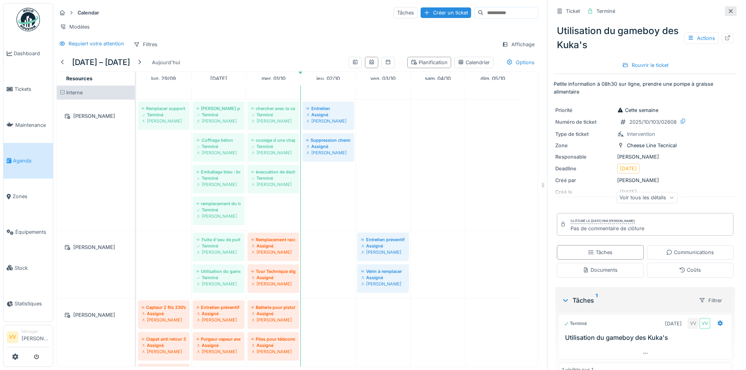
click at [727, 11] on icon at bounding box center [730, 11] width 6 height 5
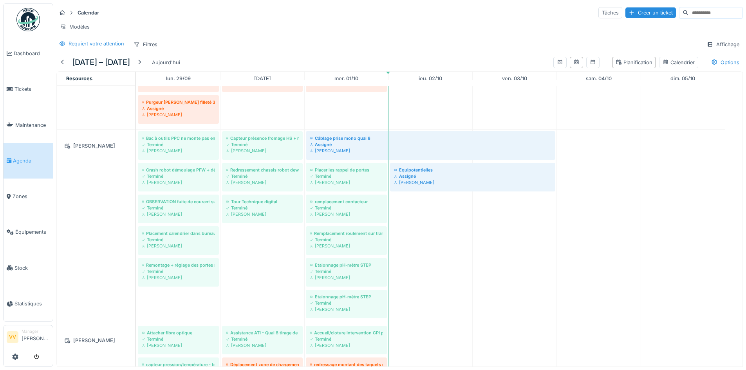
scroll to position [391, 0]
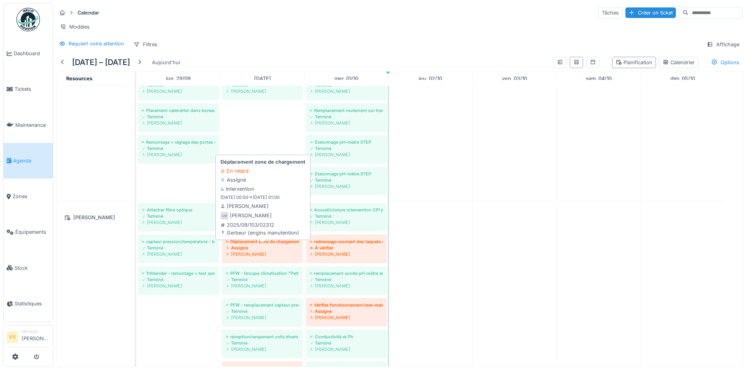
click at [277, 251] on div "Assigné" at bounding box center [262, 248] width 73 height 6
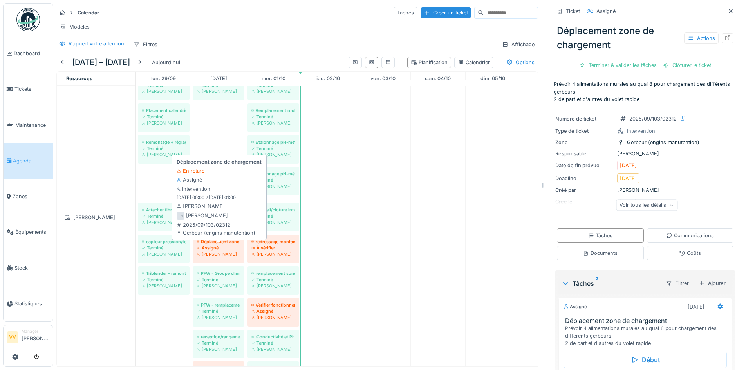
click at [230, 245] on div "Déplacement zone de chargement" at bounding box center [218, 241] width 44 height 6
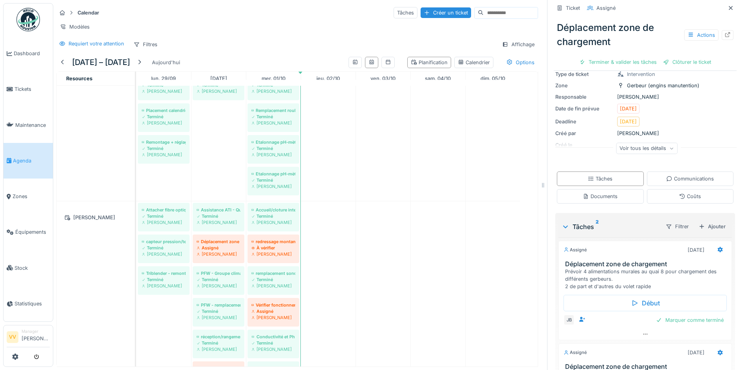
scroll to position [135, 0]
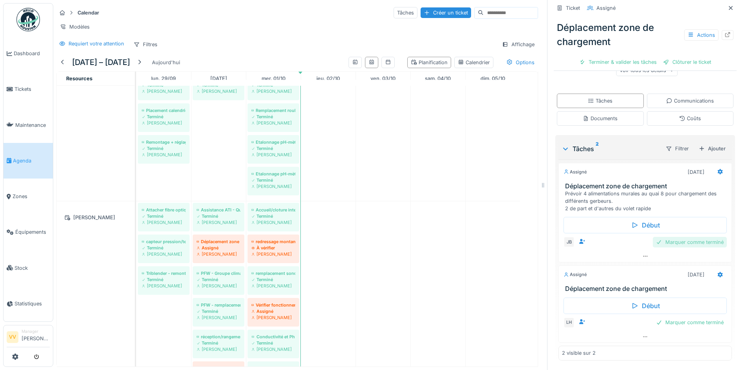
click at [687, 243] on div "Marquer comme terminé" at bounding box center [689, 242] width 74 height 11
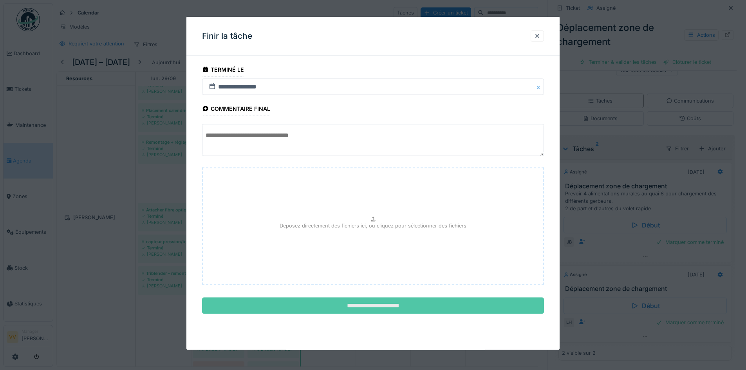
click at [415, 307] on input "**********" at bounding box center [373, 305] width 342 height 16
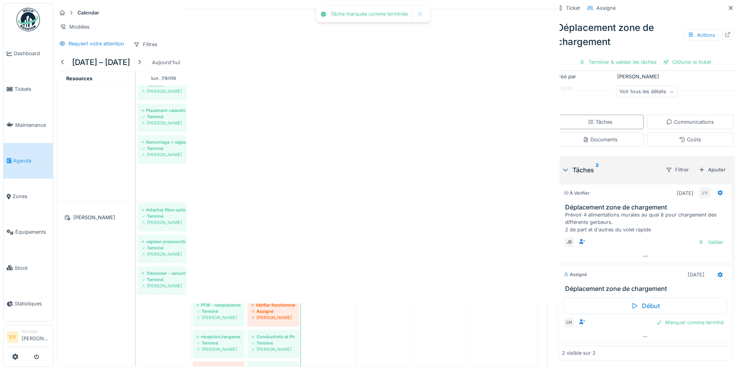
scroll to position [114, 0]
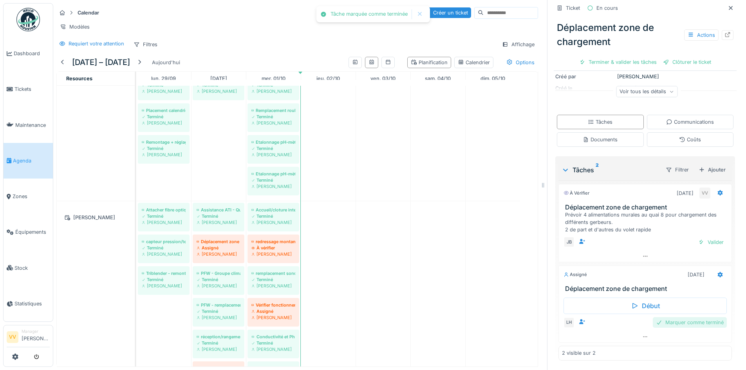
click at [685, 323] on div "Marquer comme terminé" at bounding box center [689, 322] width 74 height 11
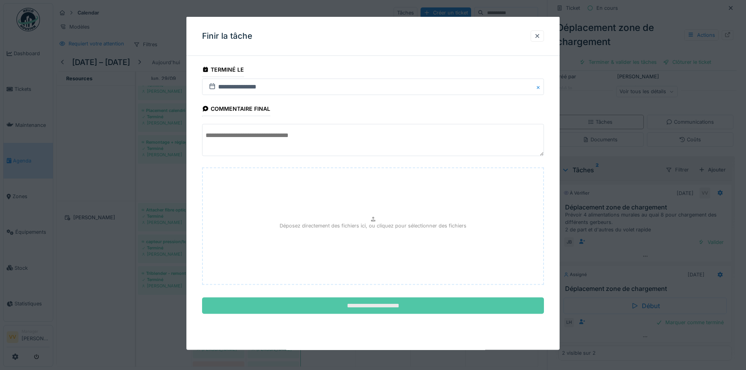
click at [379, 305] on input "**********" at bounding box center [373, 305] width 342 height 16
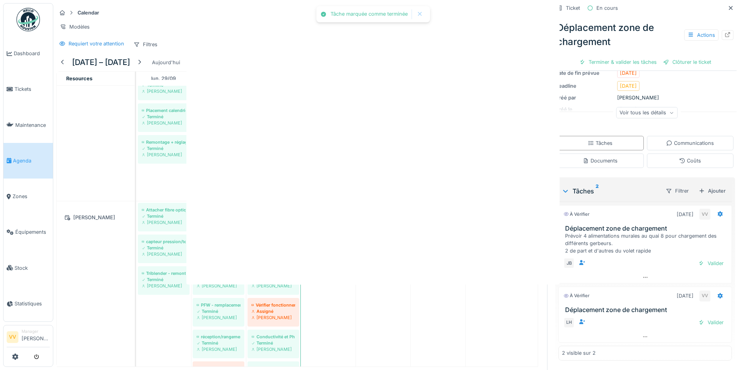
scroll to position [93, 0]
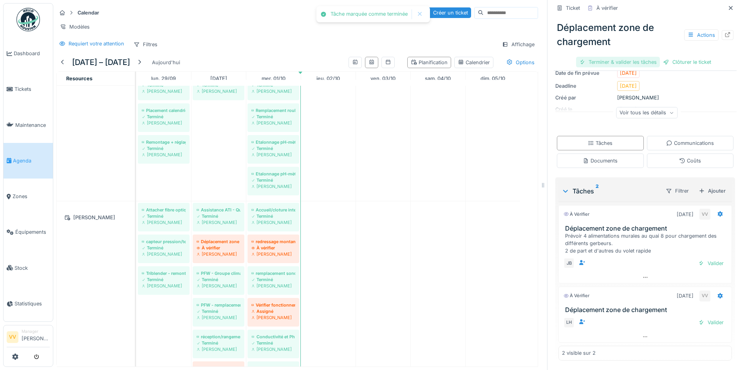
click at [616, 61] on div "Terminer & valider les tâches" at bounding box center [618, 62] width 84 height 11
click at [672, 58] on div "Clôturer le ticket" at bounding box center [687, 62] width 54 height 11
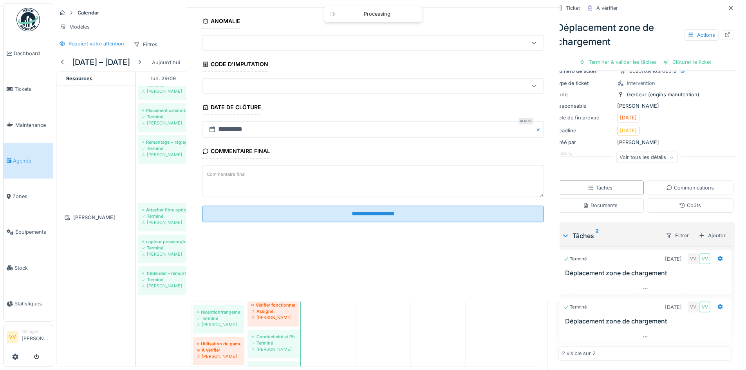
scroll to position [49, 0]
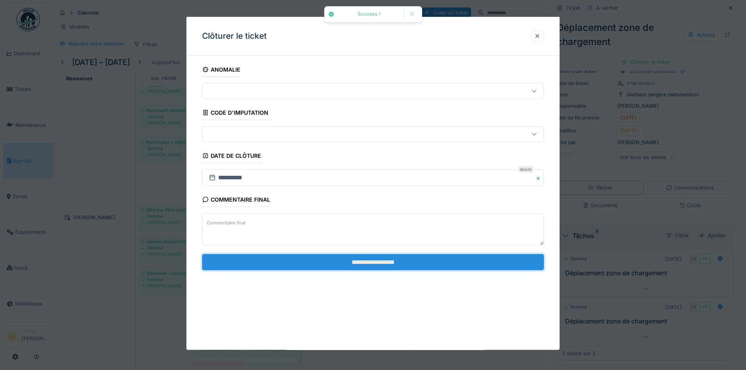
click at [466, 261] on input "**********" at bounding box center [373, 262] width 342 height 16
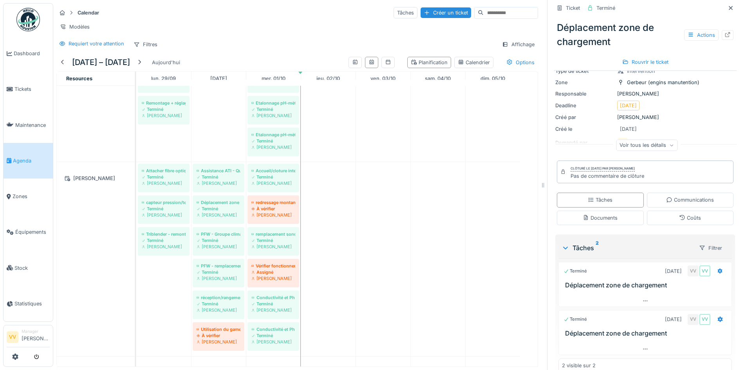
scroll to position [0, 0]
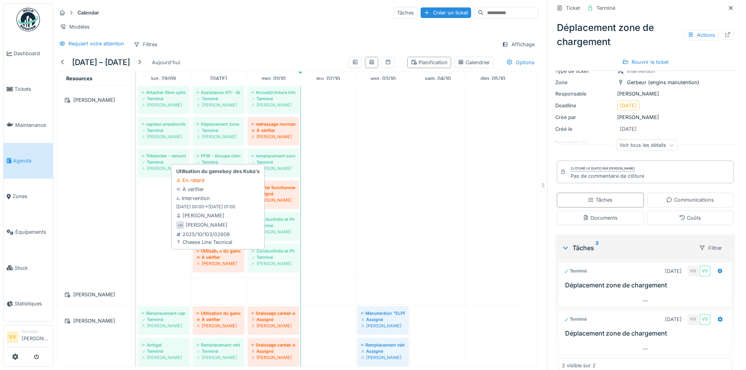
click at [205, 267] on div "[PERSON_NAME]" at bounding box center [218, 263] width 44 height 6
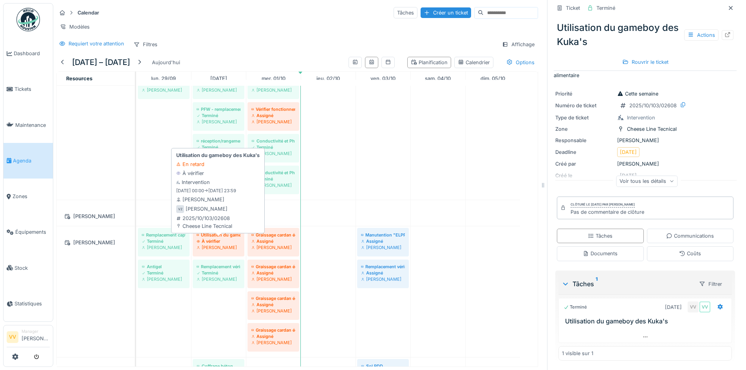
click at [223, 244] on div "À vérifier" at bounding box center [218, 241] width 44 height 6
click at [229, 244] on div "À vérifier" at bounding box center [218, 241] width 44 height 6
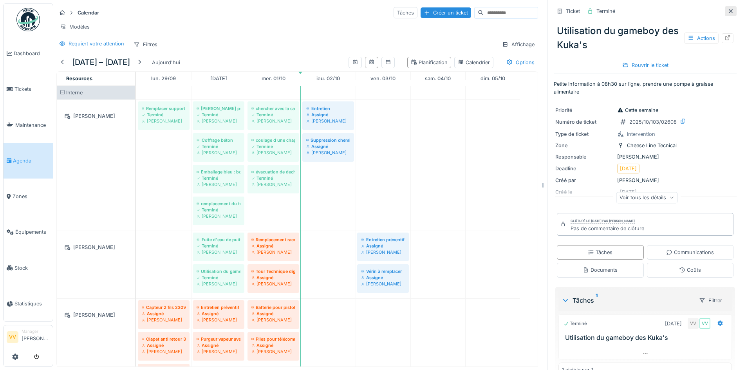
click at [727, 14] on div at bounding box center [730, 10] width 6 height 7
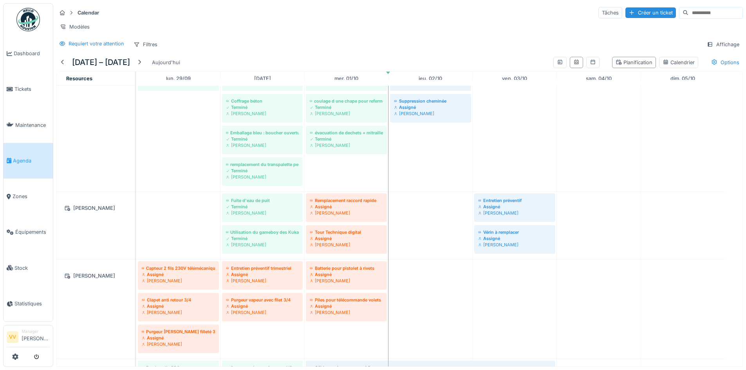
scroll to position [14, 0]
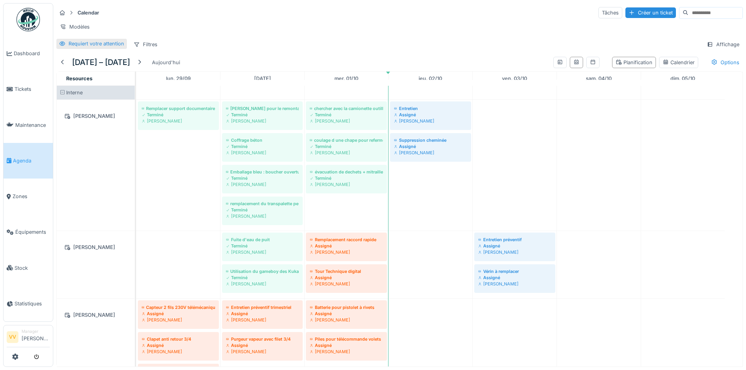
click at [81, 47] on div "Requiert votre attention" at bounding box center [96, 43] width 56 height 7
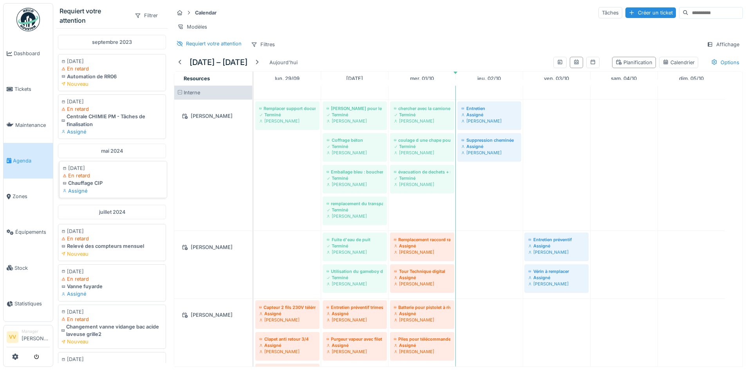
scroll to position [39, 0]
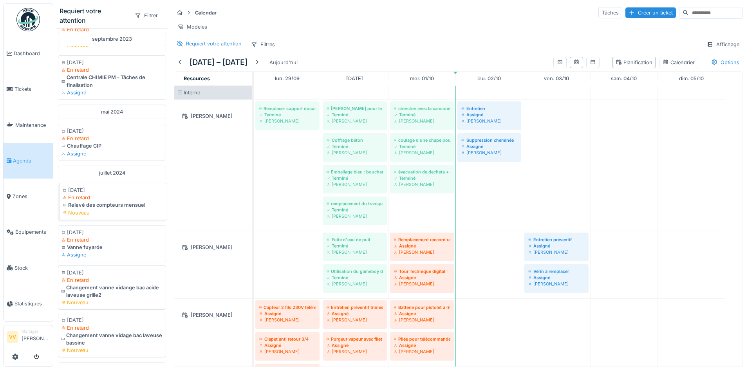
click at [122, 201] on div "Relevé des compteurs mensuel" at bounding box center [113, 204] width 101 height 7
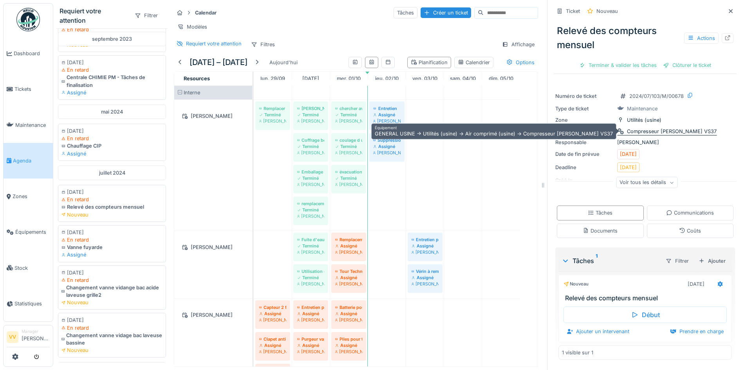
scroll to position [6, 0]
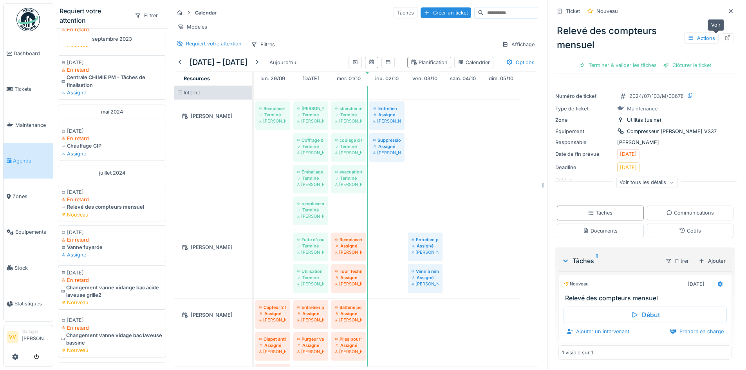
click at [724, 35] on icon at bounding box center [727, 37] width 6 height 5
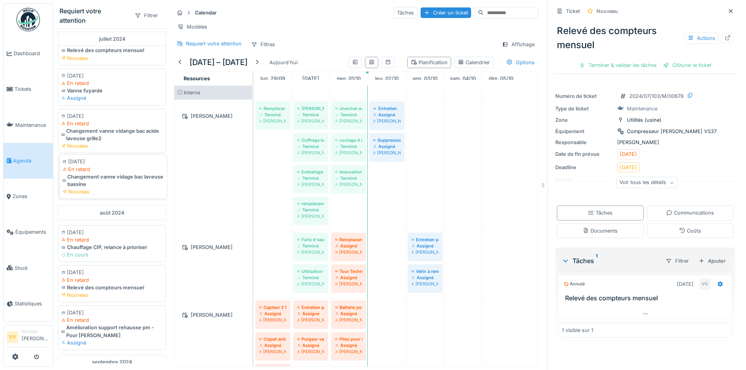
scroll to position [235, 0]
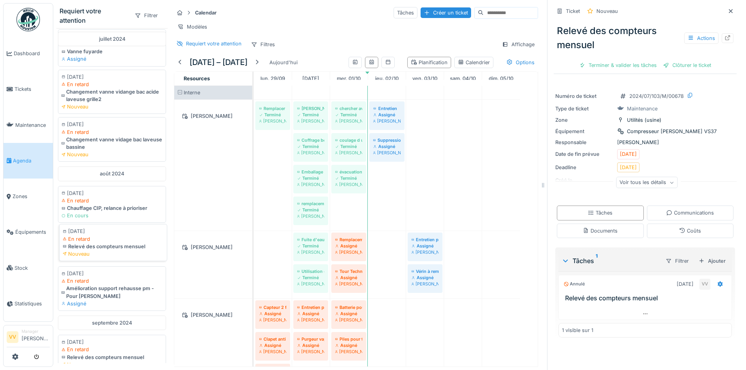
click at [139, 243] on div "Relevé des compteurs mensuel" at bounding box center [113, 246] width 101 height 7
click at [694, 32] on div "Actions" at bounding box center [701, 37] width 34 height 11
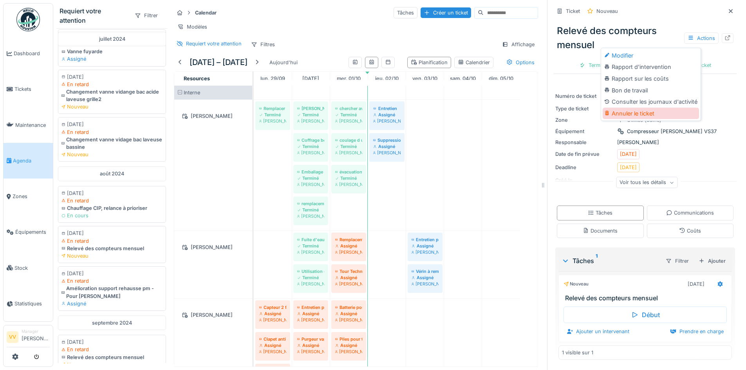
click at [640, 108] on div "Annuler le ticket" at bounding box center [650, 114] width 96 height 12
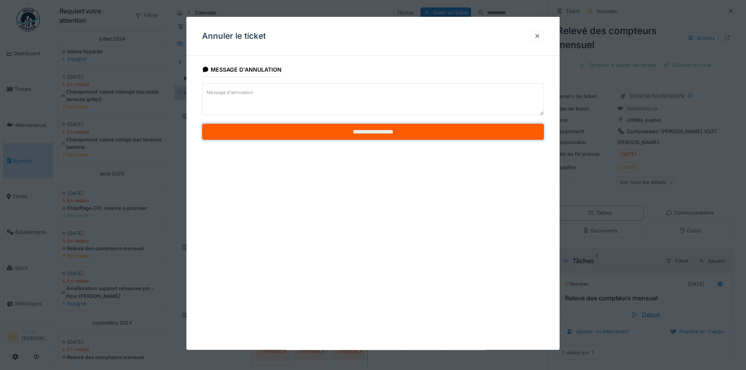
click at [381, 132] on input "**********" at bounding box center [373, 132] width 342 height 16
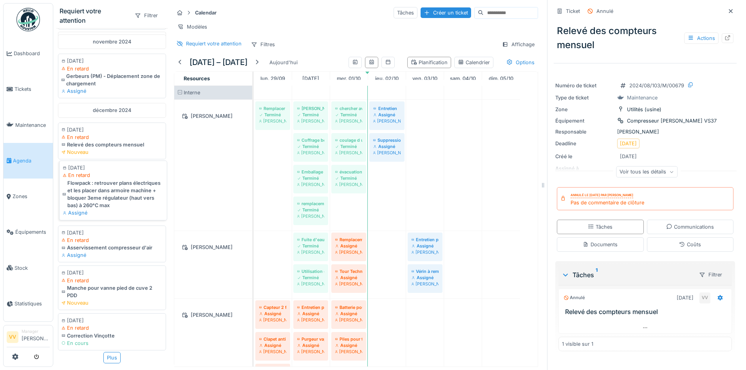
scroll to position [724, 0]
click at [106, 352] on div "Plus" at bounding box center [111, 357] width 17 height 11
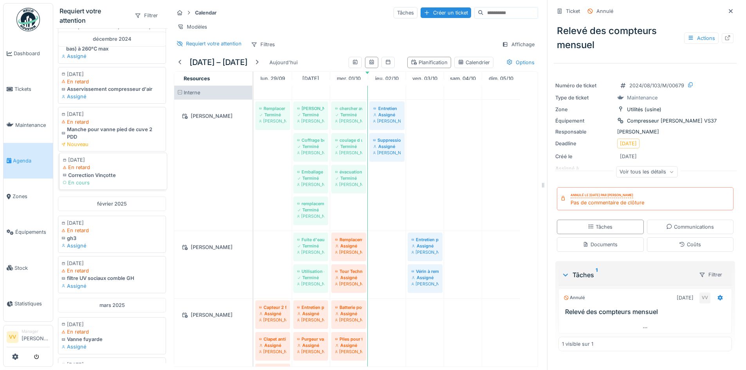
scroll to position [881, 0]
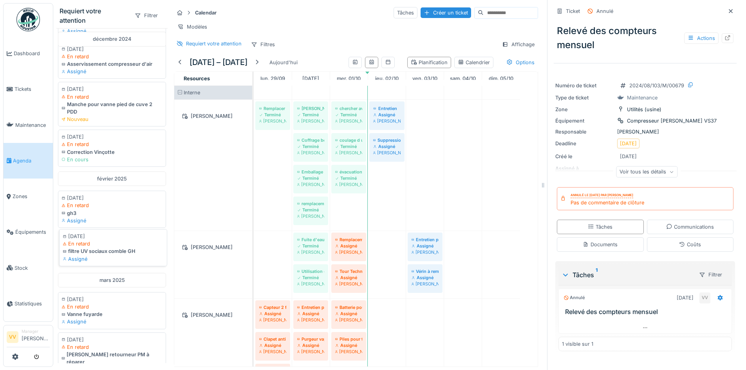
click at [134, 263] on div "Assigné" at bounding box center [113, 258] width 101 height 7
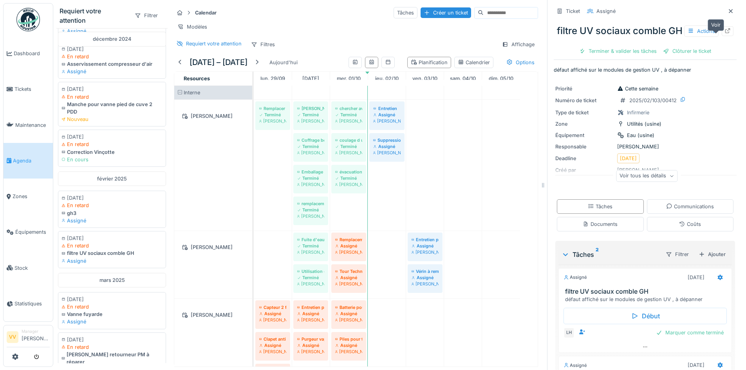
click at [725, 30] on icon at bounding box center [727, 30] width 5 height 5
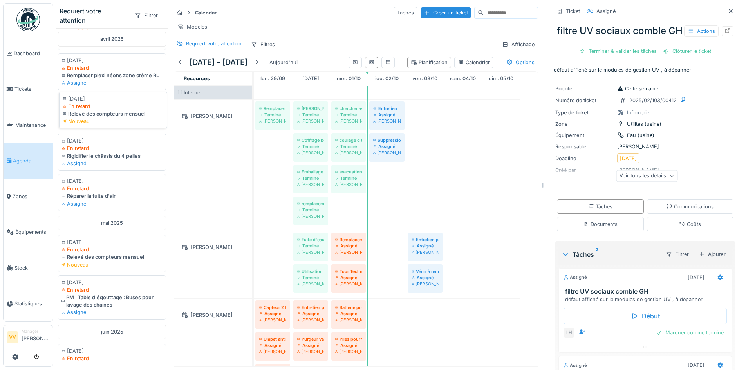
scroll to position [1390, 0]
click at [728, 9] on icon at bounding box center [730, 11] width 4 height 4
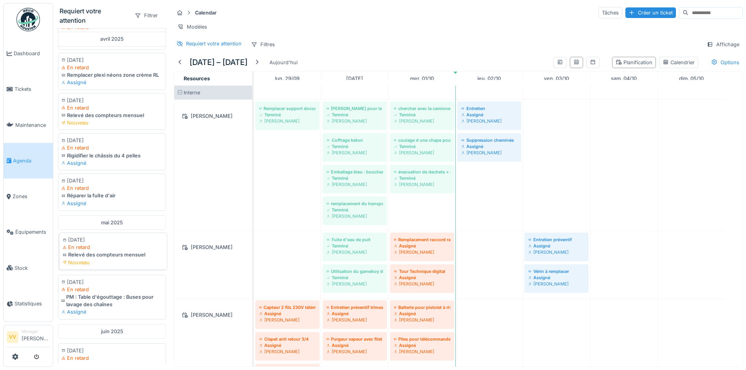
click at [128, 251] on div "En retard" at bounding box center [113, 246] width 101 height 7
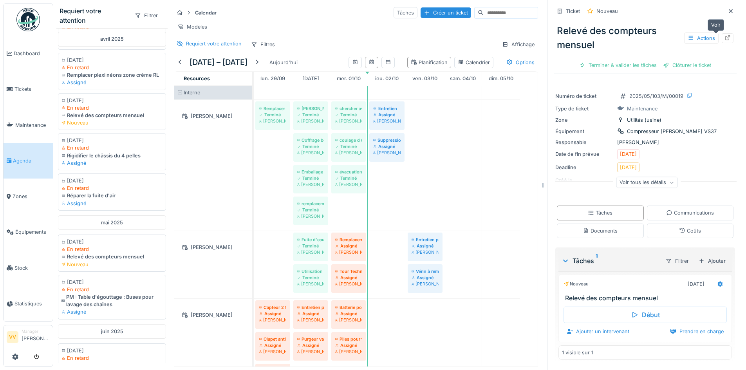
click at [724, 35] on icon at bounding box center [727, 37] width 6 height 5
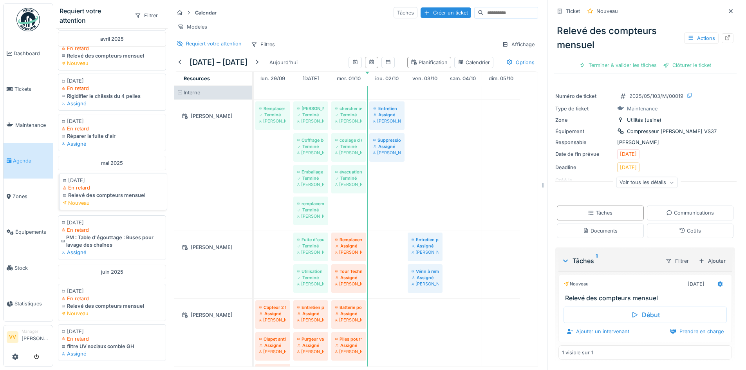
scroll to position [1429, 0]
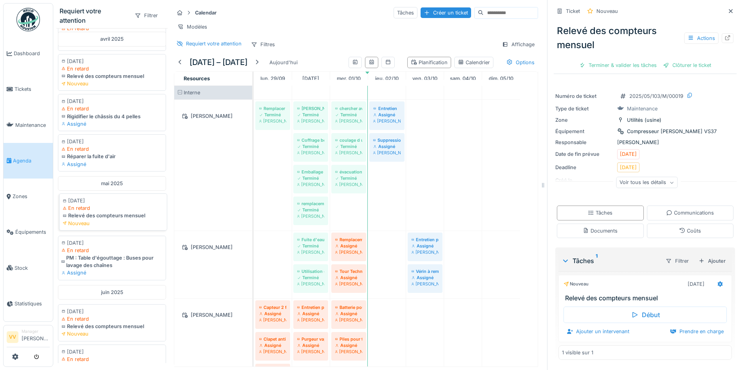
click at [117, 212] on div "En retard" at bounding box center [113, 207] width 101 height 7
click at [84, 227] on div "Nouveau" at bounding box center [113, 223] width 101 height 7
click at [652, 177] on div "Voir tous les détails" at bounding box center [646, 182] width 61 height 11
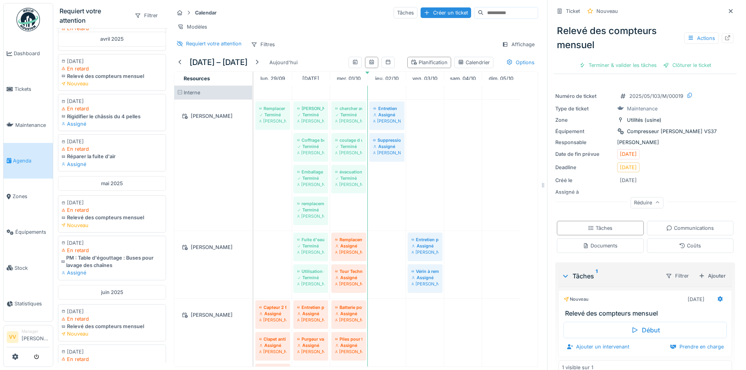
scroll to position [14, 0]
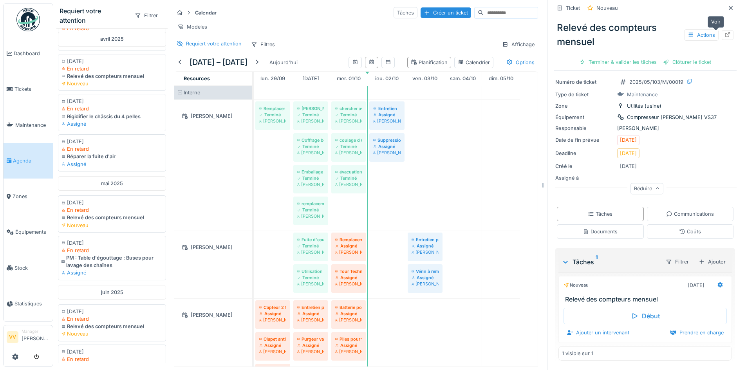
click at [724, 32] on icon at bounding box center [727, 34] width 6 height 5
click at [119, 204] on div "05/05/2025" at bounding box center [113, 200] width 101 height 7
click at [655, 187] on icon at bounding box center [657, 189] width 5 height 4
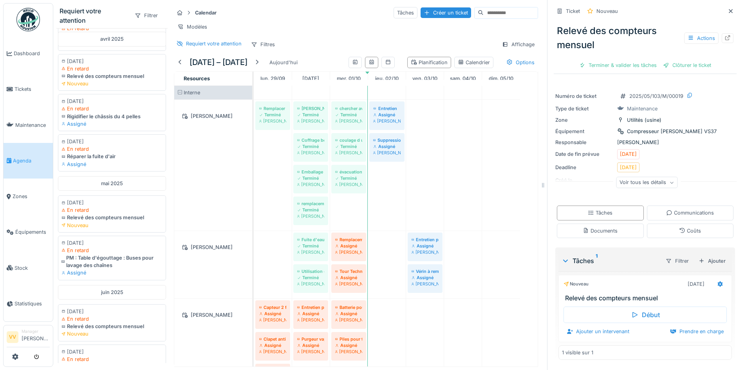
click at [649, 178] on div "Voir tous les détails" at bounding box center [646, 182] width 61 height 11
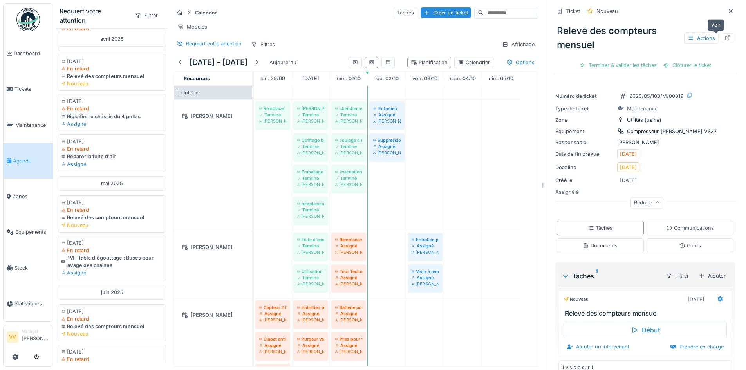
click at [724, 35] on icon at bounding box center [727, 37] width 6 height 5
click at [695, 32] on div "Actions" at bounding box center [701, 37] width 34 height 11
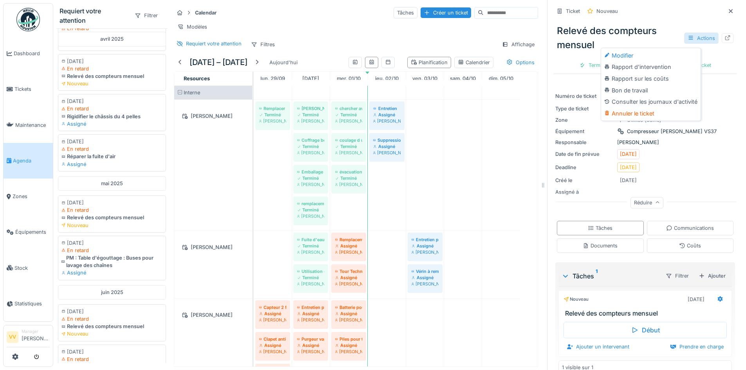
click at [695, 32] on div "Actions" at bounding box center [701, 37] width 34 height 11
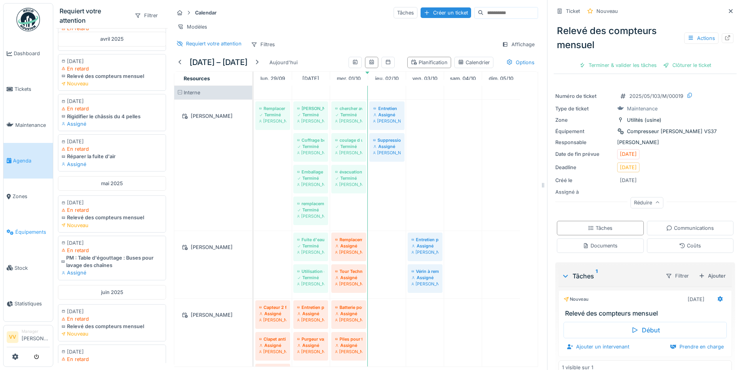
click at [25, 228] on span "Équipements" at bounding box center [32, 231] width 34 height 7
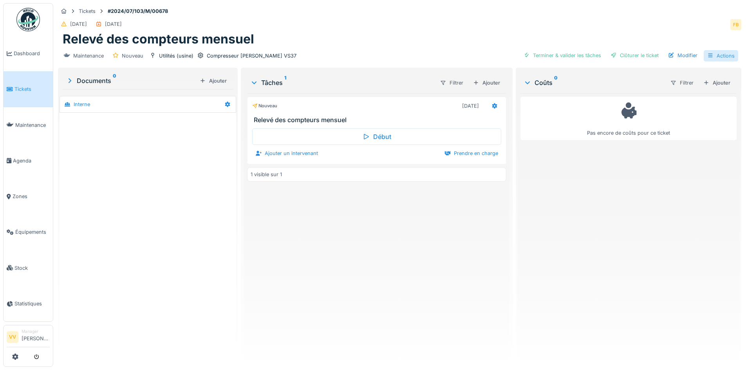
click at [719, 59] on div "Actions" at bounding box center [720, 55] width 34 height 11
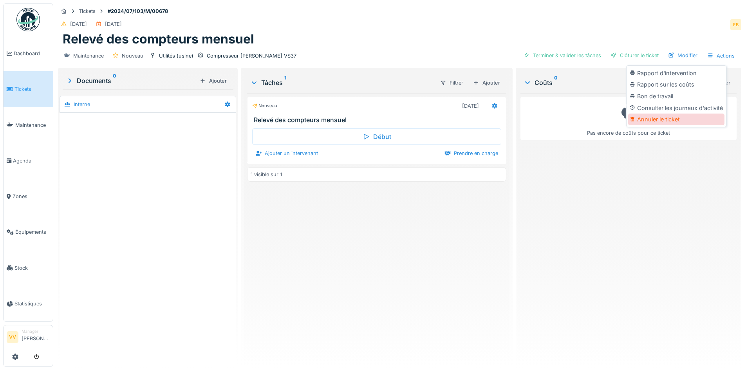
click at [682, 117] on div "Annuler le ticket" at bounding box center [676, 120] width 96 height 12
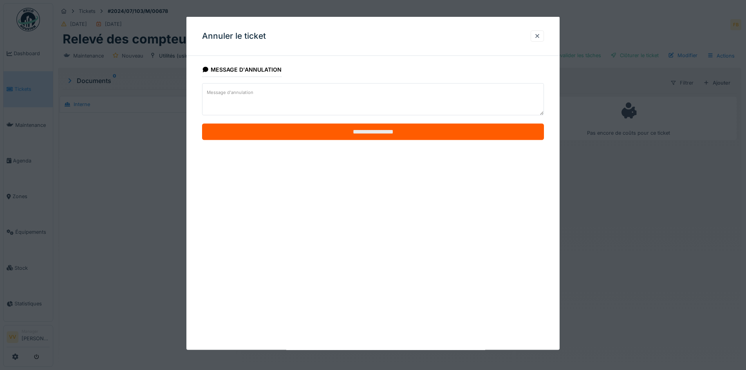
click at [421, 132] on input "**********" at bounding box center [373, 132] width 342 height 16
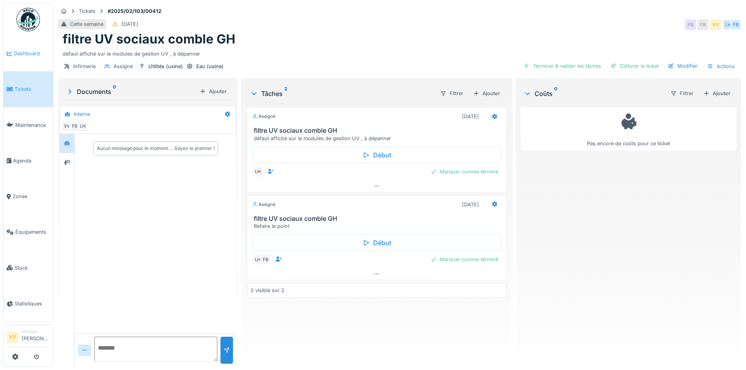
click at [20, 50] on span "Dashboard" at bounding box center [32, 53] width 36 height 7
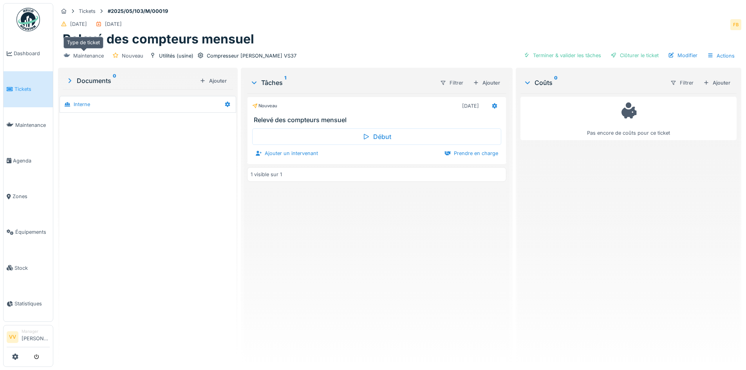
click at [85, 55] on div "Maintenance" at bounding box center [88, 55] width 31 height 7
click at [682, 56] on div "Modifier" at bounding box center [683, 55] width 36 height 11
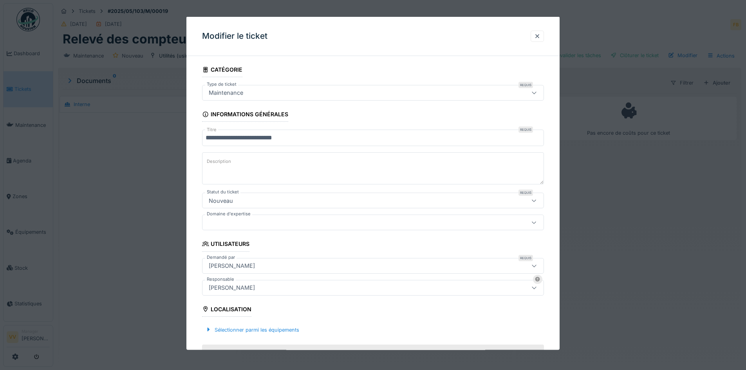
click at [526, 94] on div "Maintenance" at bounding box center [373, 93] width 342 height 16
click at [534, 35] on div at bounding box center [536, 35] width 13 height 11
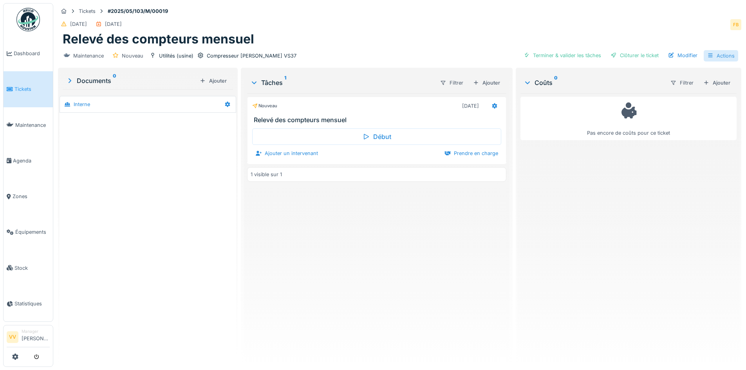
click at [718, 58] on div "Actions" at bounding box center [720, 55] width 34 height 11
click at [676, 54] on div "Modifier" at bounding box center [683, 55] width 36 height 11
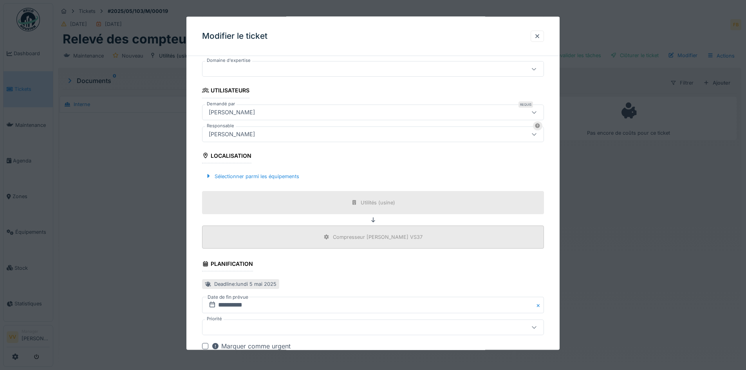
scroll to position [196, 0]
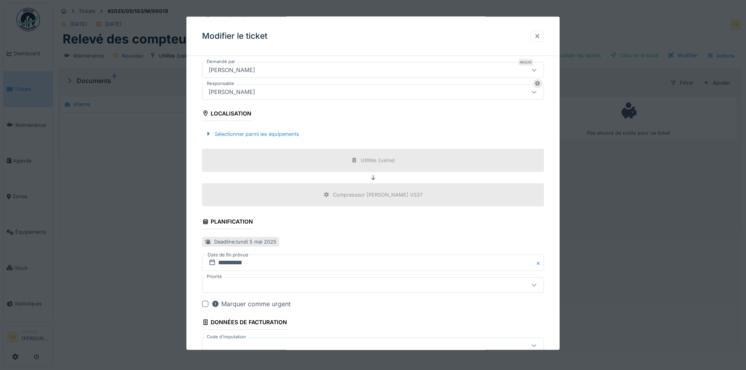
click at [537, 35] on div at bounding box center [537, 35] width 6 height 7
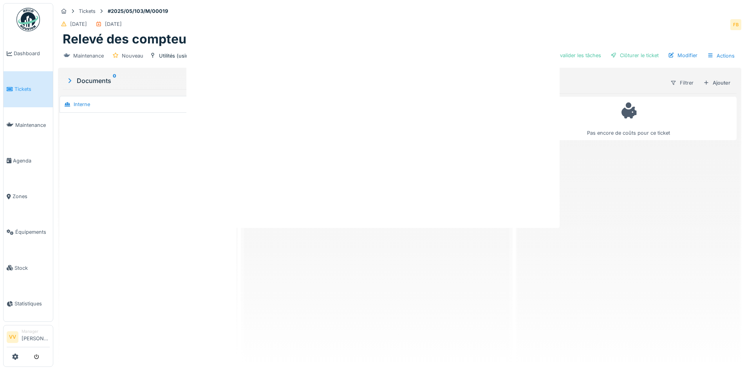
scroll to position [0, 0]
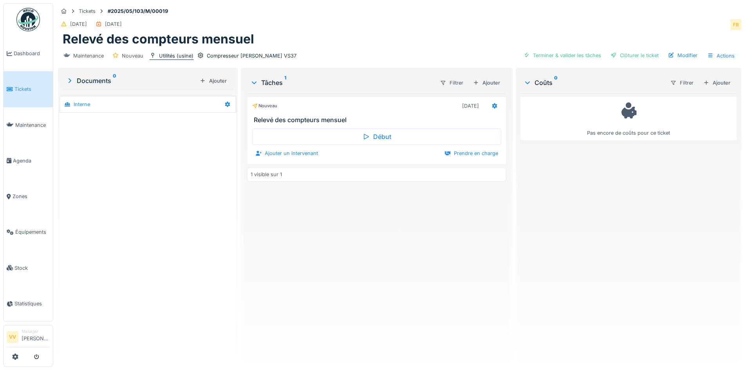
click at [164, 57] on div "Utilités (usine)" at bounding box center [176, 55] width 34 height 7
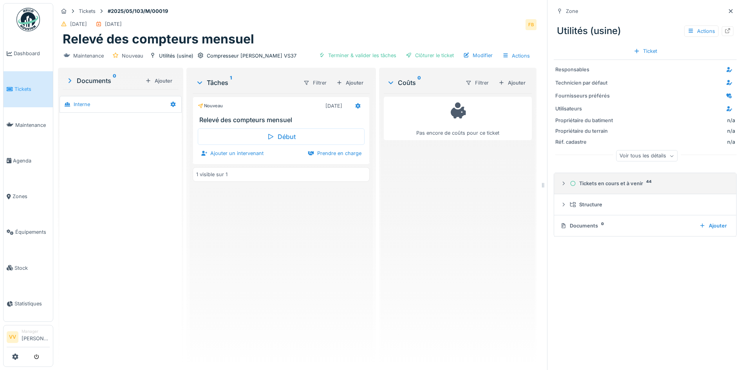
click at [560, 182] on icon at bounding box center [563, 183] width 6 height 5
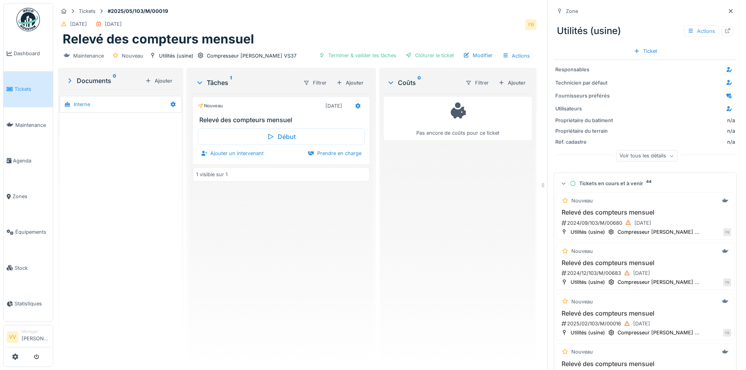
click at [692, 32] on div "Actions" at bounding box center [701, 30] width 34 height 11
click at [690, 87] on div "Archiver" at bounding box center [700, 83] width 52 height 12
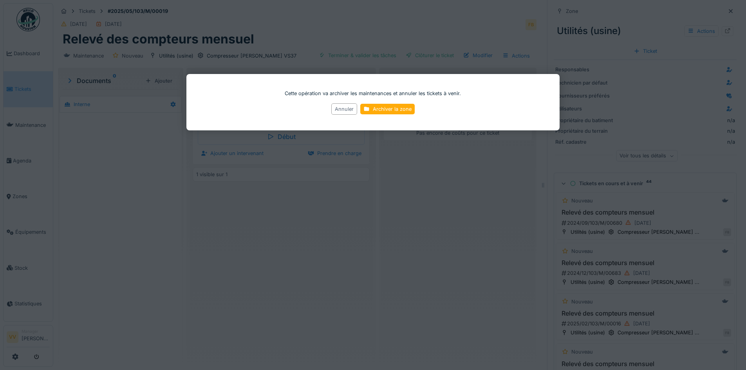
click at [346, 110] on div "Annuler" at bounding box center [344, 108] width 26 height 11
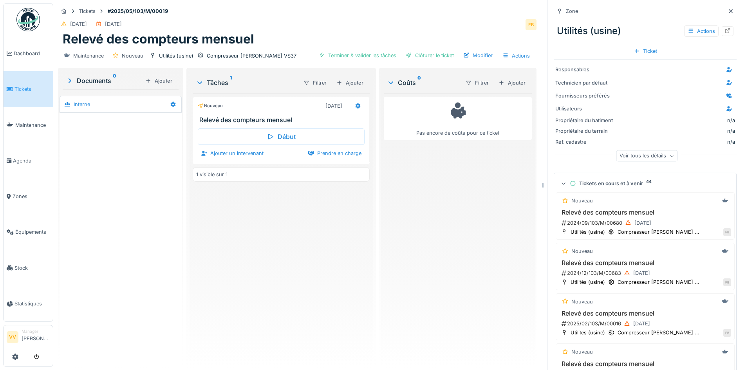
click at [569, 186] on icon at bounding box center [572, 183] width 6 height 5
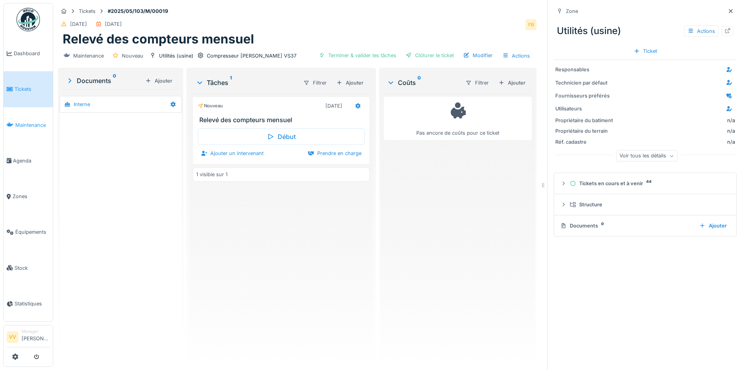
click at [32, 124] on span "Maintenance" at bounding box center [32, 124] width 34 height 7
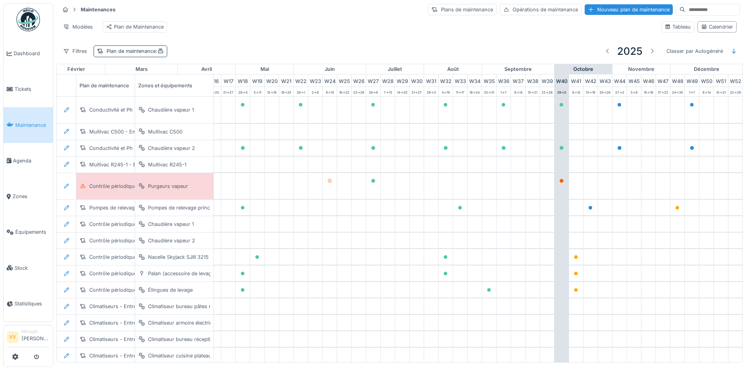
scroll to position [0, 256]
click at [134, 55] on div "Plan de maintenance :" at bounding box center [134, 50] width 57 height 7
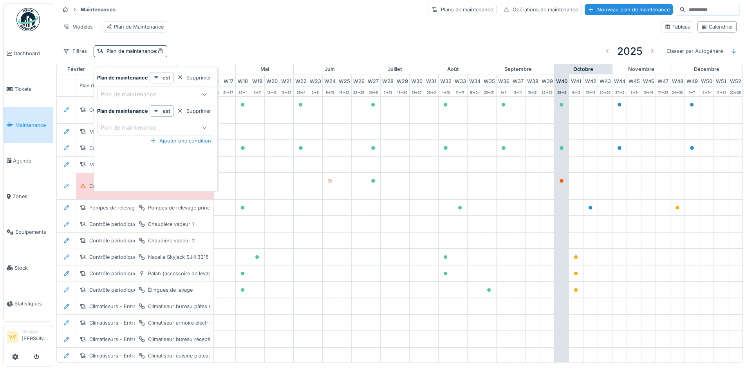
click at [146, 94] on div "Plan de maintenance" at bounding box center [134, 94] width 67 height 9
drag, startPoint x: 135, startPoint y: 115, endPoint x: 78, endPoint y: 108, distance: 57.5
click at [78, 108] on body "Dashboard Tickets Maintenance Agenda Zones Équipements Stock Statistiques VV Ma…" at bounding box center [373, 185] width 746 height 370
type maintenance_Y4MDE "*"
type maintenance_Y4MDE "********"
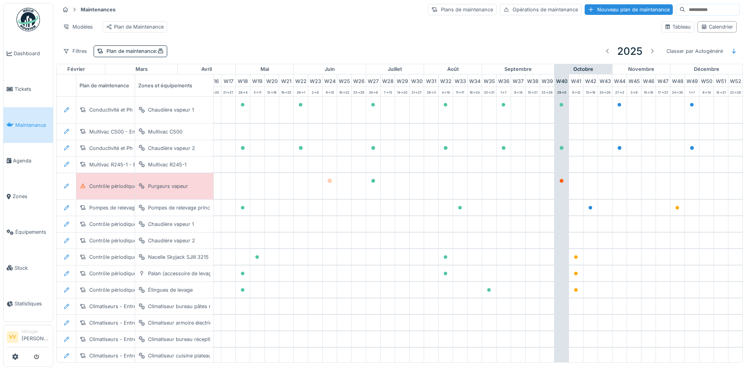
click at [322, 35] on div "Modèles Plan de Maintenance" at bounding box center [356, 27] width 595 height 18
click at [14, 357] on icon at bounding box center [15, 356] width 6 height 6
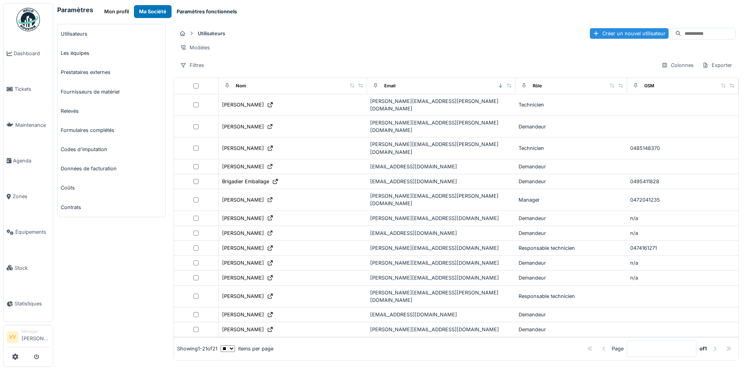
click at [195, 7] on button "Paramètres fonctionnels" at bounding box center [206, 11] width 70 height 13
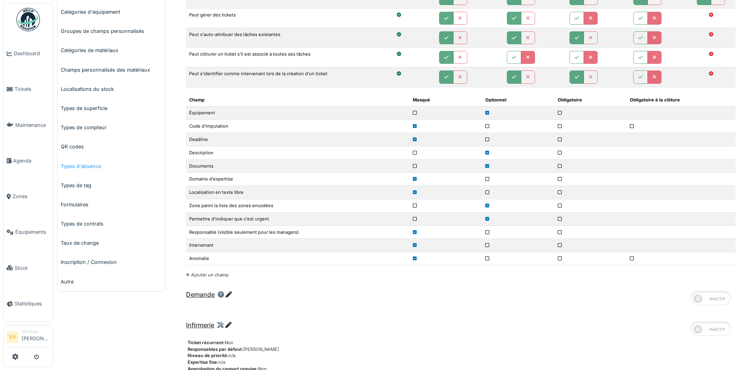
scroll to position [235, 0]
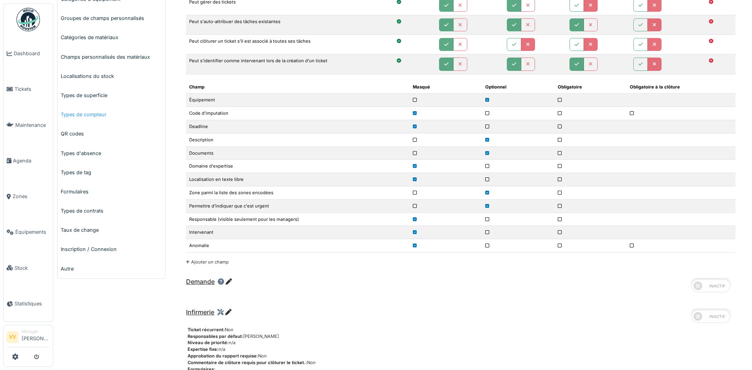
click at [87, 114] on link "Types de compteur" at bounding box center [112, 114] width 108 height 19
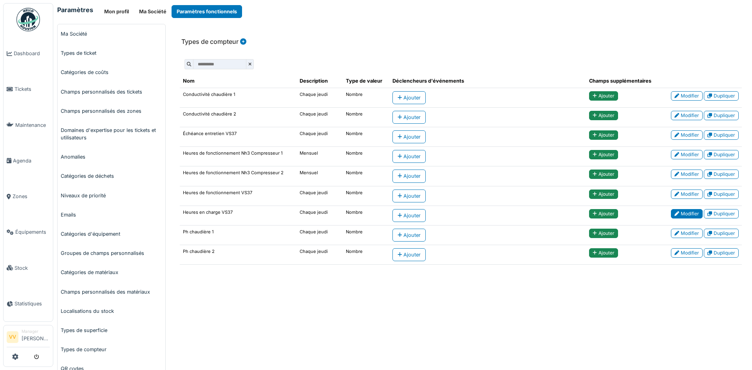
click at [678, 215] on link "Modifier" at bounding box center [686, 213] width 32 height 9
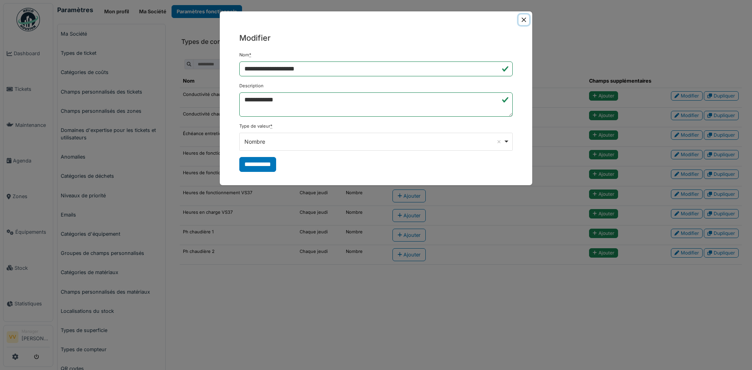
click at [520, 19] on button "Close" at bounding box center [523, 19] width 11 height 11
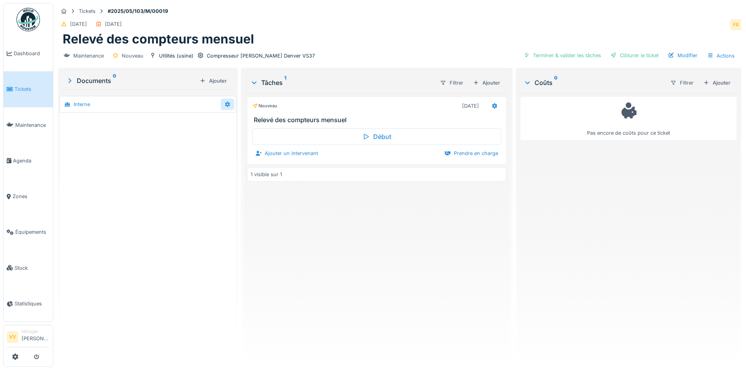
click at [226, 106] on icon at bounding box center [227, 104] width 5 height 5
click at [18, 88] on span "Tickets" at bounding box center [31, 88] width 35 height 7
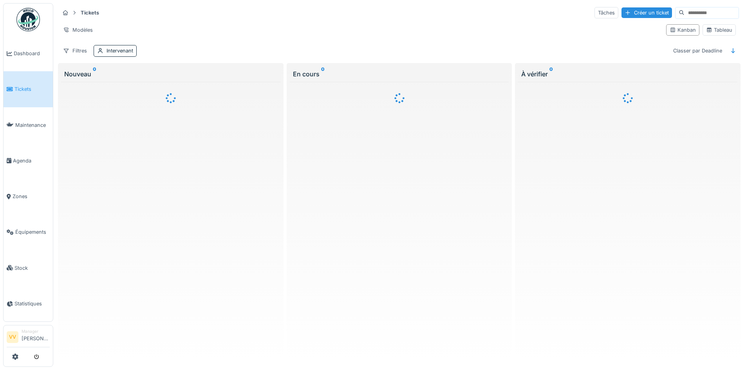
click at [25, 126] on span "Maintenance" at bounding box center [32, 124] width 34 height 7
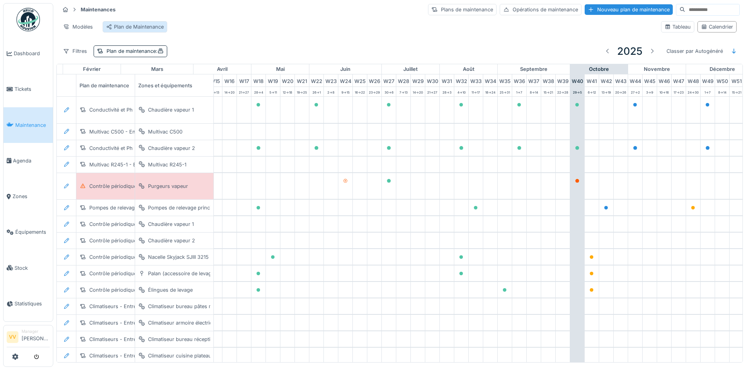
scroll to position [0, 256]
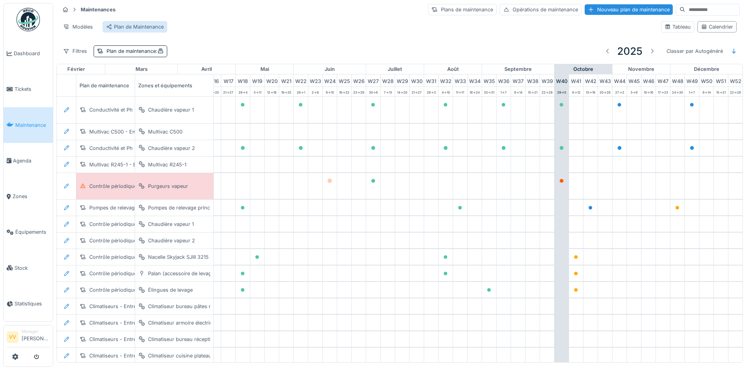
click at [145, 29] on div "Plan de Maintenance" at bounding box center [135, 26] width 58 height 7
click at [428, 12] on div "Plans de maintenance" at bounding box center [462, 9] width 68 height 11
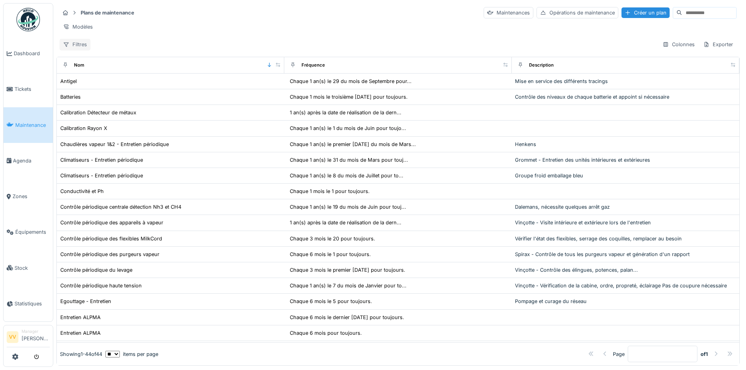
click at [83, 41] on div "Filtres" at bounding box center [74, 44] width 31 height 11
click at [98, 118] on div "Afficher les archivés" at bounding box center [99, 122] width 76 height 12
click at [148, 47] on div "Afficher les archivés : Oui" at bounding box center [137, 44] width 62 height 7
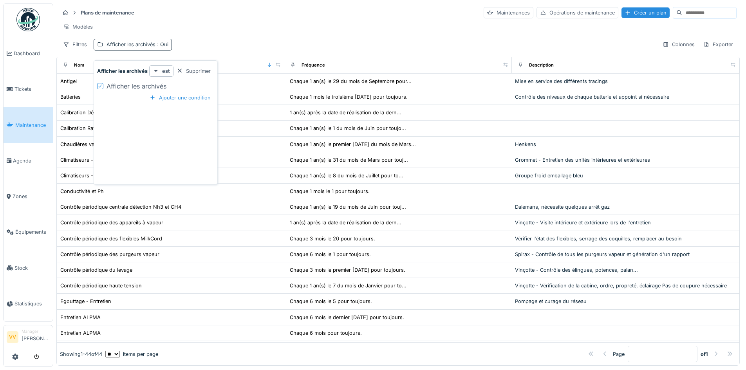
click at [148, 47] on div "Afficher les archivés : Oui" at bounding box center [137, 44] width 62 height 7
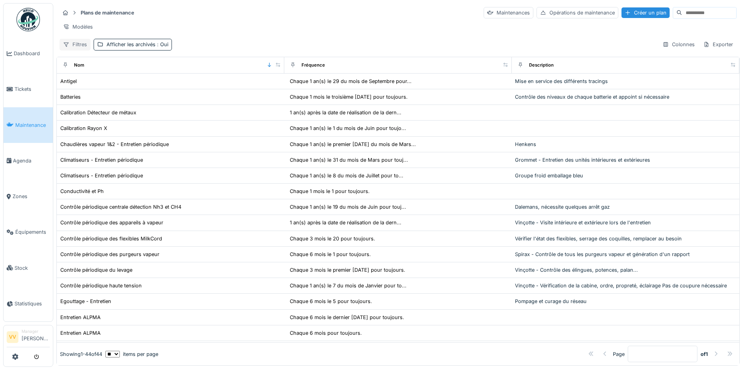
click at [74, 47] on div "Filtres" at bounding box center [74, 44] width 31 height 11
click at [111, 71] on input "text" at bounding box center [99, 72] width 76 height 16
type input "*****"
click at [119, 75] on input "*****" at bounding box center [96, 72] width 70 height 16
click at [676, 49] on div "Colonnes" at bounding box center [678, 44] width 39 height 11
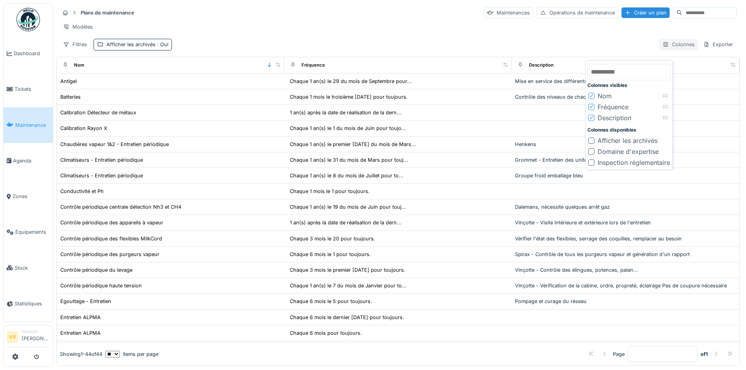
click at [675, 49] on div "Colonnes" at bounding box center [678, 44] width 39 height 11
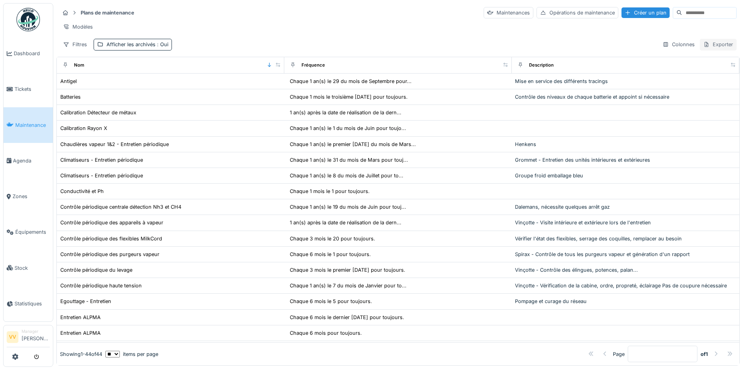
click at [709, 47] on div "Exporter" at bounding box center [717, 44] width 37 height 11
click at [497, 50] on div "Filtres Afficher les archivés : Oui Colonnes Exporter" at bounding box center [397, 44] width 677 height 11
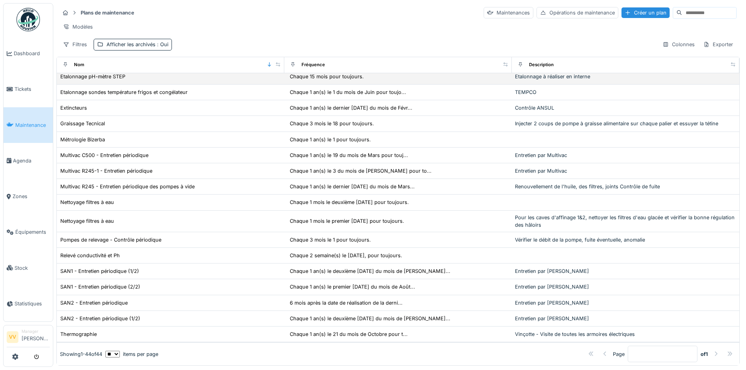
scroll to position [447, 0]
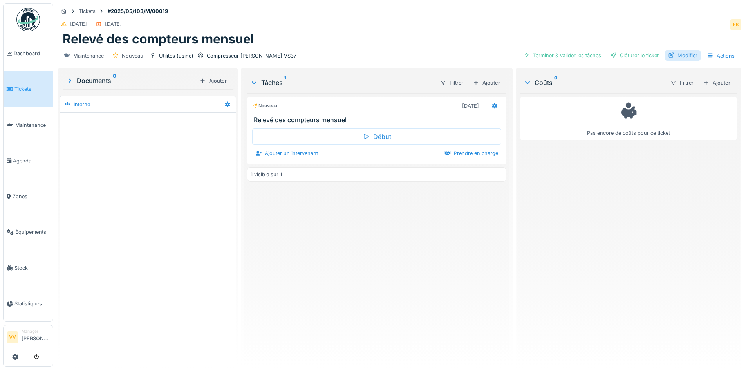
click at [688, 56] on div "Modifier" at bounding box center [683, 55] width 36 height 11
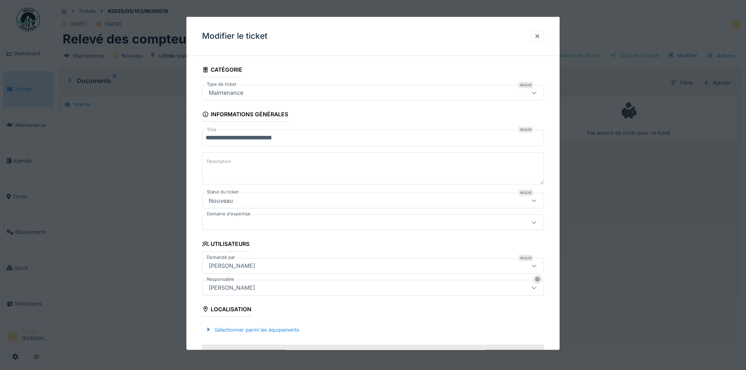
click at [537, 90] on icon at bounding box center [534, 92] width 6 height 5
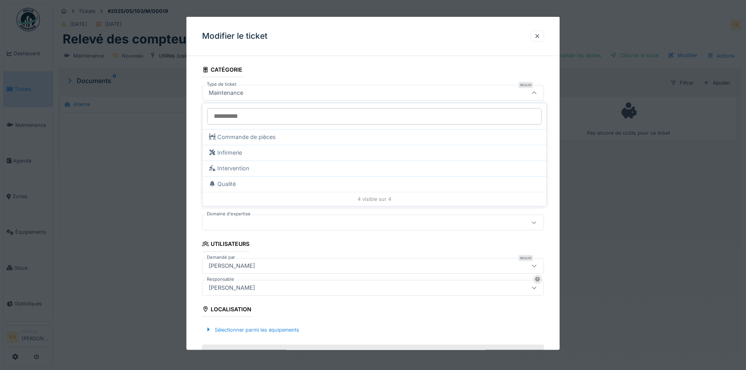
click at [537, 90] on icon at bounding box center [534, 92] width 6 height 5
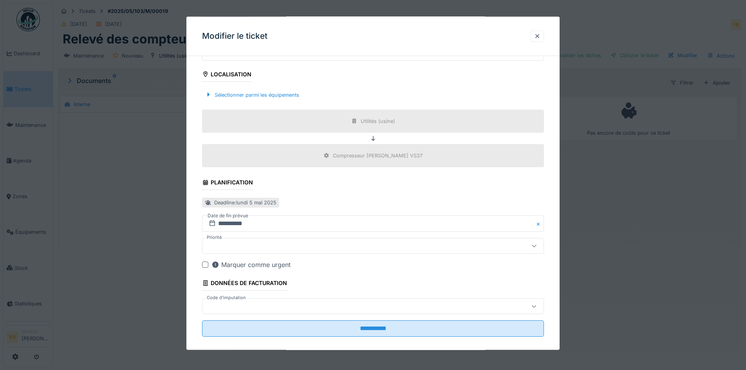
scroll to position [243, 0]
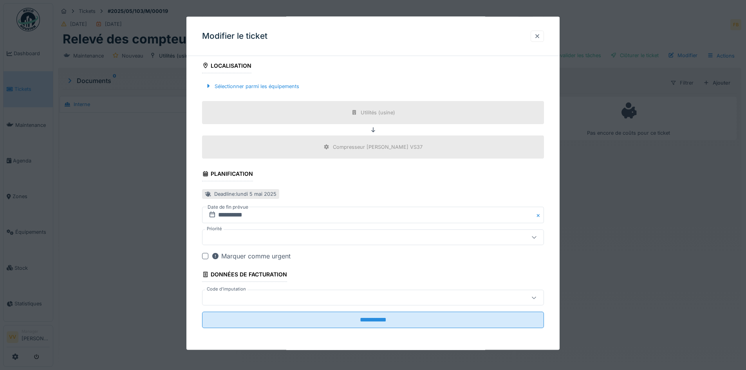
click at [539, 33] on div at bounding box center [537, 35] width 6 height 7
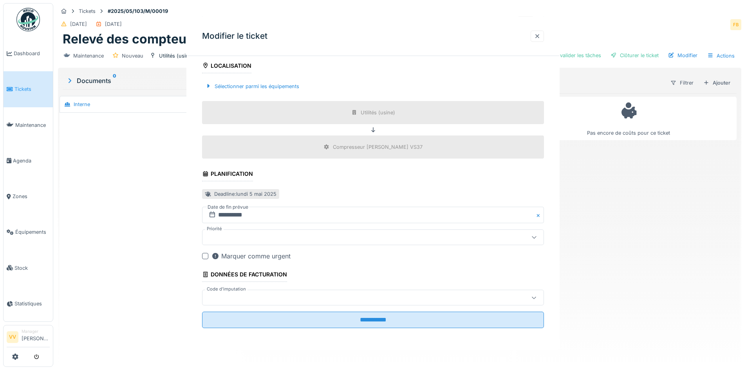
scroll to position [0, 0]
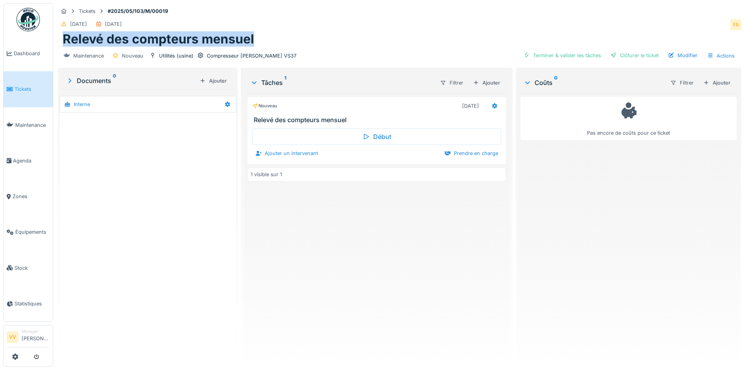
drag, startPoint x: 261, startPoint y: 42, endPoint x: 63, endPoint y: 38, distance: 198.9
click at [63, 38] on div "Relevé des compteurs mensuel" at bounding box center [400, 39] width 674 height 15
copy h1 "Relevé des compteurs mensuel"
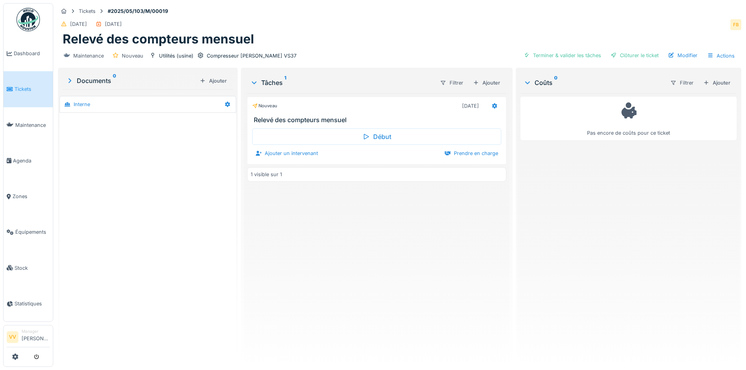
click at [563, 206] on div "Pas encore de coûts pour ce ticket" at bounding box center [628, 226] width 216 height 267
click at [723, 58] on div "Actions" at bounding box center [720, 55] width 34 height 11
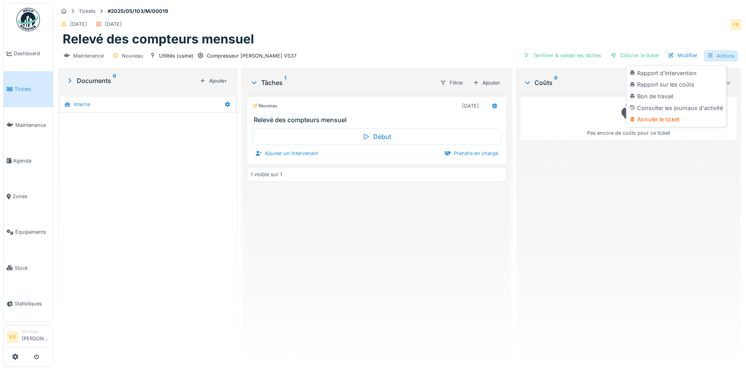
scroll to position [6, 0]
click at [715, 105] on div "Consulter les journaux d'activité" at bounding box center [676, 108] width 96 height 12
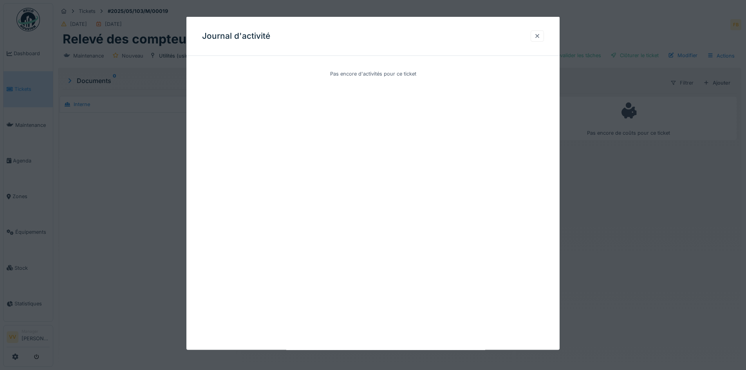
click at [540, 36] on div at bounding box center [537, 35] width 6 height 7
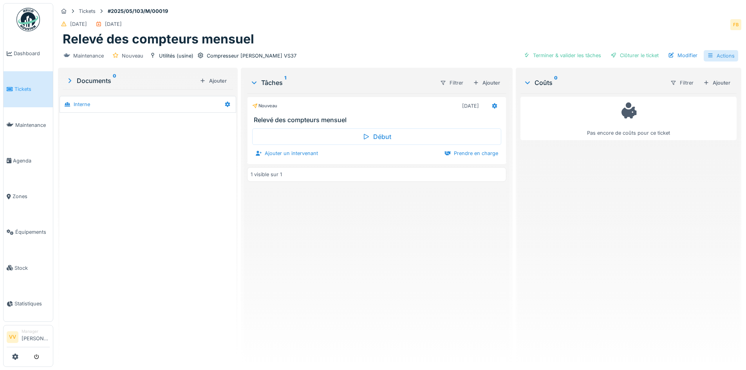
click at [720, 50] on div "Actions" at bounding box center [720, 55] width 34 height 11
click at [684, 50] on div "Modifier" at bounding box center [683, 55] width 36 height 11
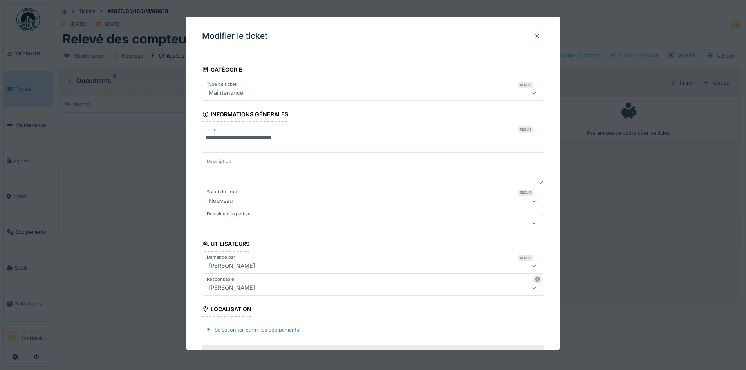
click at [533, 38] on div "Modifier le ticket" at bounding box center [372, 36] width 373 height 39
click at [540, 38] on div at bounding box center [537, 35] width 6 height 7
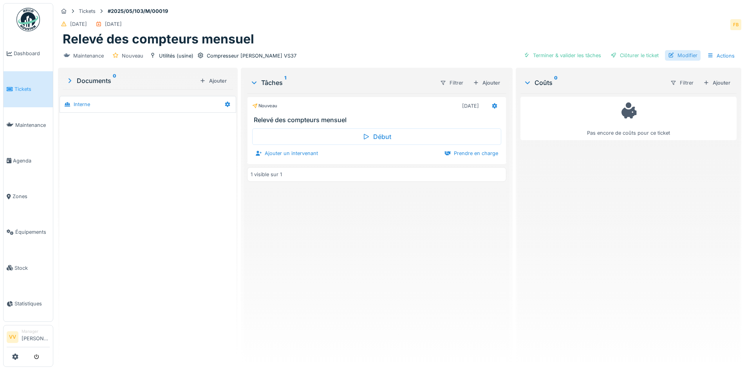
click at [678, 50] on div "Modifier" at bounding box center [683, 55] width 36 height 11
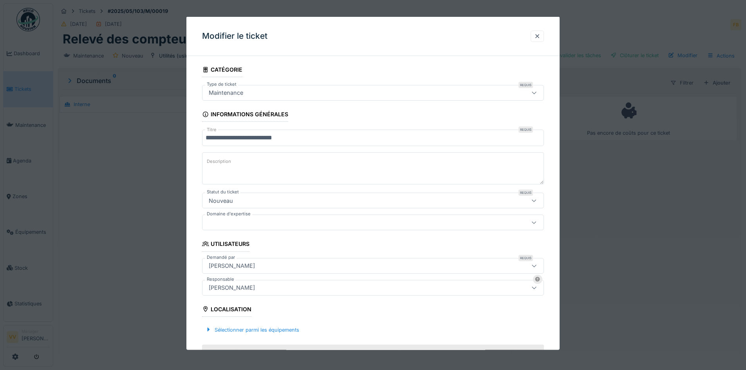
drag, startPoint x: 548, startPoint y: 36, endPoint x: 578, endPoint y: 31, distance: 29.7
click at [548, 36] on div "Modifier le ticket" at bounding box center [372, 36] width 373 height 39
click at [674, 31] on div at bounding box center [373, 185] width 746 height 370
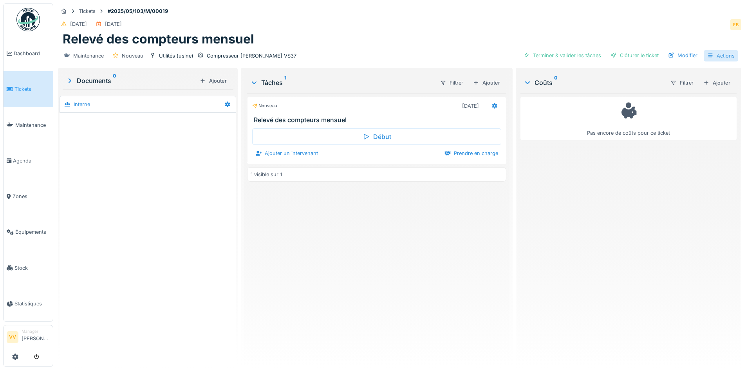
click at [729, 54] on div "Actions" at bounding box center [720, 55] width 34 height 11
click at [238, 52] on div "Compresseur Gardner Denver VS37" at bounding box center [252, 55] width 90 height 7
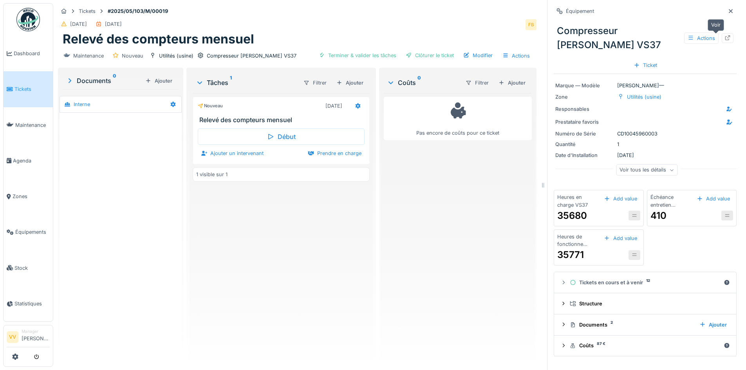
click at [725, 35] on icon at bounding box center [727, 37] width 5 height 5
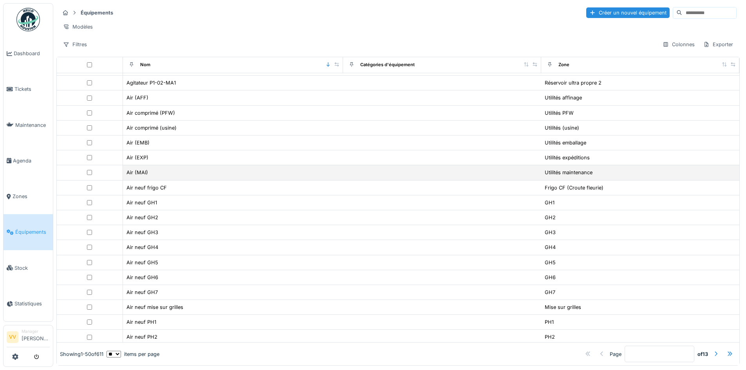
scroll to position [78, 0]
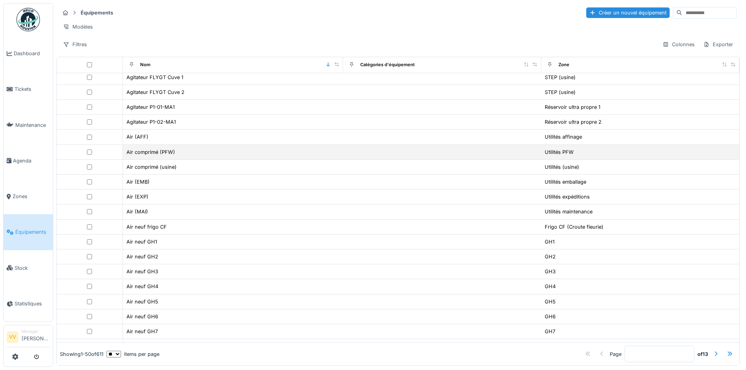
click at [298, 156] on div "Air comprimé (PFW)" at bounding box center [233, 152] width 214 height 8
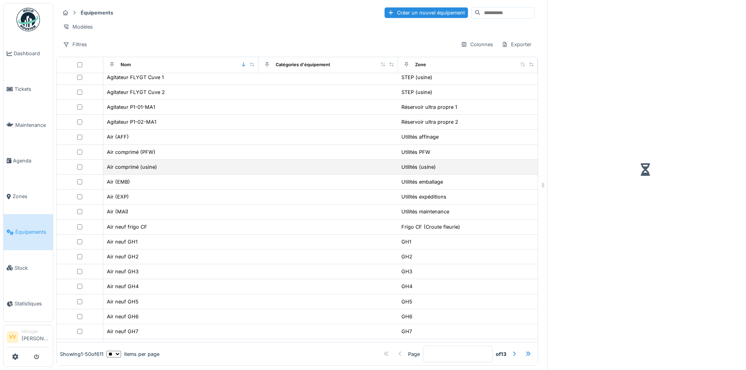
click at [291, 169] on td at bounding box center [328, 167] width 140 height 15
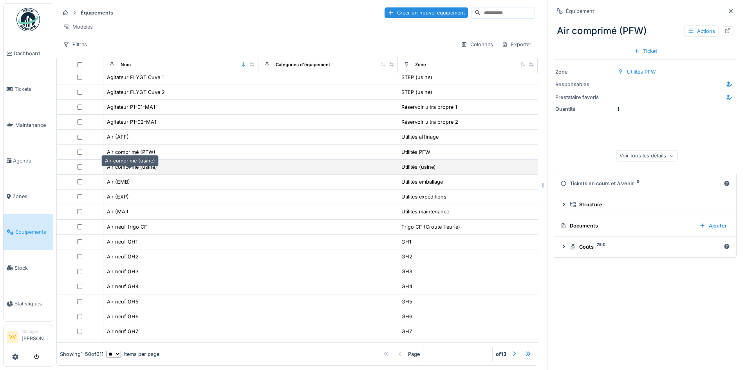
click at [116, 171] on div "Air comprimé (usine)" at bounding box center [132, 166] width 50 height 7
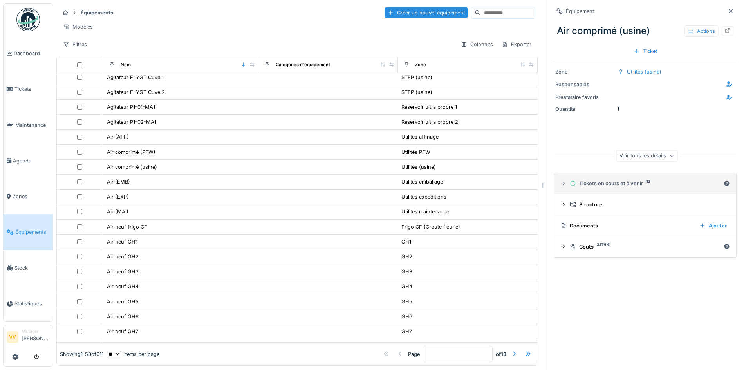
click at [562, 184] on icon at bounding box center [563, 184] width 2 height 4
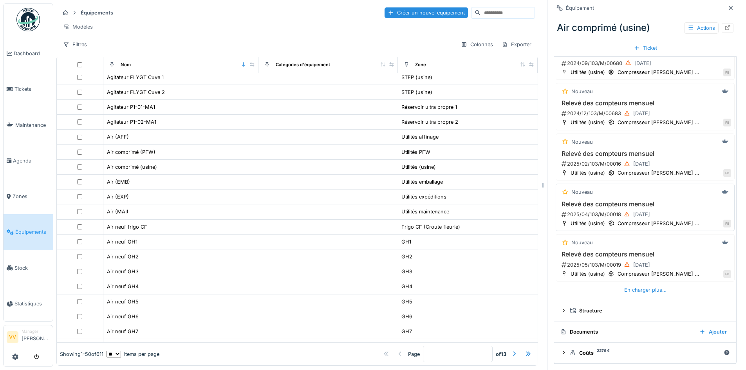
scroll to position [6, 0]
click at [641, 285] on div "En charger plus…" at bounding box center [645, 290] width 49 height 11
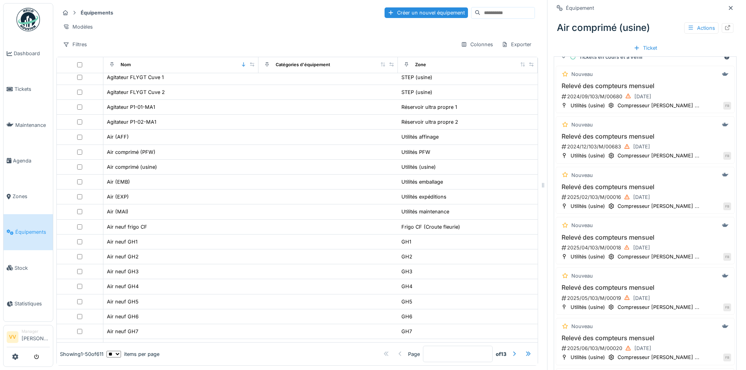
scroll to position [4, 0]
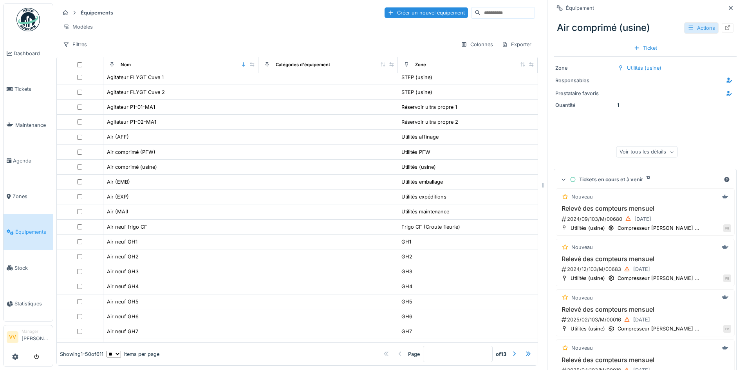
click at [702, 24] on div "Actions" at bounding box center [701, 27] width 34 height 11
click at [708, 40] on div "Modifier" at bounding box center [700, 46] width 52 height 12
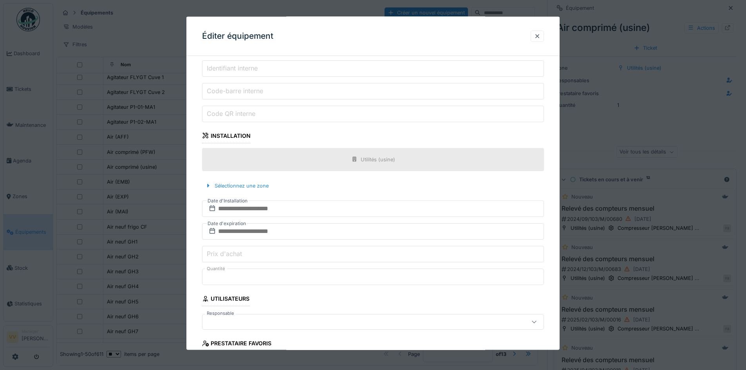
scroll to position [342, 0]
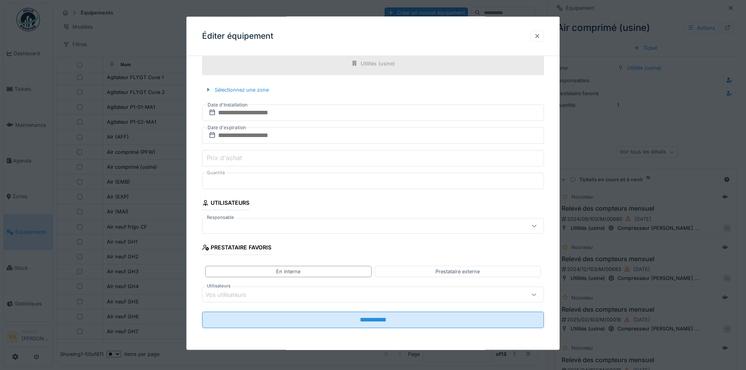
click at [540, 39] on div at bounding box center [537, 35] width 6 height 7
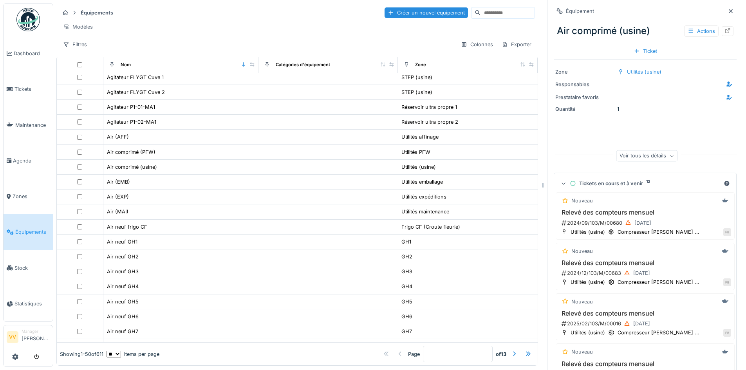
scroll to position [0, 0]
click at [686, 227] on div "2024/09/103/M/00680 02/09/2024" at bounding box center [645, 223] width 170 height 10
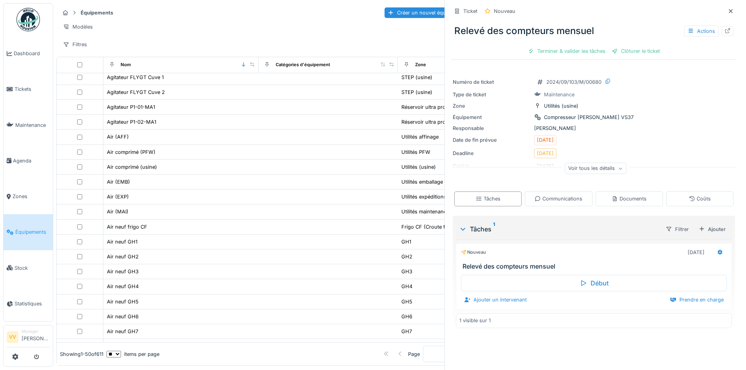
scroll to position [6, 0]
click at [696, 34] on div "Actions" at bounding box center [701, 30] width 34 height 11
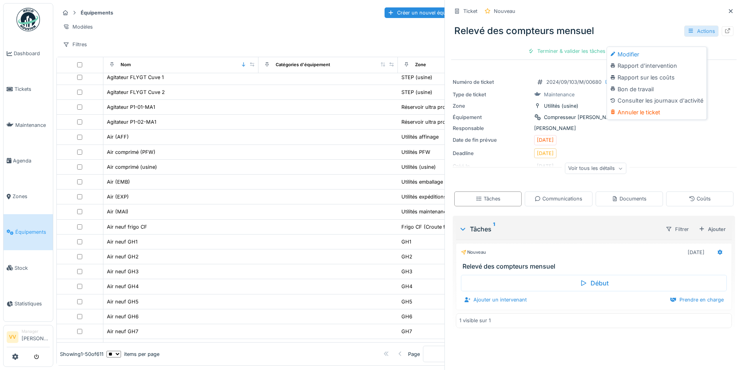
click at [698, 35] on div "Actions" at bounding box center [701, 30] width 34 height 11
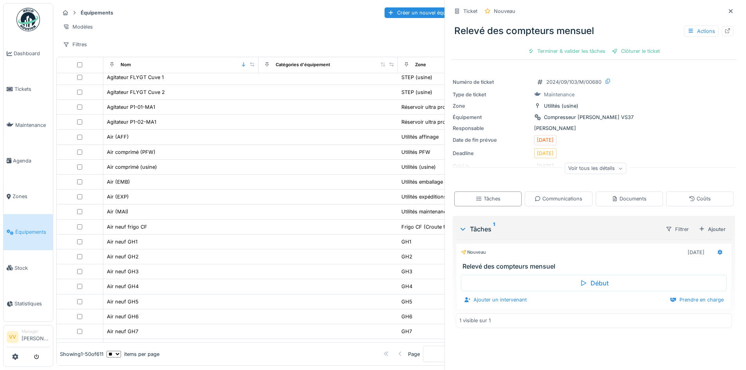
click at [585, 168] on div "Voir tous les détails" at bounding box center [594, 168] width 61 height 11
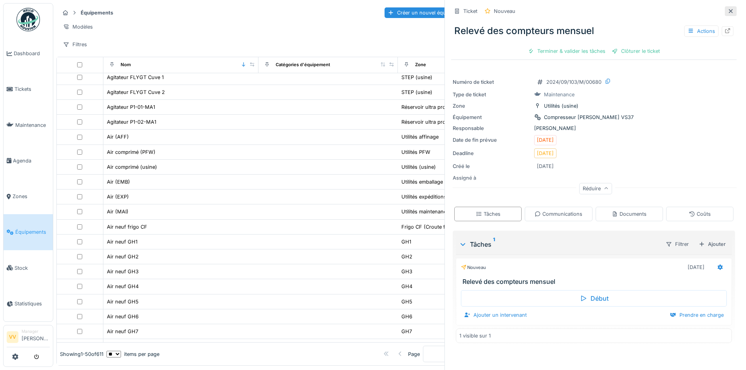
click at [728, 10] on icon at bounding box center [730, 11] width 4 height 4
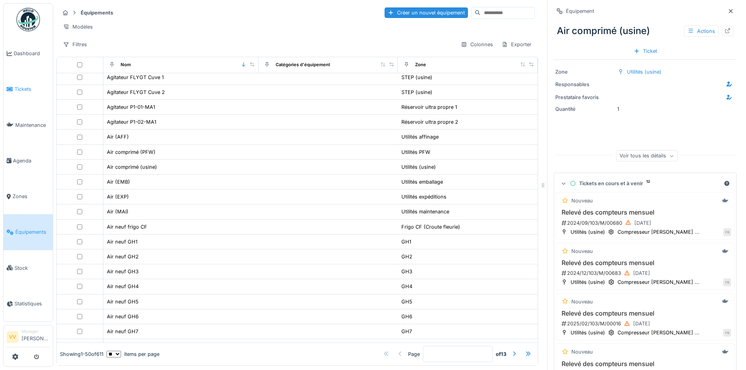
click at [17, 85] on span "Tickets" at bounding box center [31, 88] width 35 height 7
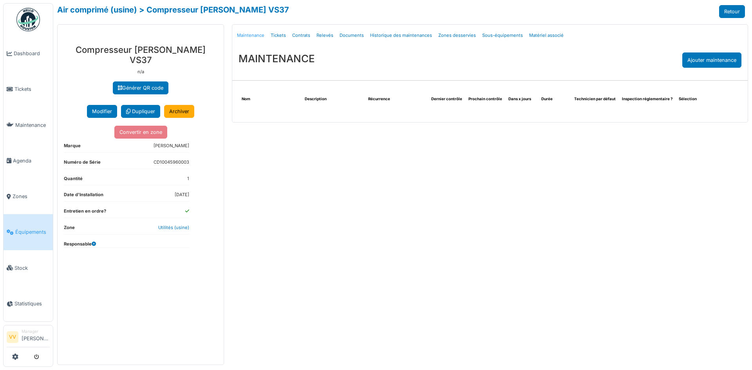
click at [252, 34] on link "Maintenance" at bounding box center [251, 35] width 34 height 18
click at [321, 36] on link "Relevés" at bounding box center [324, 35] width 23 height 18
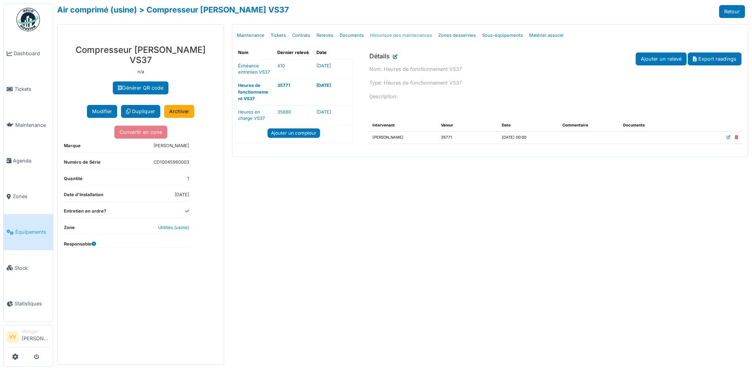
click at [412, 34] on link "Historique des maintenances" at bounding box center [401, 35] width 68 height 18
select select "***"
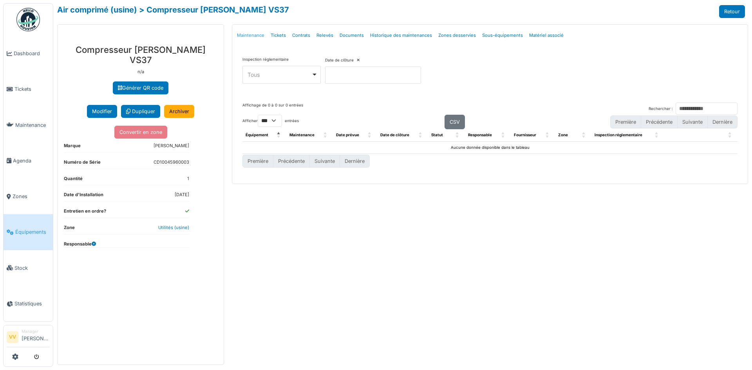
click at [239, 34] on link "Maintenance" at bounding box center [251, 35] width 34 height 18
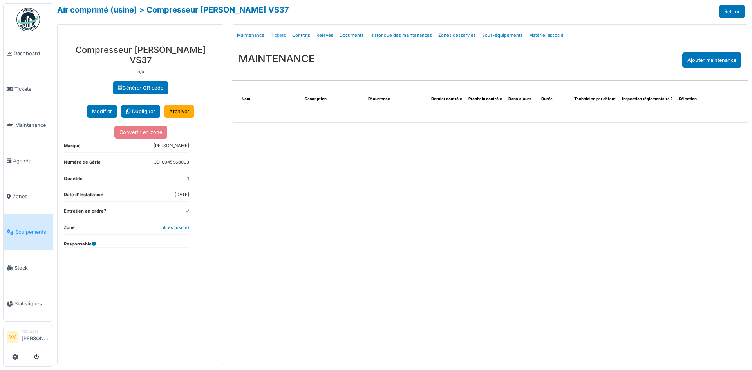
click at [273, 36] on link "Tickets" at bounding box center [278, 35] width 22 height 18
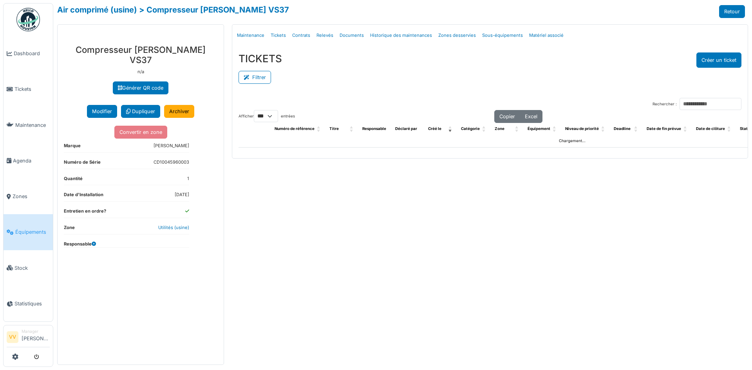
select select "***"
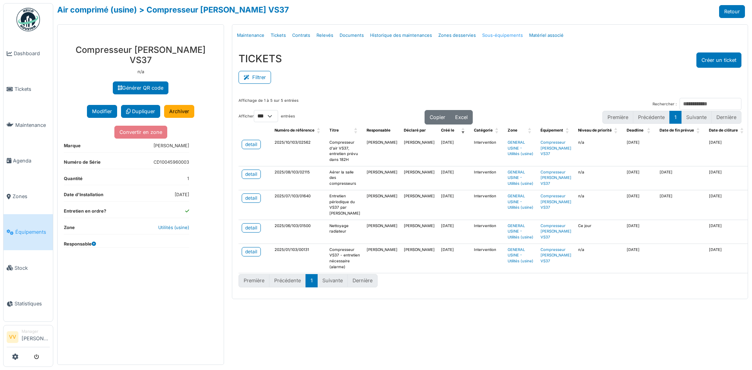
click at [500, 35] on link "Sous-équipements" at bounding box center [502, 35] width 47 height 18
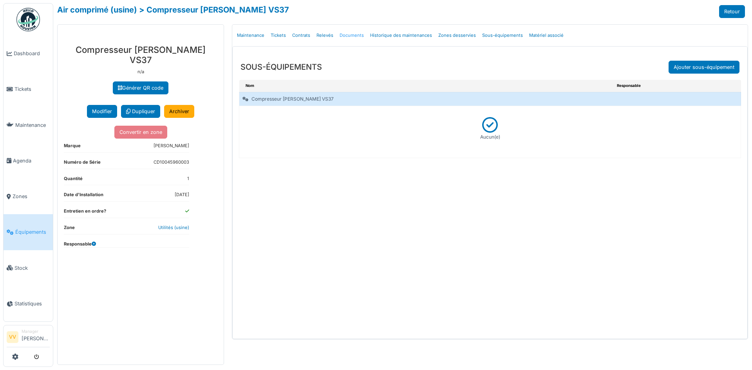
click at [359, 33] on link "Documents" at bounding box center [351, 35] width 31 height 18
select select "***"
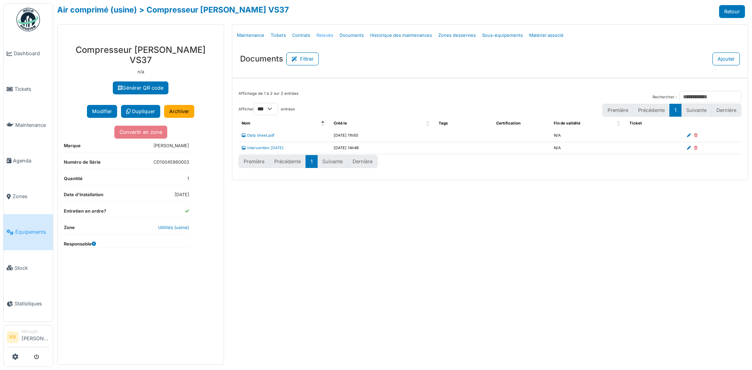
click at [319, 34] on link "Relevés" at bounding box center [324, 35] width 23 height 18
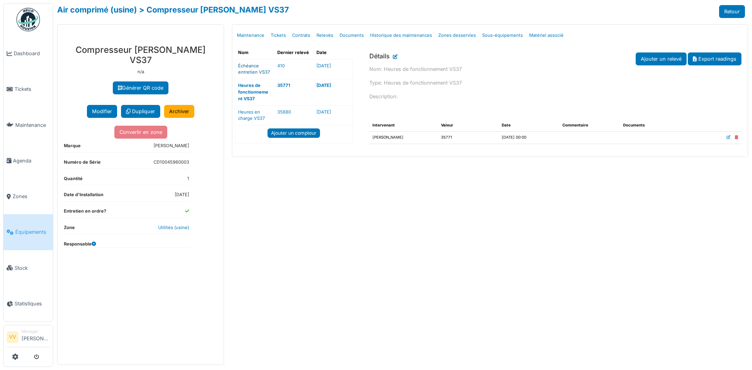
click at [253, 72] on link "Échéance entretien VS37" at bounding box center [254, 69] width 32 height 12
click at [252, 112] on link "Heures en charge VS37" at bounding box center [251, 115] width 27 height 12
click at [250, 72] on link "Échéance entretien VS37" at bounding box center [254, 69] width 32 height 12
click at [265, 92] on link "Heures de fonctionnement VS37" at bounding box center [254, 92] width 32 height 19
click at [259, 115] on td "Heures en charge VS37" at bounding box center [254, 115] width 39 height 20
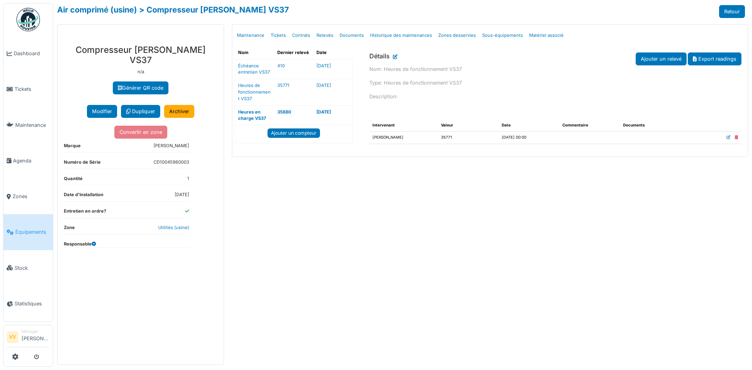
click at [396, 58] on icon at bounding box center [395, 59] width 5 height 4
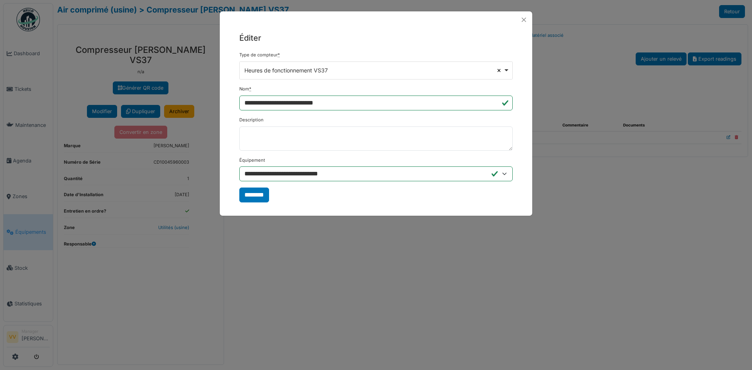
select select
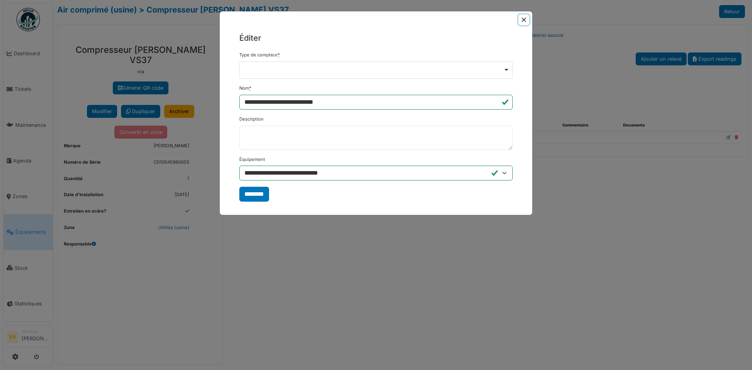
click at [523, 20] on button "Close" at bounding box center [523, 19] width 11 height 11
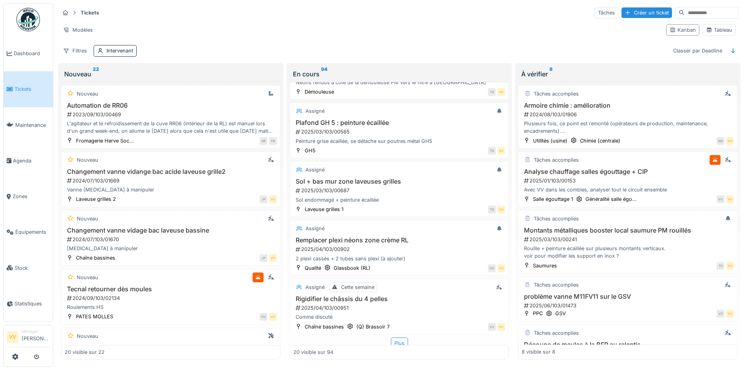
scroll to position [982, 0]
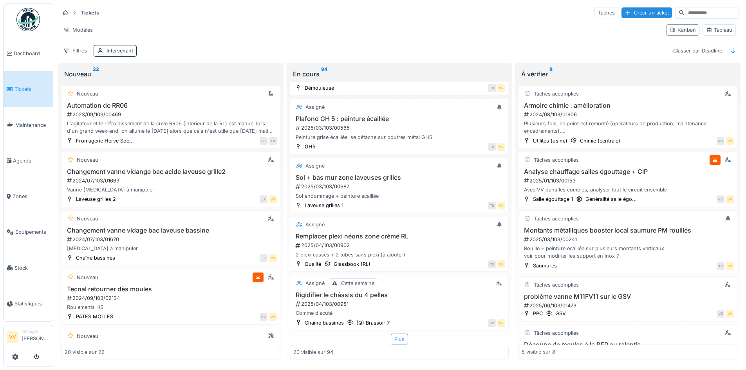
click at [393, 334] on div "Plus" at bounding box center [399, 338] width 17 height 11
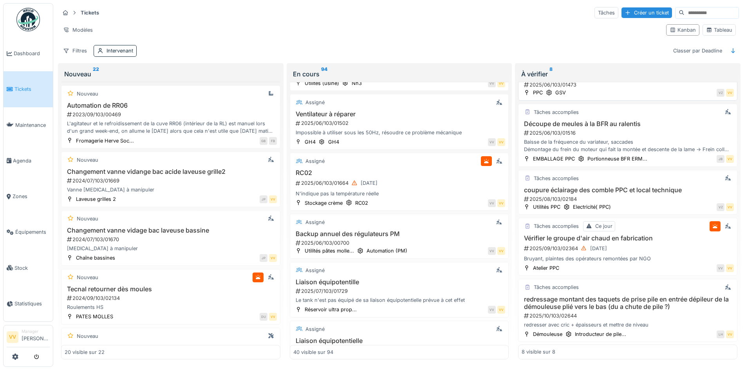
scroll to position [5, 0]
click at [649, 296] on h3 "redressage montant des taquets de prise pile en entrée dépileur de la démouleus…" at bounding box center [627, 303] width 212 height 15
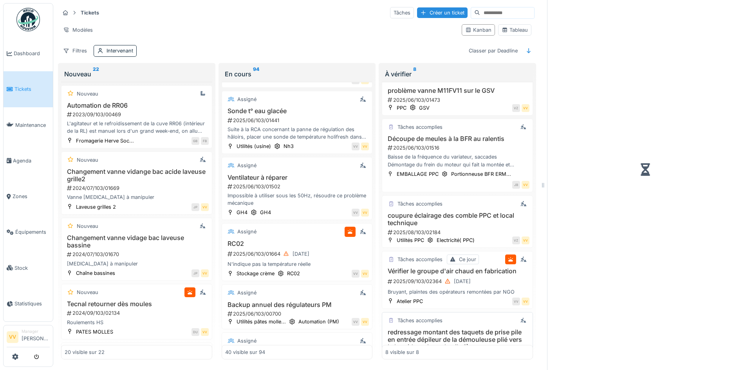
scroll to position [246, 0]
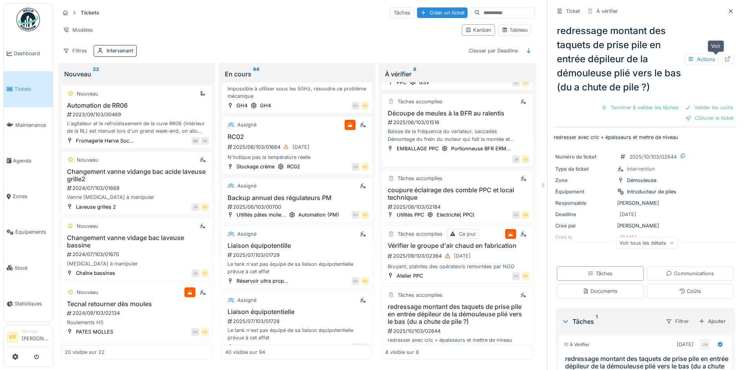
click at [724, 56] on icon at bounding box center [727, 58] width 6 height 5
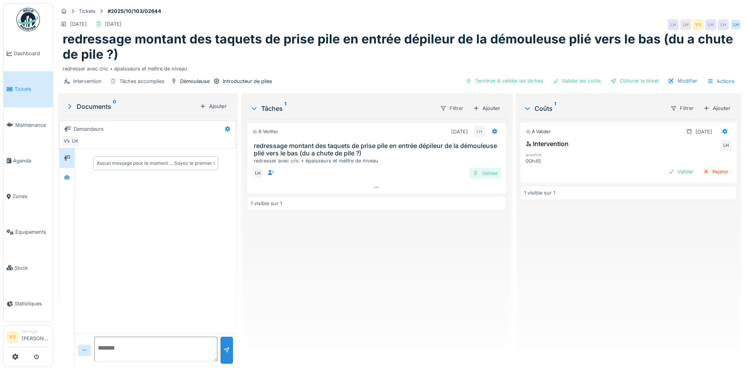
click at [488, 177] on div "Valider" at bounding box center [485, 173] width 32 height 11
click at [665, 177] on div "Valider" at bounding box center [681, 171] width 32 height 11
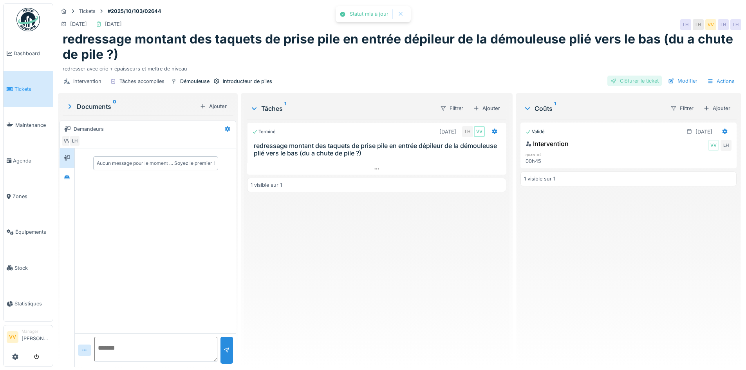
click at [629, 85] on div "Clôturer le ticket" at bounding box center [634, 81] width 54 height 11
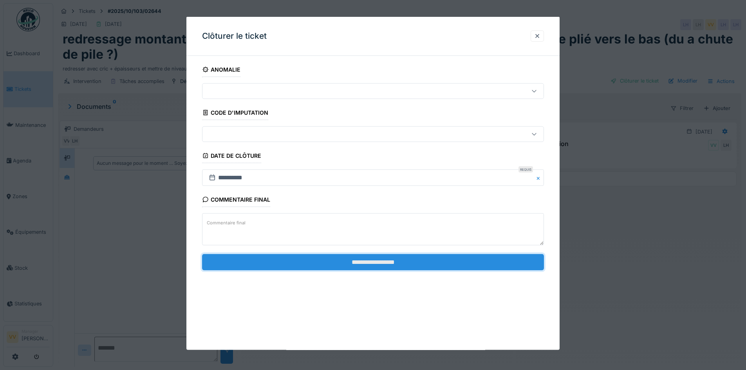
click at [438, 264] on input "**********" at bounding box center [373, 262] width 342 height 16
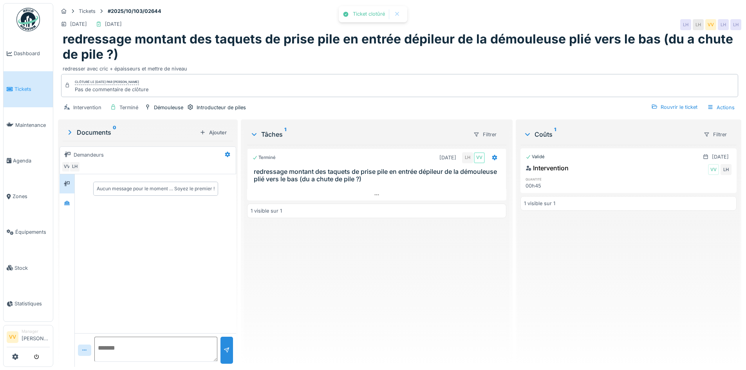
click at [407, 234] on div "Terminé [DATE] LH VV redressage montant des taquets de prise pile en entrée dép…" at bounding box center [376, 253] width 259 height 216
click at [16, 85] on span "Tickets" at bounding box center [31, 88] width 35 height 7
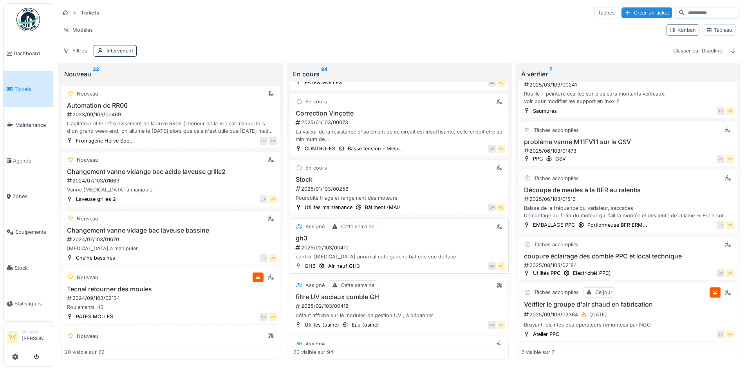
scroll to position [705, 0]
